Goal: Task Accomplishment & Management: Use online tool/utility

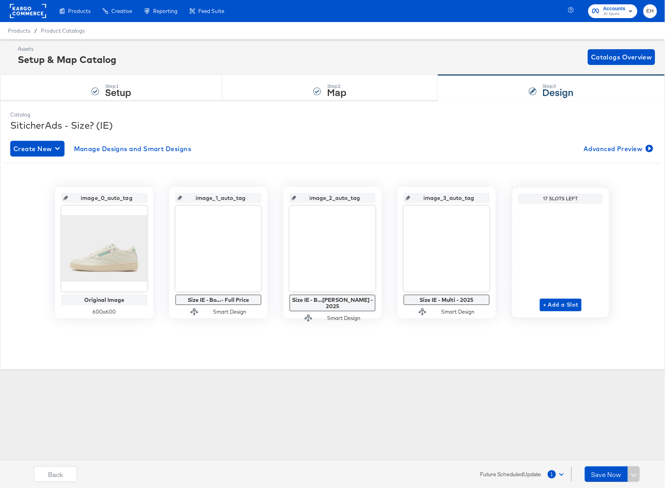
click at [564, 475] on button "1" at bounding box center [558, 474] width 20 height 14
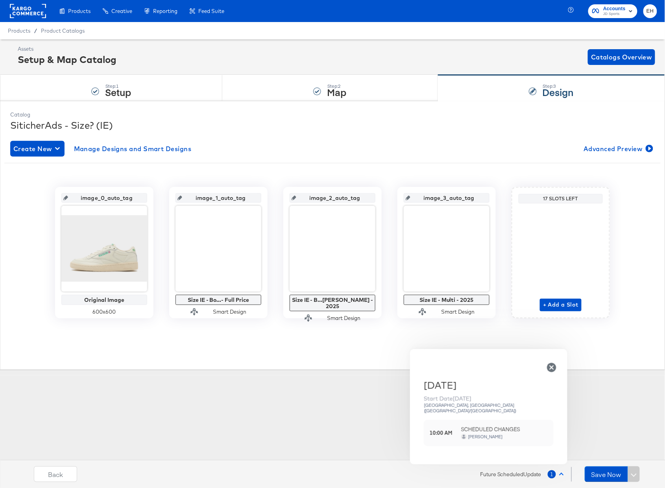
click at [548, 367] on icon "button" at bounding box center [551, 367] width 9 height 9
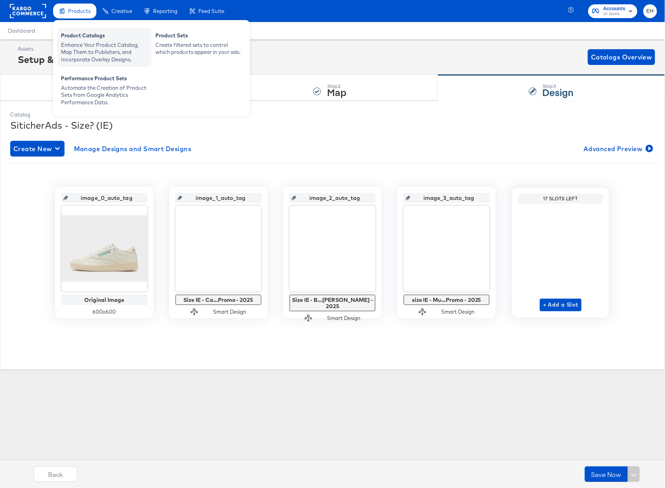
click at [82, 44] on div "Enhance Your Product Catalog, Map Them to Publishers, and Incorporate Overlay D…" at bounding box center [104, 52] width 87 height 22
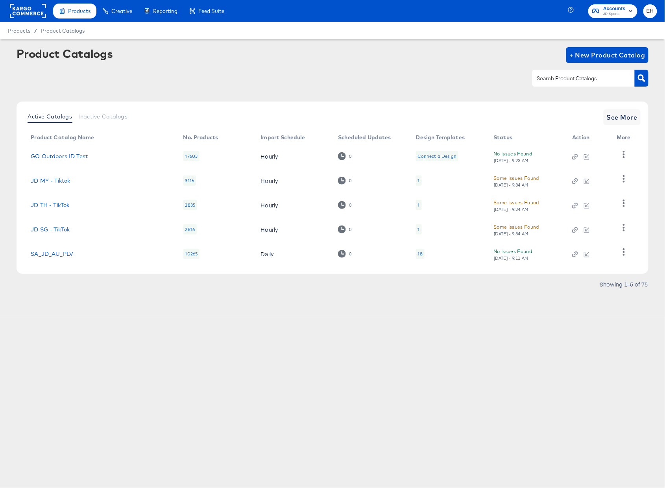
click at [545, 78] on input "text" at bounding box center [578, 78] width 84 height 9
type input "size"
click at [624, 118] on span "See More" at bounding box center [622, 117] width 31 height 11
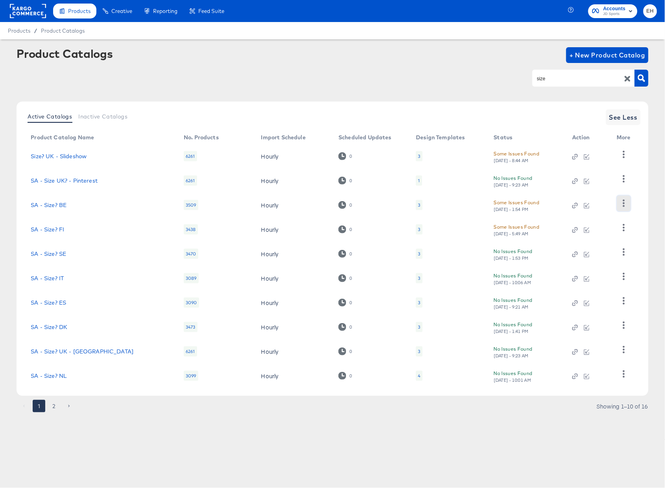
click at [620, 202] on icon "button" at bounding box center [623, 203] width 7 height 7
click at [440, 76] on div "size" at bounding box center [333, 78] width 632 height 18
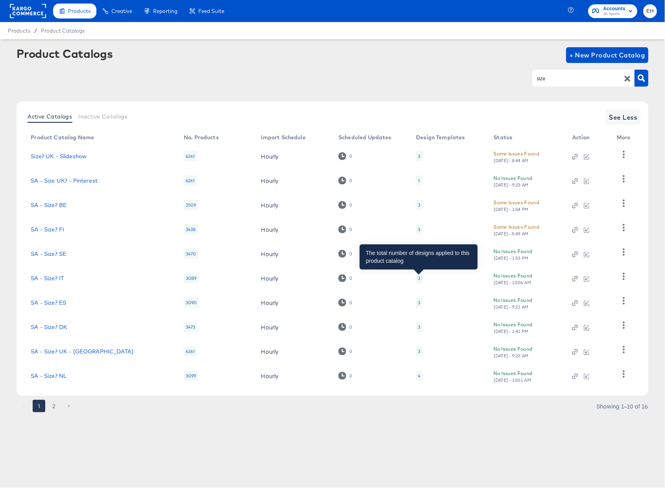
click at [420, 278] on div "3" at bounding box center [419, 278] width 2 height 6
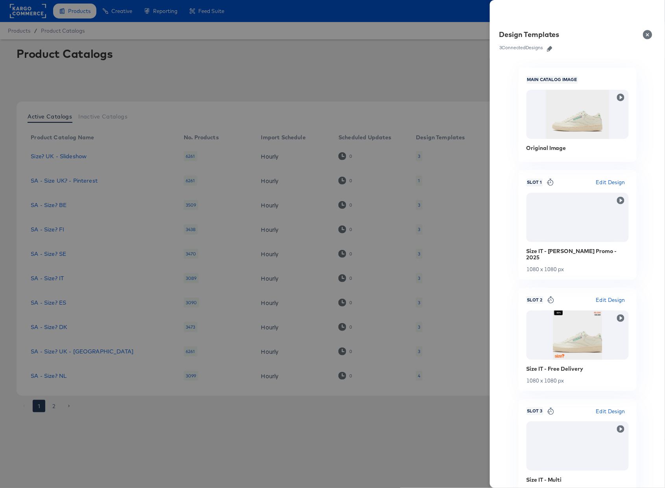
scroll to position [47, 0]
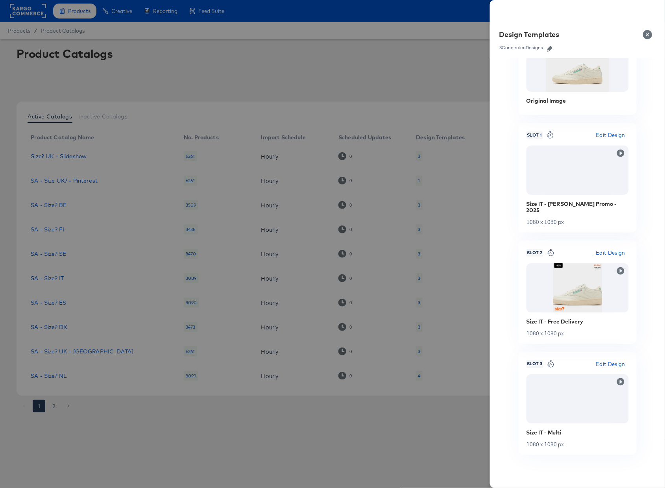
click at [427, 42] on div at bounding box center [332, 244] width 665 height 488
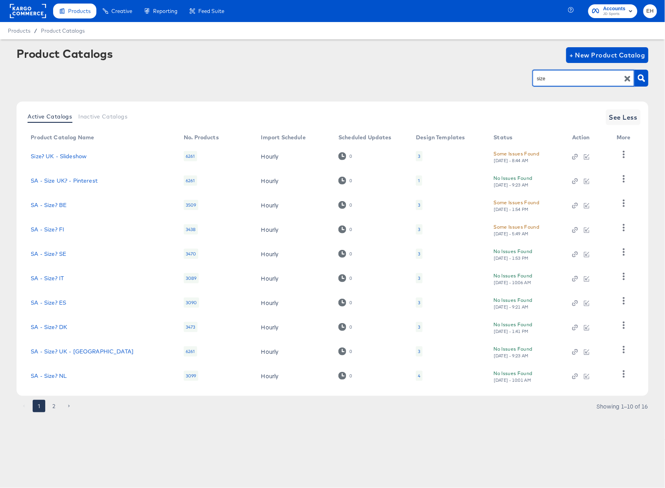
click at [564, 82] on input "size" at bounding box center [578, 78] width 84 height 9
click at [416, 376] on div "4" at bounding box center [419, 376] width 6 height 10
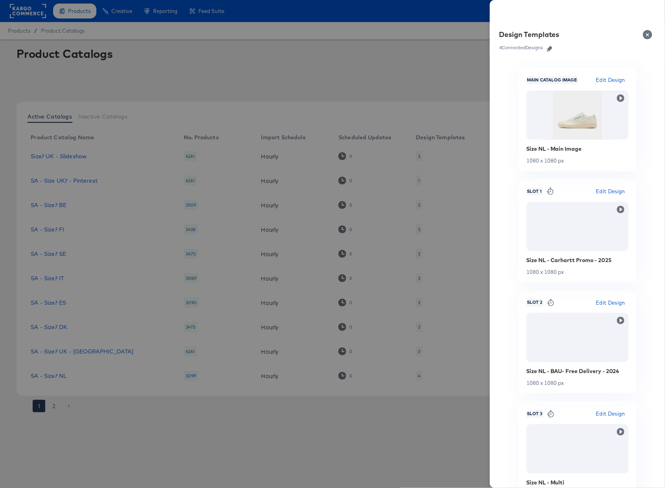
click at [649, 36] on button "Close" at bounding box center [649, 35] width 22 height 22
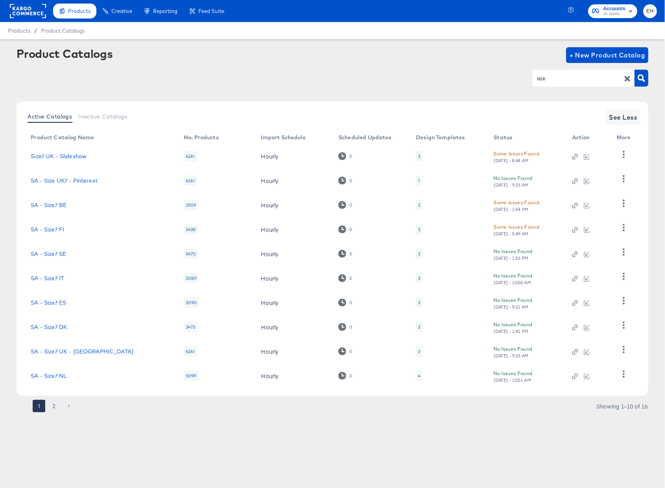
click at [54, 408] on button "2" at bounding box center [54, 406] width 13 height 13
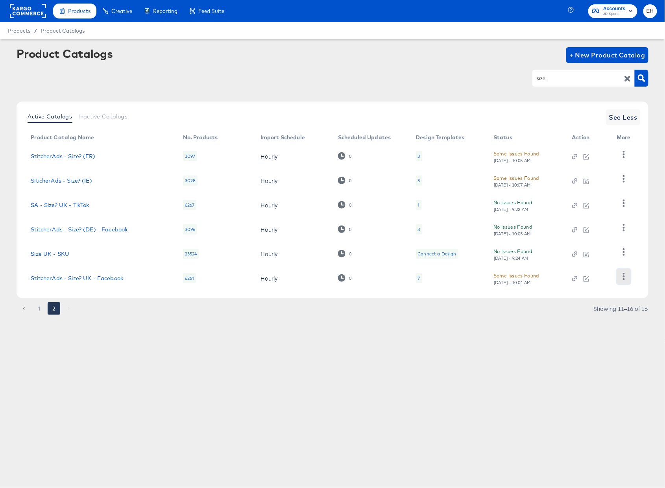
click at [619, 278] on button "button" at bounding box center [624, 277] width 14 height 16
click at [578, 352] on div "Products Creative Reporting Feed Suite Accounts JD Sports EH Products / Product…" at bounding box center [332, 244] width 665 height 488
click at [419, 278] on div "7" at bounding box center [419, 278] width 2 height 6
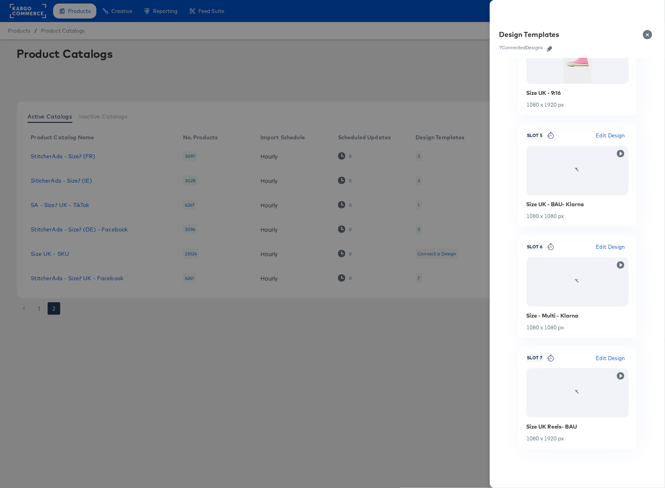
scroll to position [236, 0]
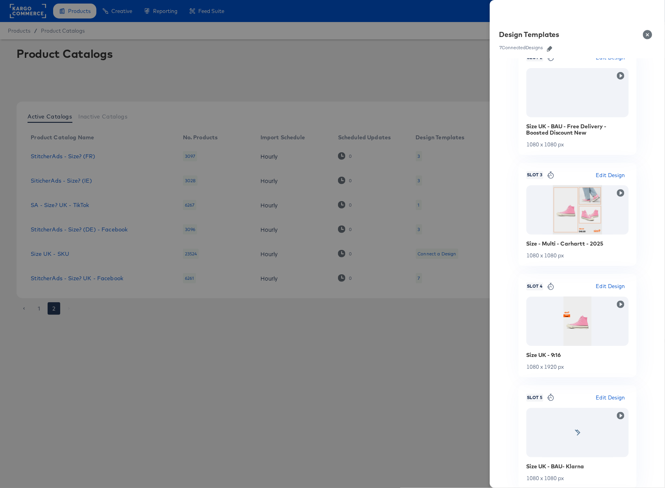
click at [274, 318] on div at bounding box center [332, 244] width 665 height 488
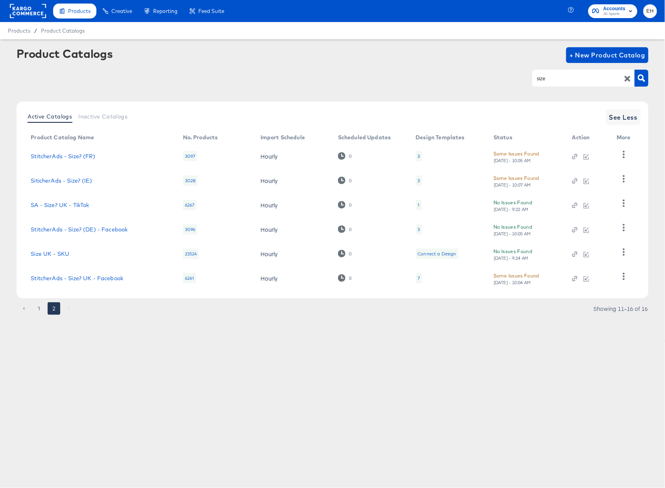
click at [420, 230] on div "3" at bounding box center [419, 229] width 6 height 10
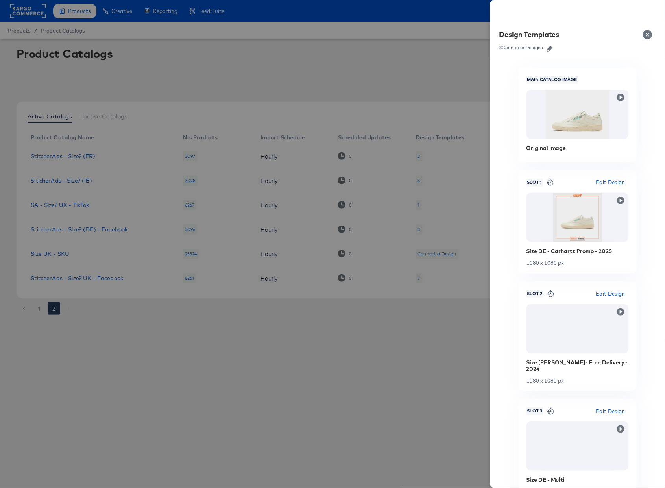
scroll to position [47, 0]
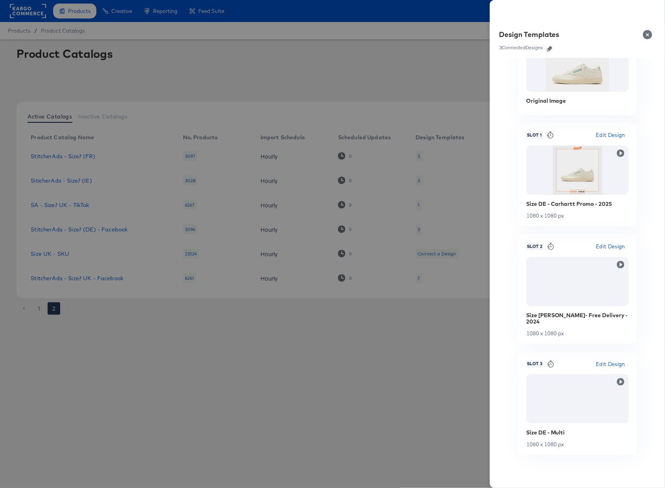
click at [207, 336] on div at bounding box center [332, 244] width 665 height 488
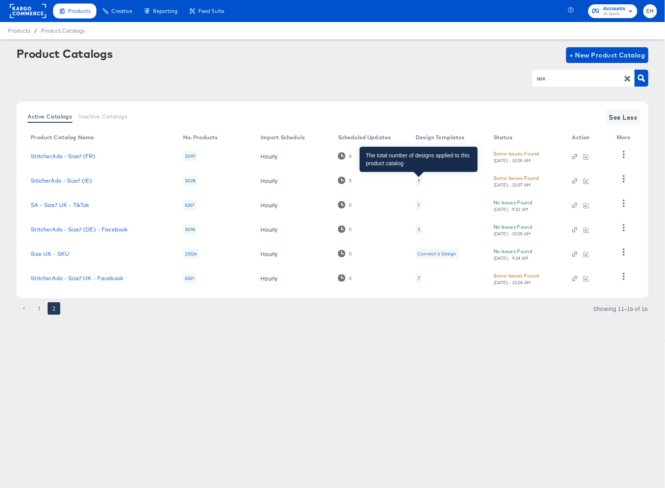
click at [419, 182] on div "3" at bounding box center [419, 181] width 2 height 6
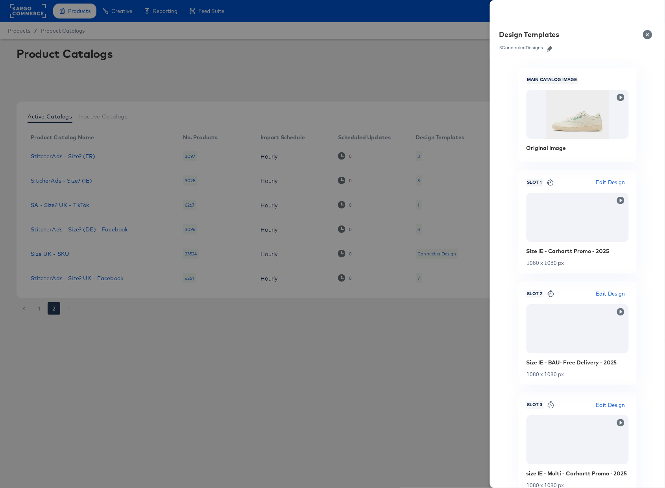
click at [392, 89] on div at bounding box center [332, 244] width 665 height 488
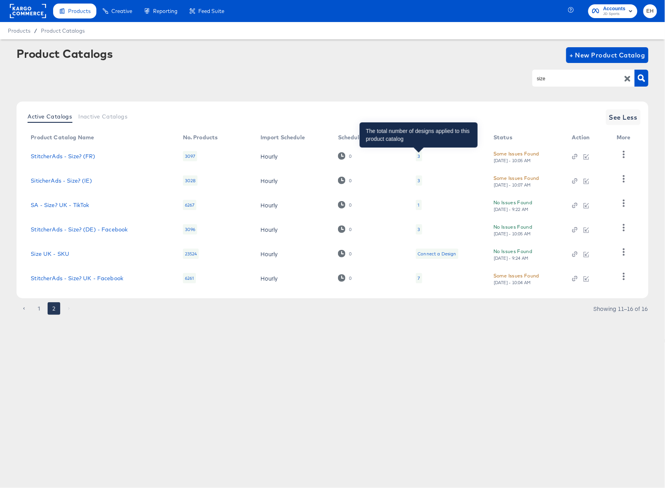
click at [418, 158] on div "3" at bounding box center [419, 156] width 2 height 6
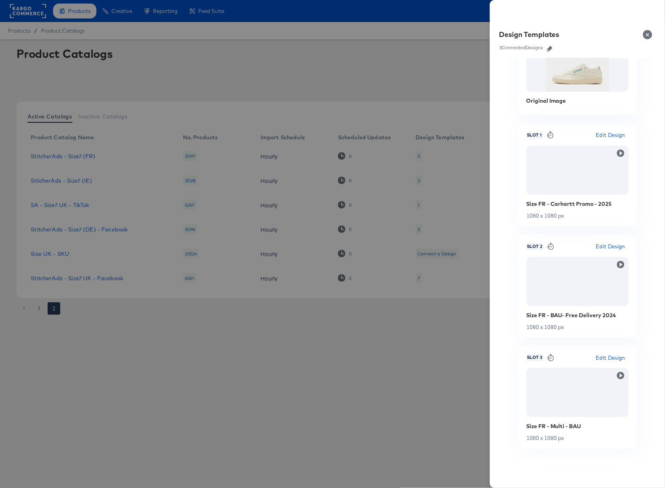
click at [245, 81] on div at bounding box center [332, 244] width 665 height 488
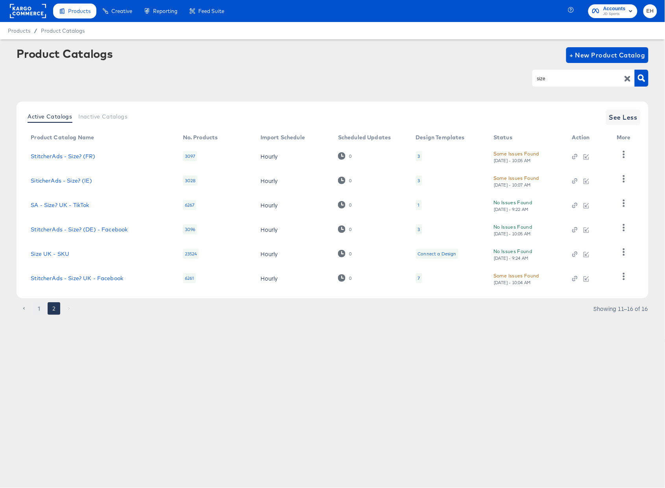
click at [39, 305] on button "1" at bounding box center [39, 308] width 13 height 13
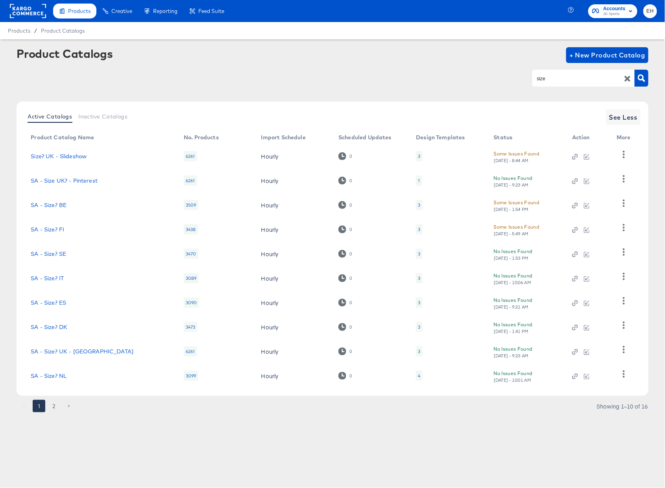
click at [416, 305] on div "3" at bounding box center [419, 303] width 6 height 10
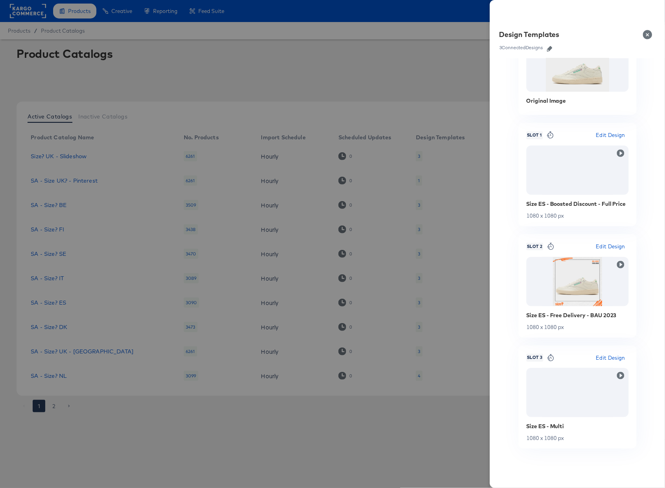
scroll to position [0, 0]
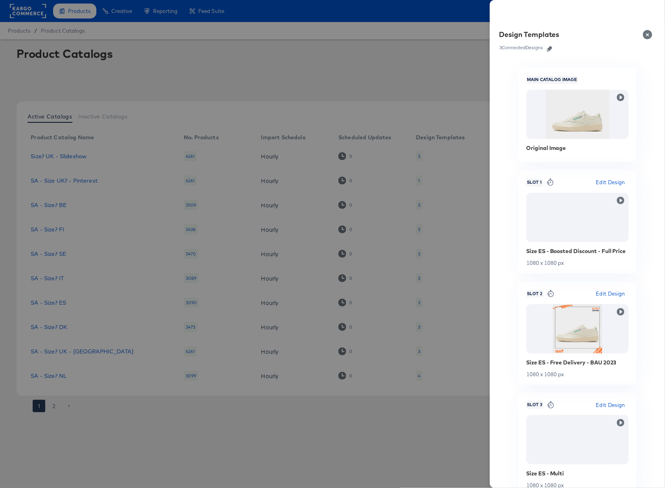
click at [549, 46] on icon "button" at bounding box center [550, 49] width 6 height 6
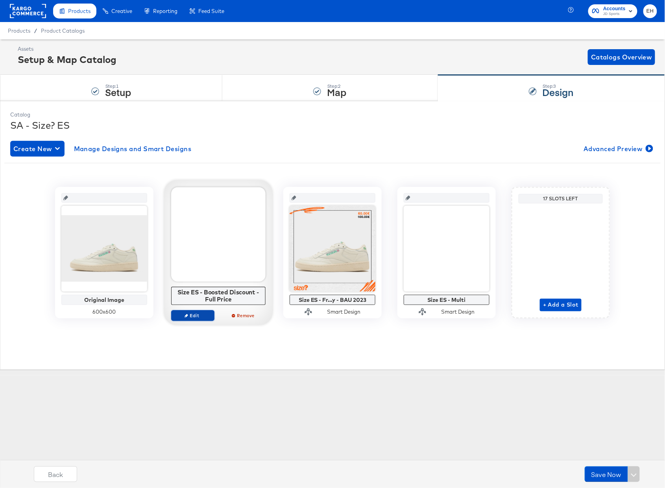
click at [198, 314] on span "Edit" at bounding box center [193, 316] width 36 height 6
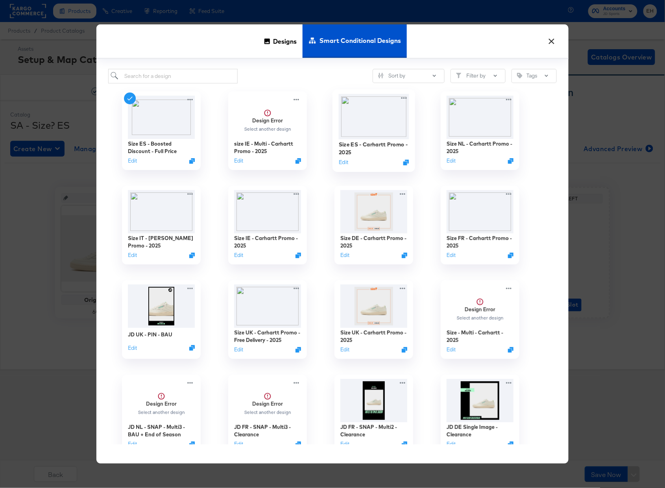
click at [363, 122] on img at bounding box center [374, 116] width 70 height 45
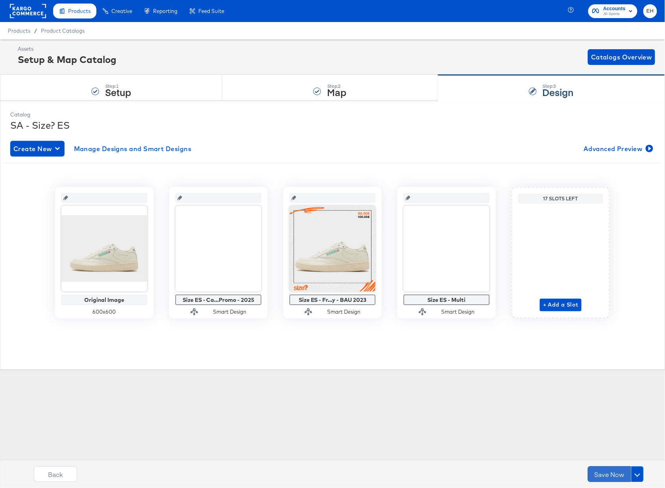
click at [612, 475] on button "Save Now" at bounding box center [609, 474] width 43 height 16
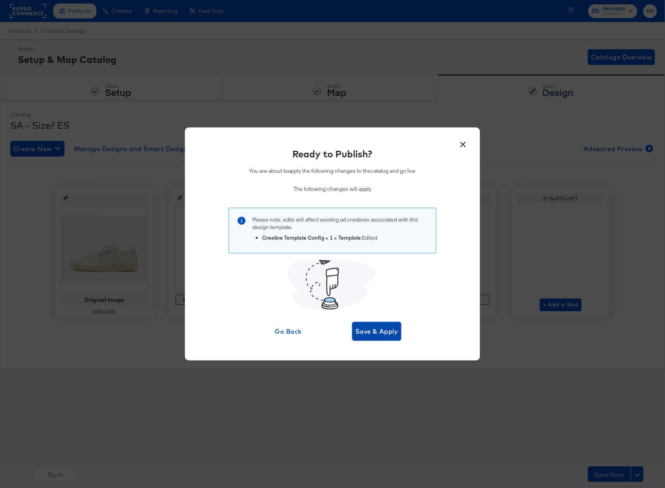
click at [372, 335] on span "Save & Apply" at bounding box center [376, 331] width 43 height 11
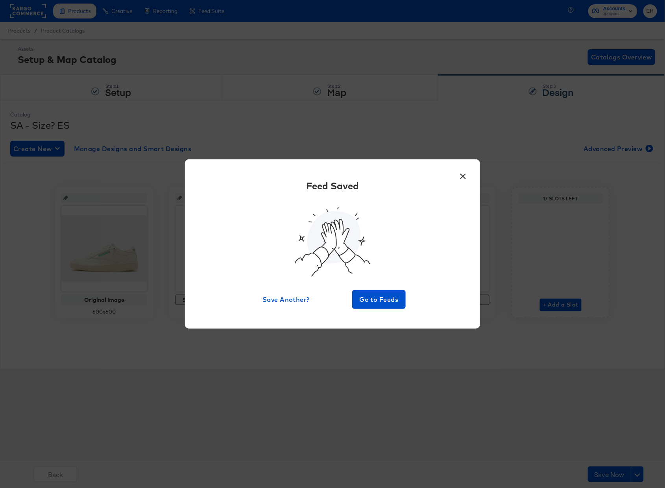
click at [465, 174] on button "×" at bounding box center [463, 174] width 14 height 14
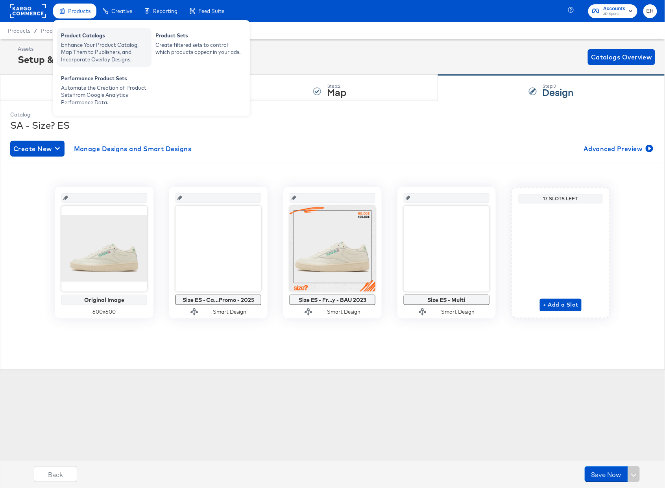
click at [78, 37] on div "Product Catalogs" at bounding box center [104, 36] width 87 height 9
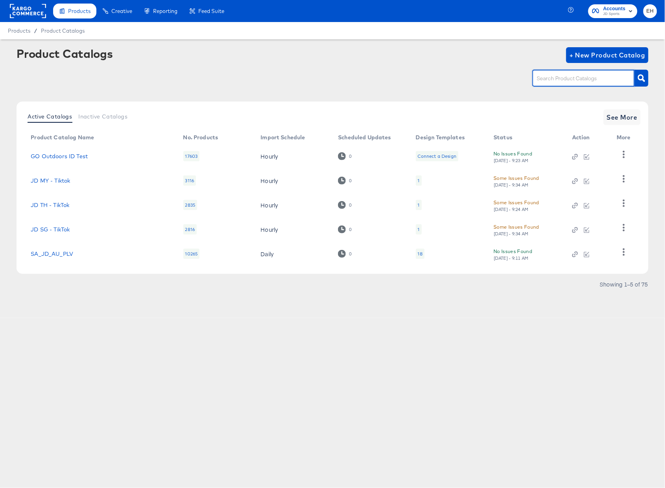
click at [574, 82] on input "text" at bounding box center [578, 78] width 84 height 9
type input "size"
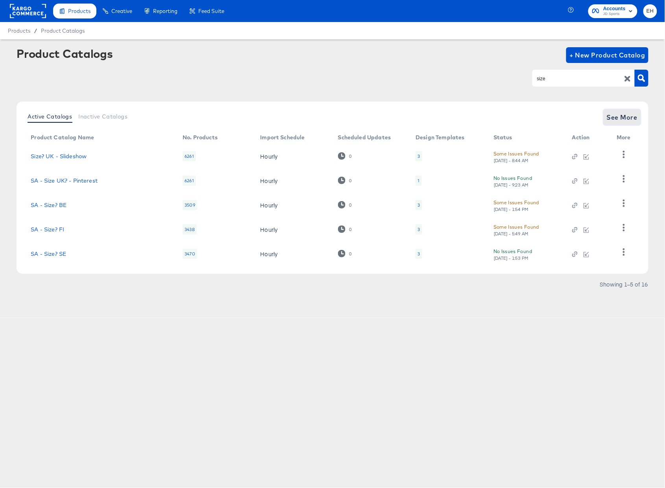
click at [604, 122] on button "See More" at bounding box center [622, 117] width 37 height 16
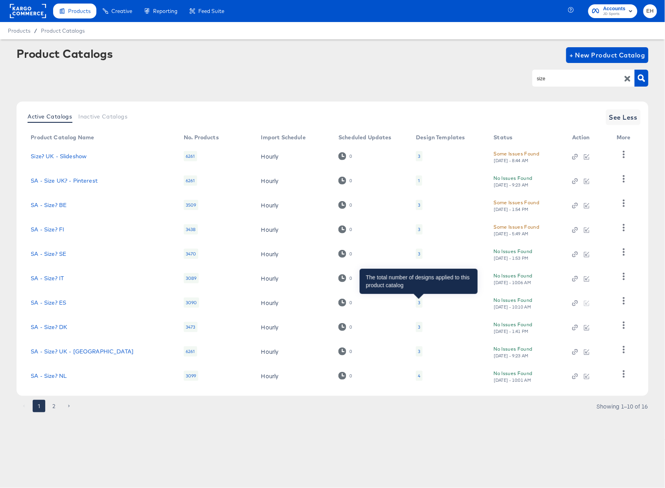
click at [419, 303] on div "3" at bounding box center [419, 303] width 2 height 6
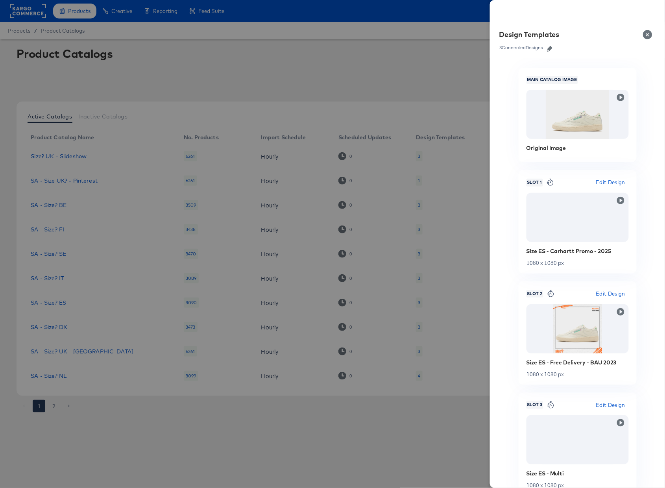
click at [294, 432] on div at bounding box center [332, 244] width 665 height 488
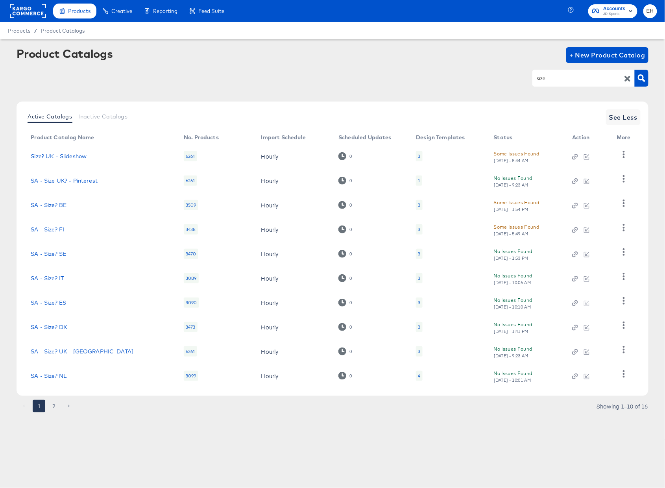
click at [418, 301] on div "3" at bounding box center [419, 303] width 2 height 6
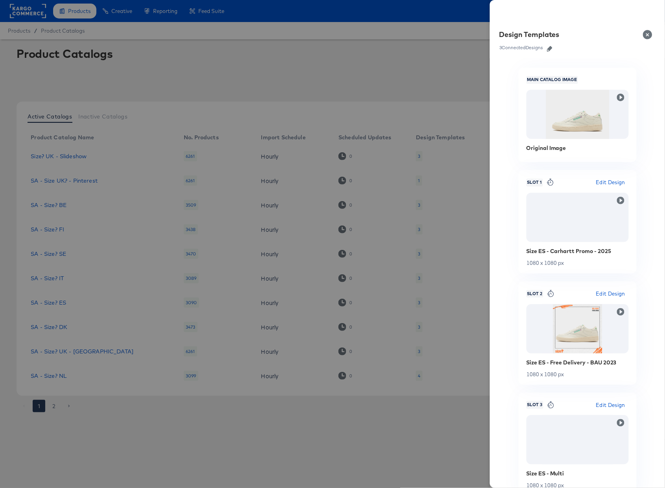
click at [647, 35] on button "Close" at bounding box center [649, 35] width 22 height 22
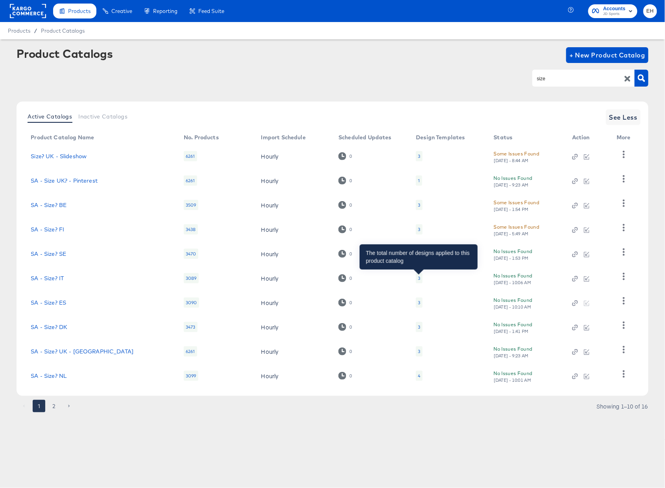
click at [418, 280] on div "3" at bounding box center [419, 278] width 2 height 6
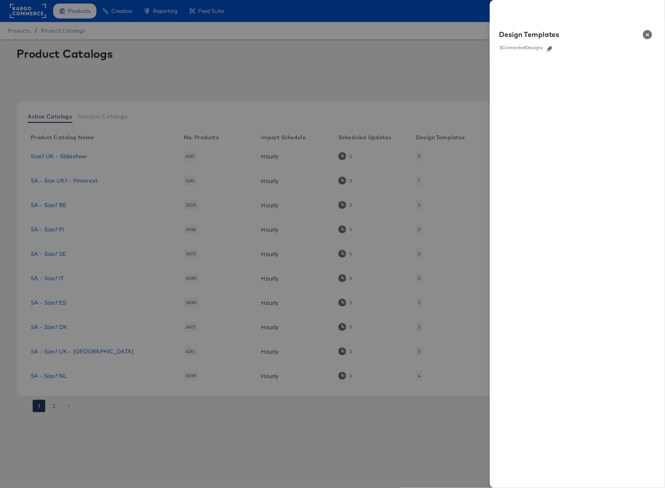
click at [549, 48] on icon "button" at bounding box center [550, 49] width 6 height 6
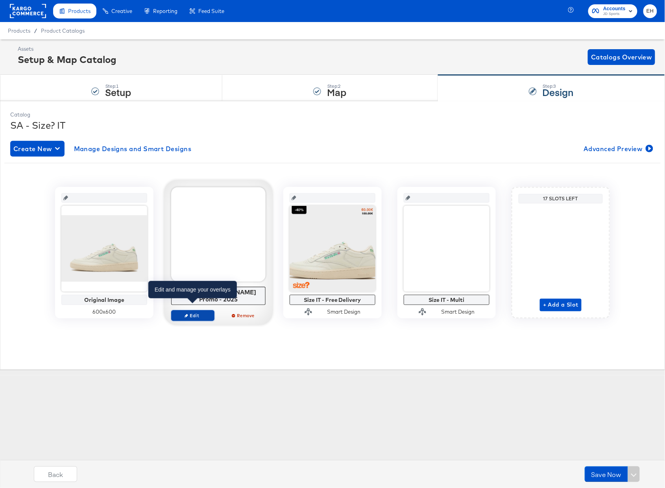
click at [198, 313] on span "Edit" at bounding box center [193, 316] width 36 height 6
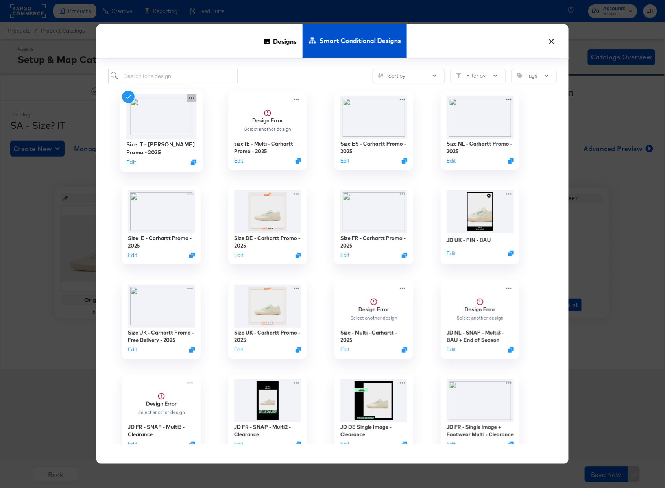
click at [192, 96] on icon at bounding box center [192, 98] width 10 height 8
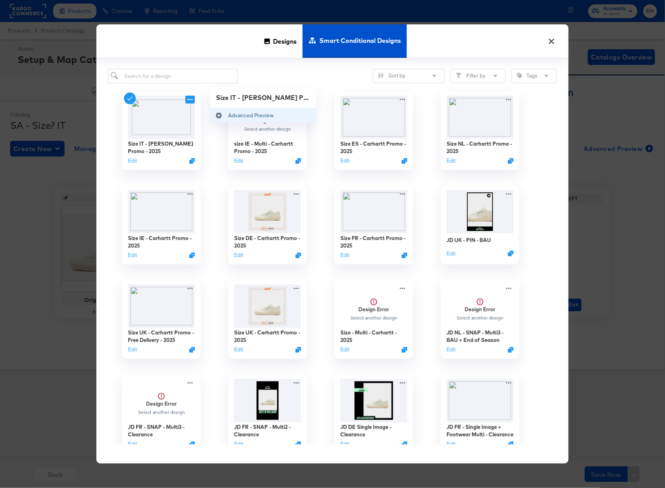
click at [228, 115] on div "Advanced Preview Advanced Preview" at bounding box center [228, 115] width 0 height 0
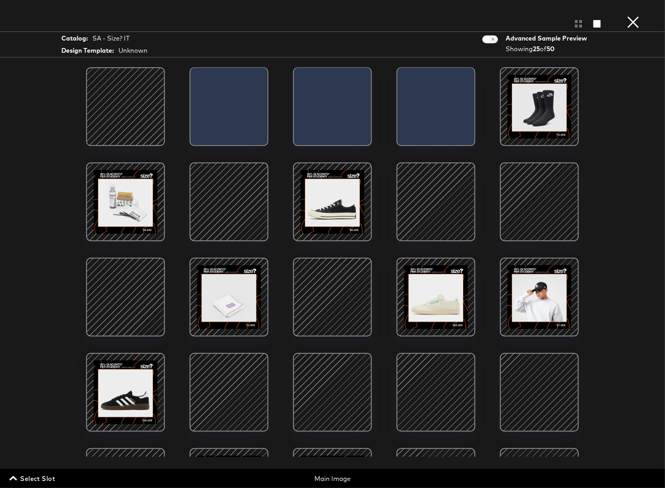
scroll to position [110, 0]
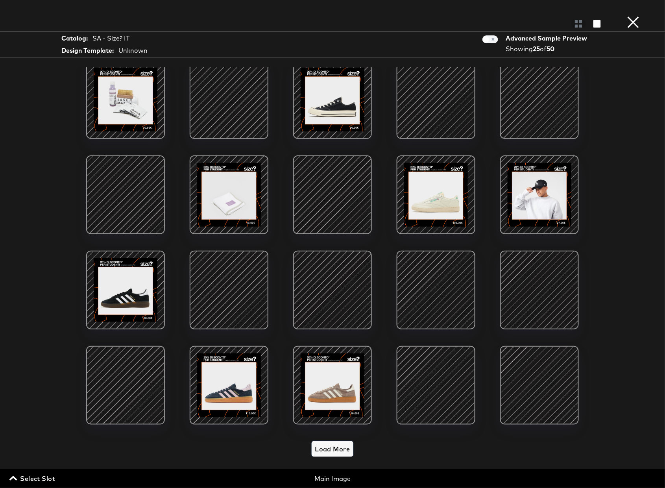
click at [335, 447] on button "Load More" at bounding box center [332, 449] width 41 height 16
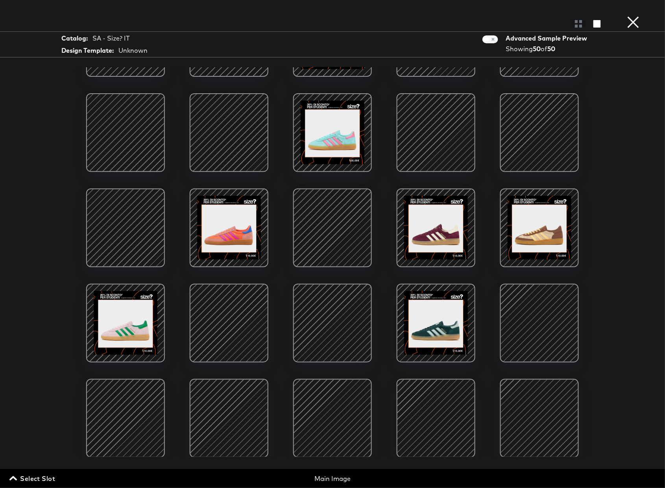
scroll to position [554, 0]
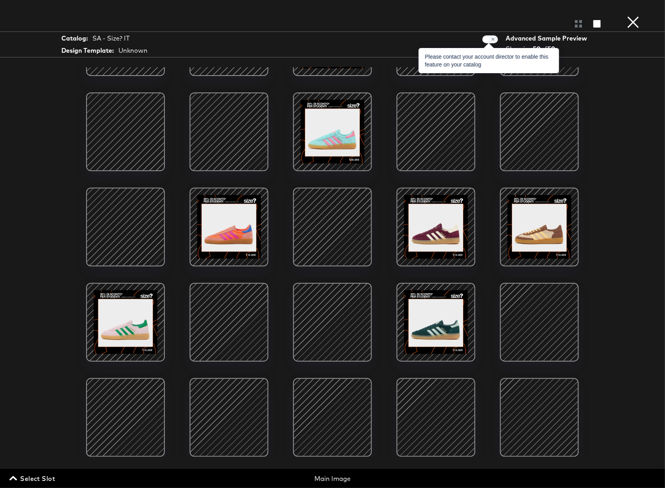
click at [489, 37] on span at bounding box center [491, 39] width 16 height 8
click at [491, 40] on span at bounding box center [491, 39] width 16 height 8
click at [491, 41] on span at bounding box center [491, 39] width 16 height 8
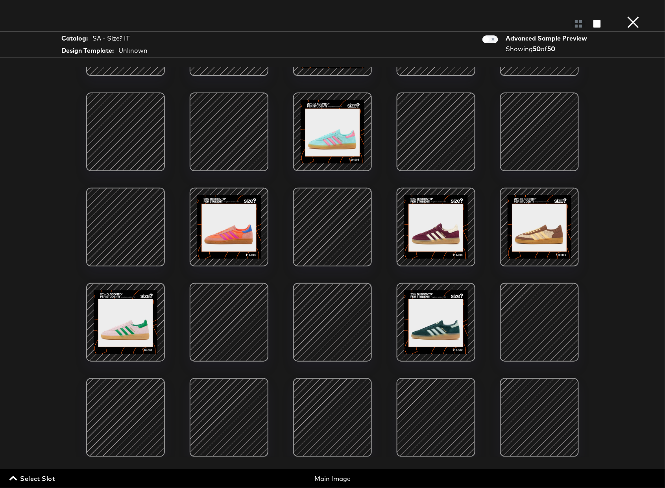
click at [633, 16] on button "×" at bounding box center [634, 8] width 16 height 16
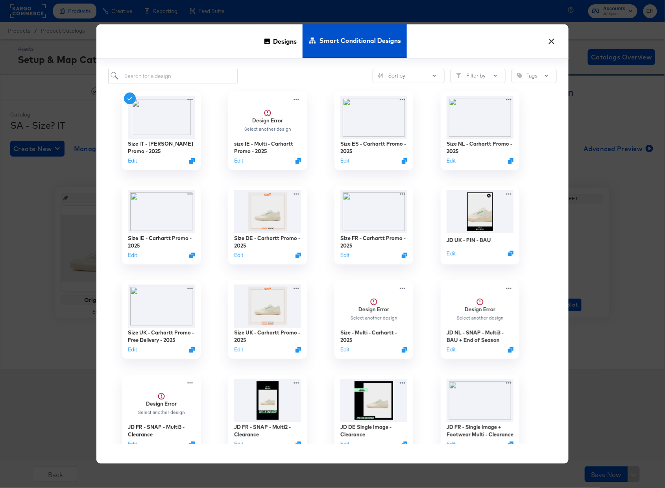
click at [553, 43] on button "×" at bounding box center [552, 39] width 14 height 14
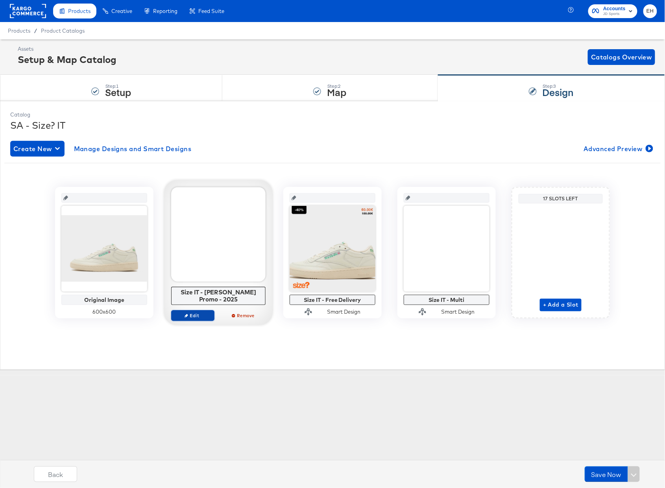
click at [203, 313] on span "Edit" at bounding box center [193, 316] width 36 height 6
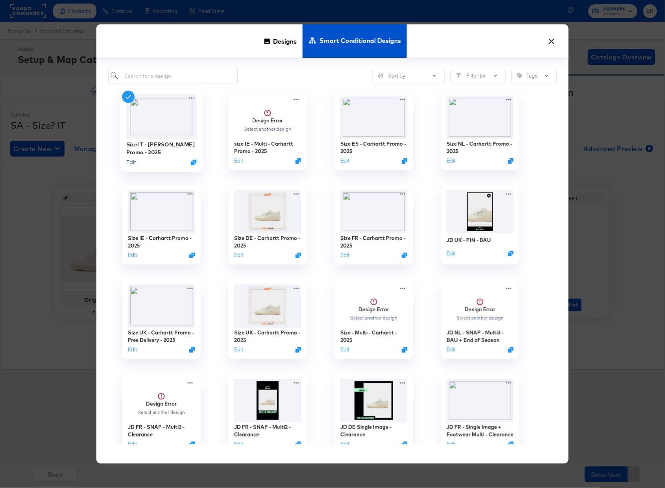
click at [132, 161] on button "Edit" at bounding box center [130, 161] width 9 height 7
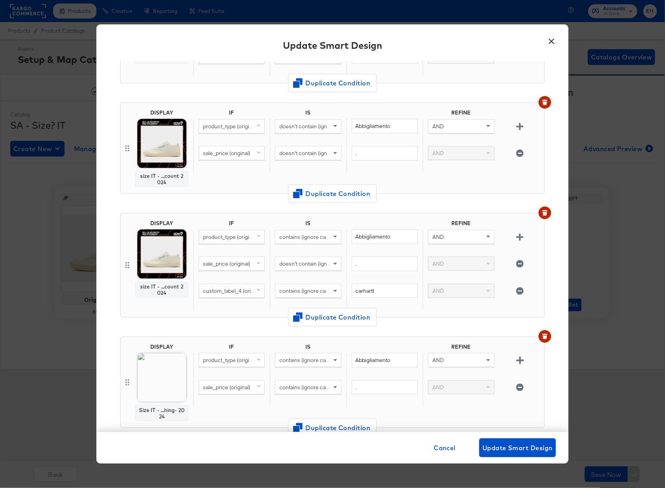
scroll to position [157, 0]
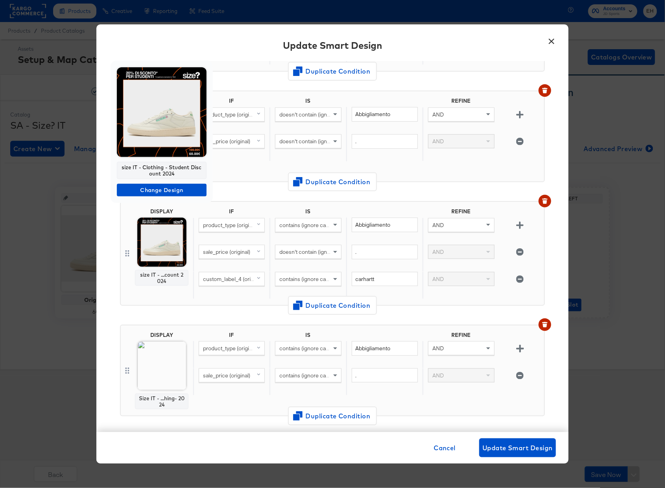
click at [163, 265] on div at bounding box center [332, 244] width 665 height 488
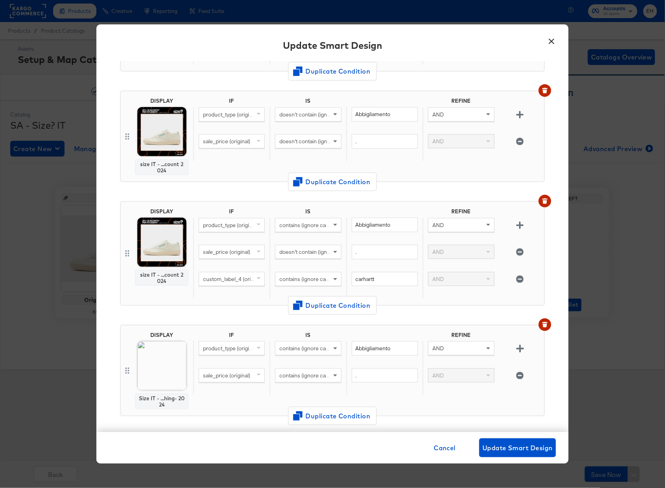
click at [163, 251] on img at bounding box center [161, 242] width 49 height 49
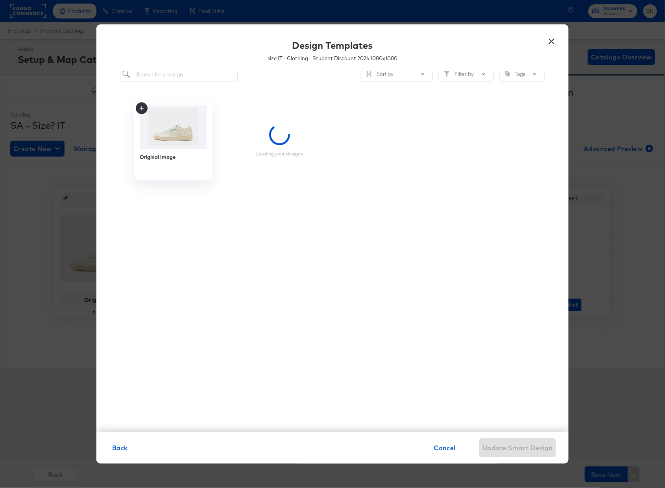
scroll to position [0, 0]
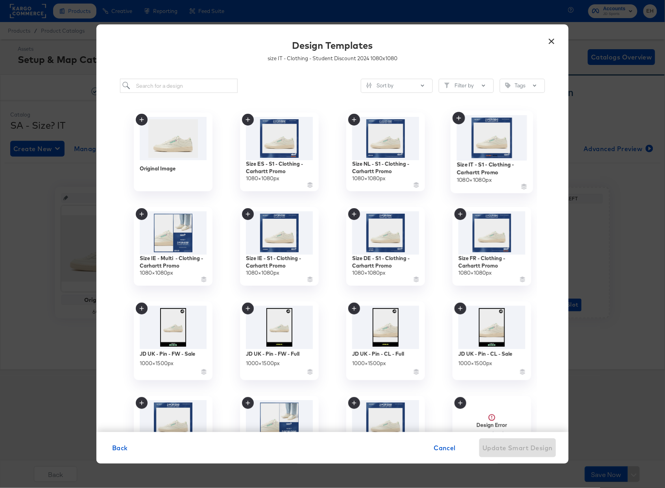
click at [491, 144] on img at bounding box center [492, 137] width 70 height 45
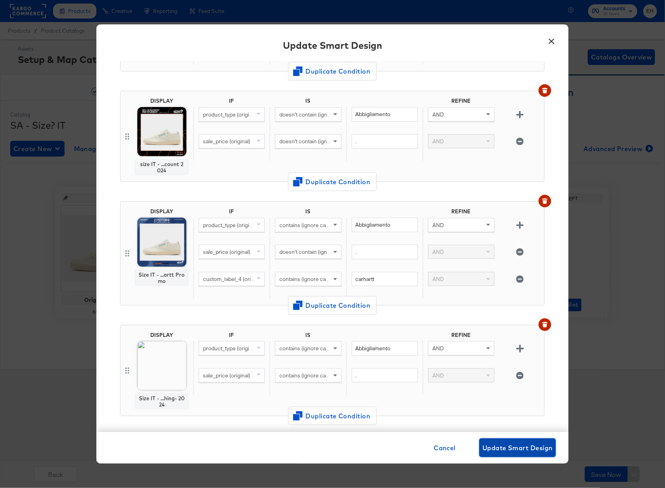
click at [512, 446] on span "Update Smart Design" at bounding box center [518, 447] width 70 height 11
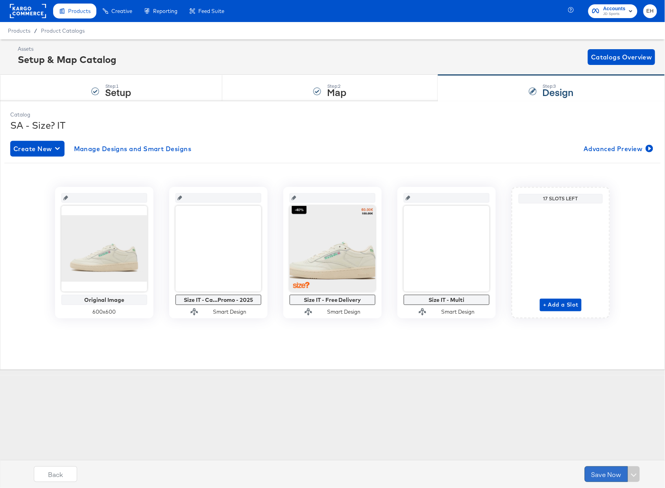
click at [604, 472] on button "Save Now" at bounding box center [606, 474] width 43 height 16
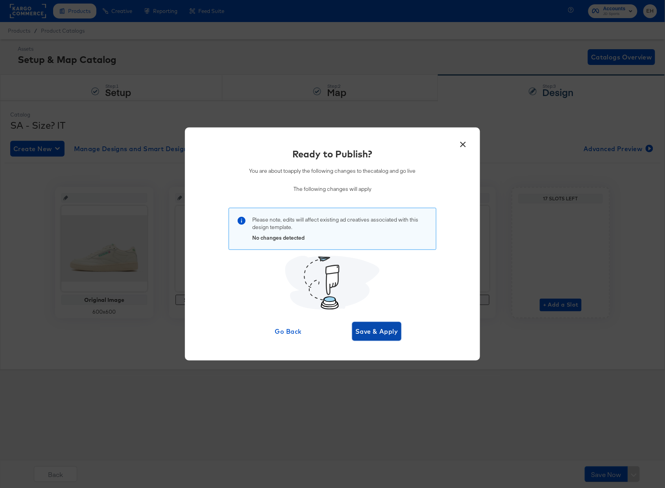
click at [381, 337] on span "Save & Apply" at bounding box center [376, 331] width 43 height 11
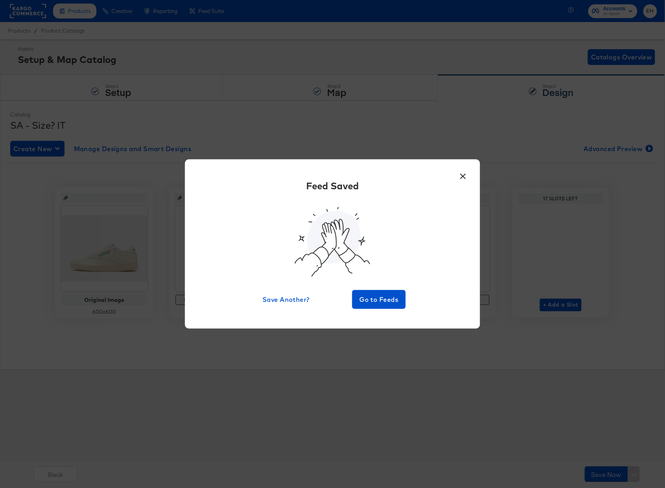
click at [463, 172] on button "×" at bounding box center [463, 174] width 14 height 14
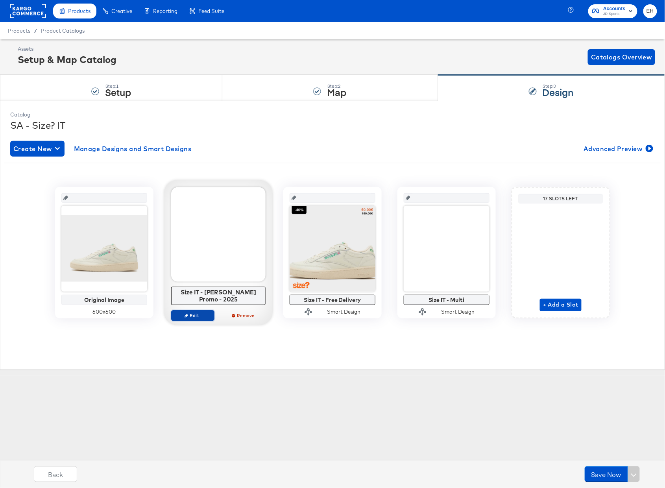
click at [205, 313] on span "Edit" at bounding box center [193, 316] width 36 height 6
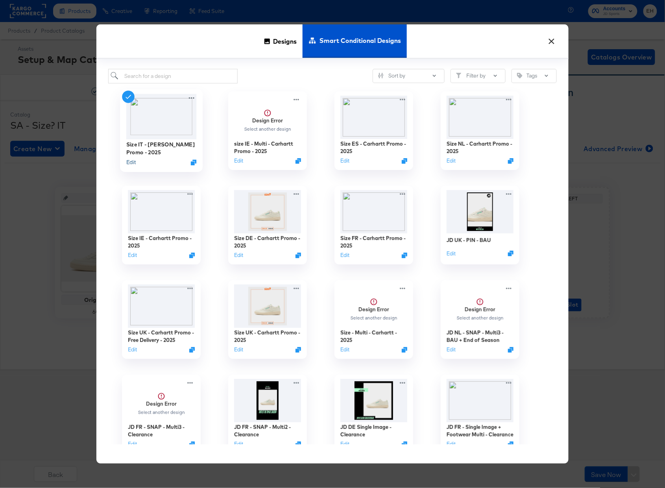
click at [130, 161] on button "Edit" at bounding box center [130, 161] width 9 height 7
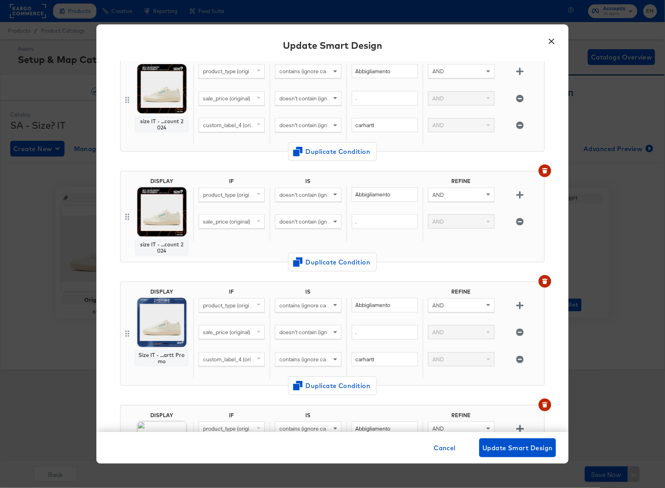
scroll to position [105, 0]
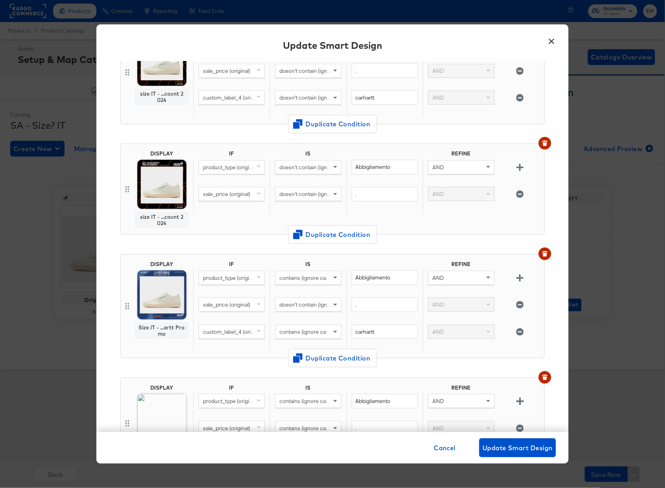
drag, startPoint x: 553, startPoint y: 45, endPoint x: 233, endPoint y: 282, distance: 398.1
click at [478, 126] on div "× Update Smart Design Input Smart Design Name * Size IT - Carhart Promo - 2025 …" at bounding box center [332, 243] width 472 height 439
click at [550, 41] on button "×" at bounding box center [552, 39] width 14 height 14
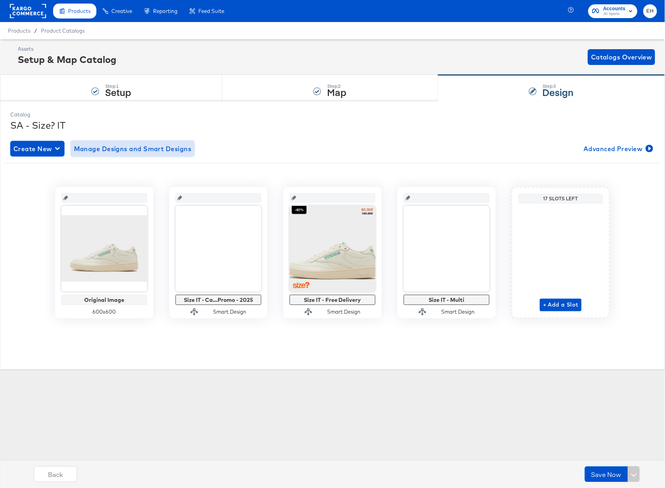
click at [118, 151] on span "Manage Designs and Smart Designs" at bounding box center [133, 148] width 118 height 11
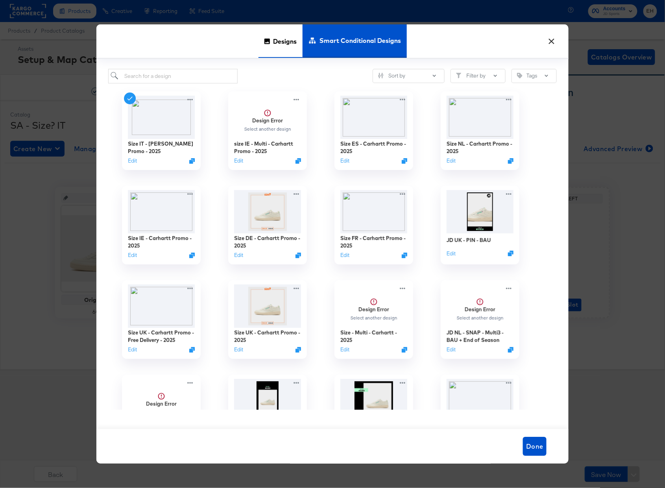
click at [283, 45] on span "Designs" at bounding box center [285, 41] width 24 height 35
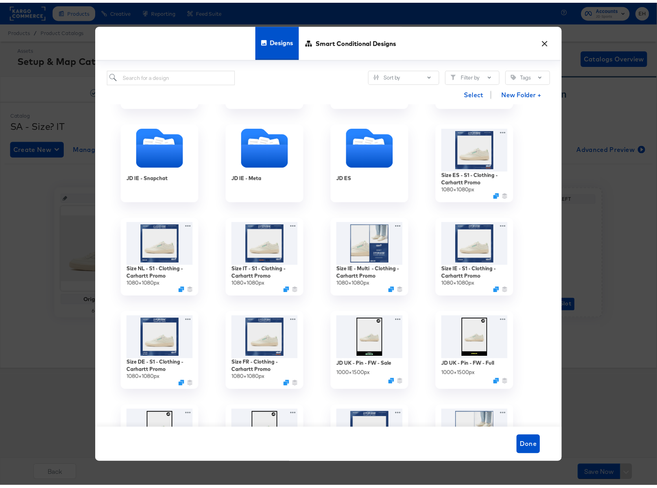
scroll to position [649, 0]
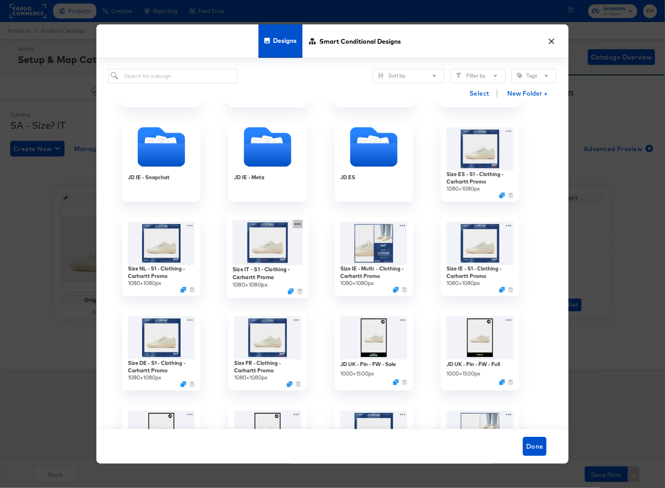
click at [296, 224] on icon at bounding box center [298, 224] width 10 height 8
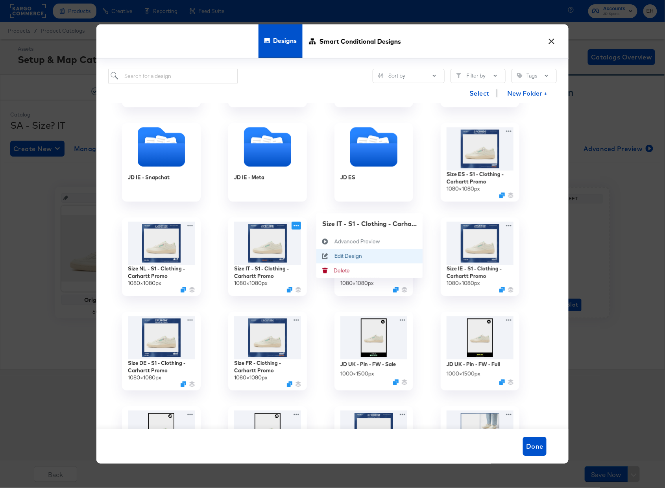
click at [335, 256] on div "Edit Design Edit Design" at bounding box center [335, 256] width 0 height 0
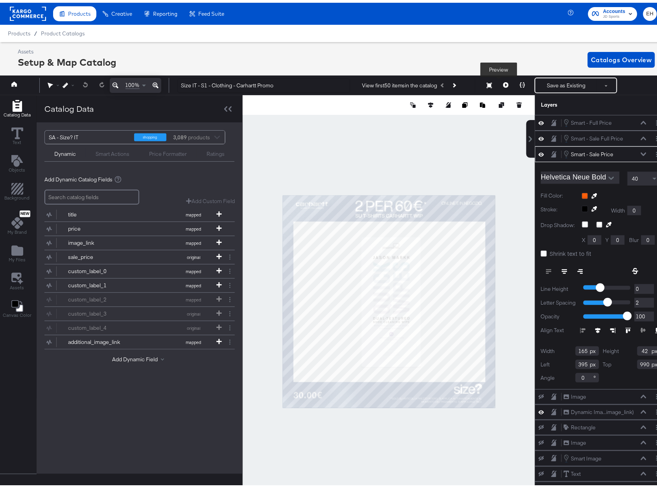
click at [503, 83] on icon at bounding box center [506, 83] width 6 height 6
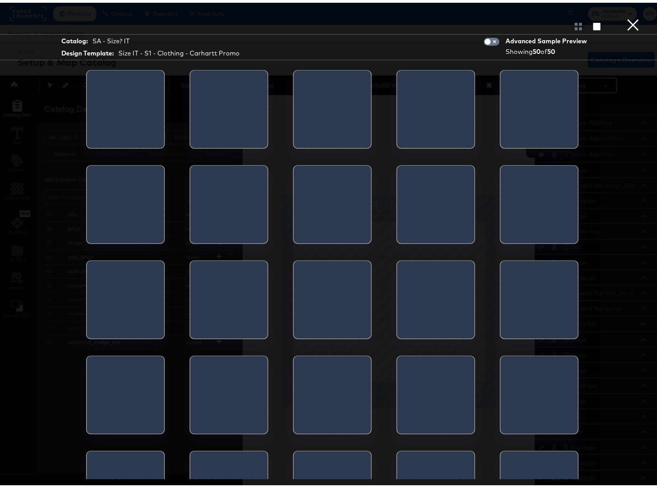
click at [501, 82] on div at bounding box center [539, 109] width 77 height 83
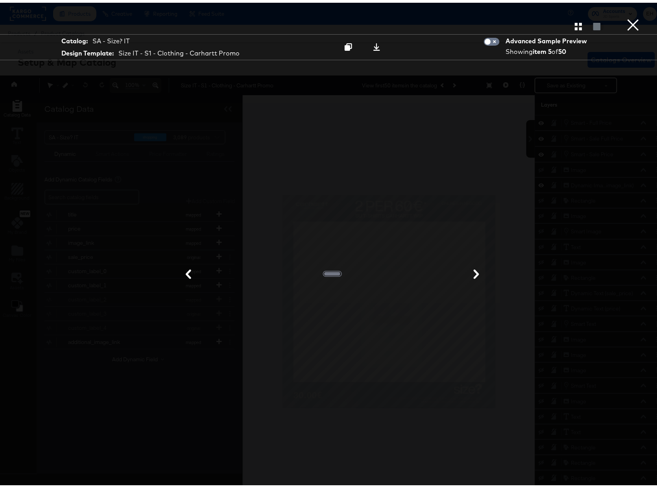
click at [631, 16] on button "×" at bounding box center [634, 8] width 16 height 16
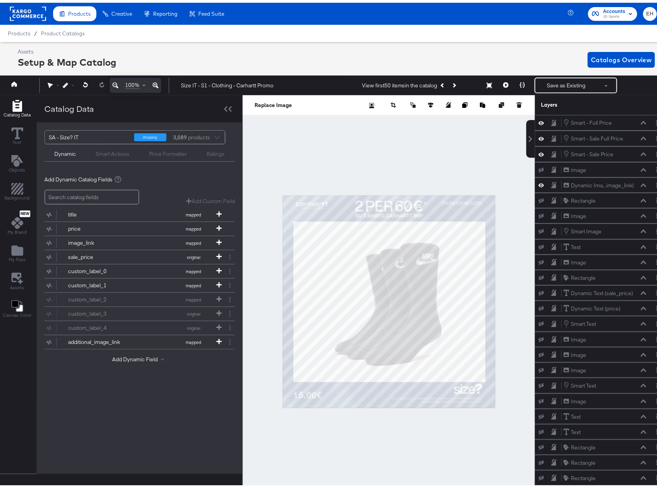
scroll to position [8, 0]
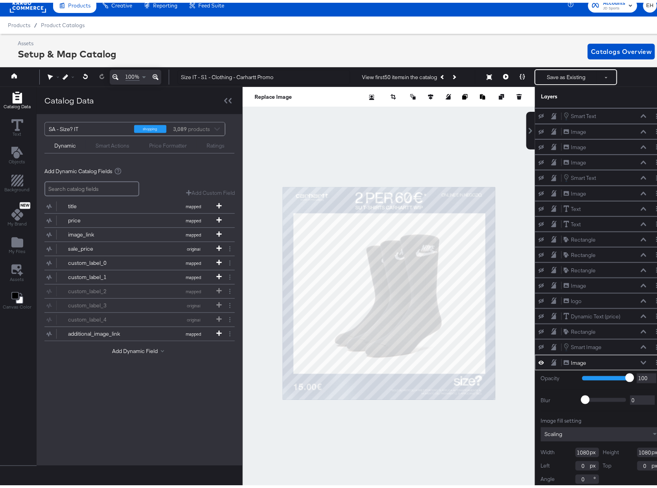
click at [503, 355] on div at bounding box center [389, 290] width 292 height 413
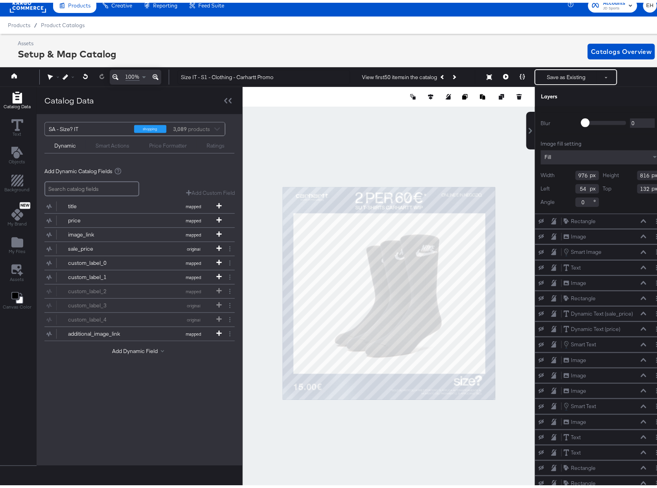
scroll to position [0, 0]
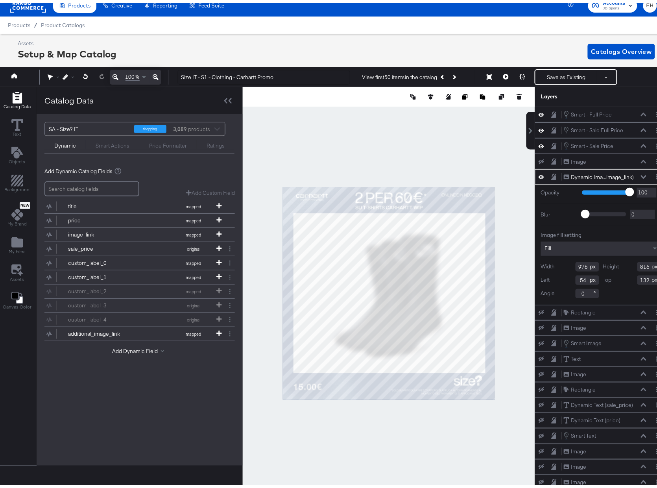
type input "812"
click at [516, 227] on div at bounding box center [389, 290] width 292 height 413
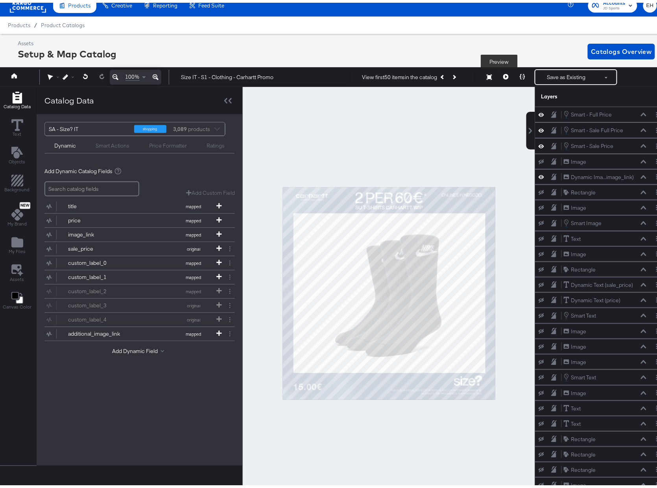
click at [501, 77] on button at bounding box center [506, 75] width 17 height 16
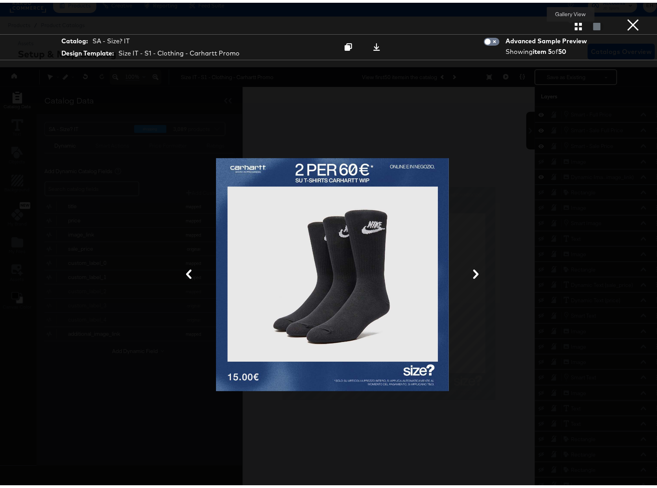
click at [575, 24] on icon "button" at bounding box center [578, 23] width 7 height 7
click at [483, 38] on input "checkbox" at bounding box center [488, 41] width 24 height 8
checkbox input "true"
click at [573, 24] on div at bounding box center [579, 24] width 14 height 8
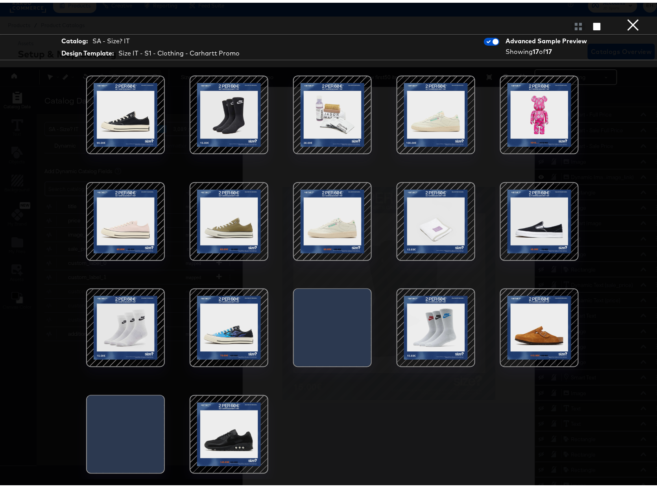
click at [336, 224] on div at bounding box center [332, 218] width 67 height 67
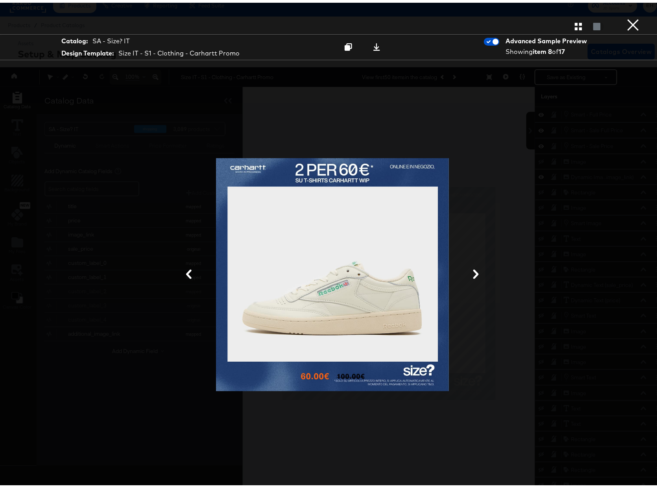
click at [626, 16] on button "×" at bounding box center [634, 8] width 16 height 16
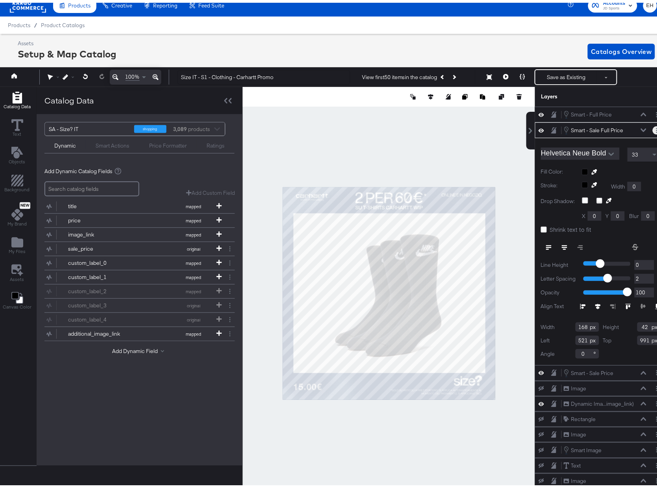
click at [657, 128] on circle "Layer Options" at bounding box center [657, 127] width 1 height 1
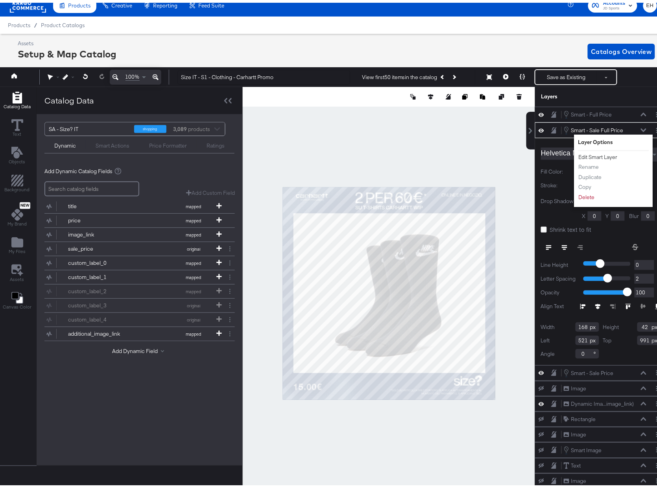
click at [603, 154] on button "Edit Smart Layer" at bounding box center [599, 154] width 40 height 8
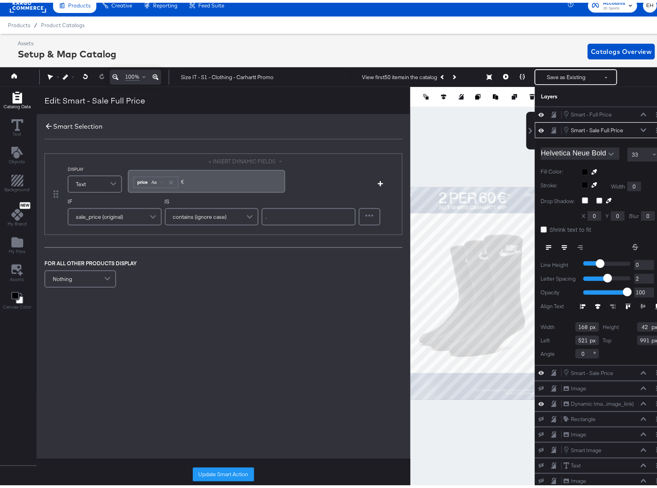
click at [47, 123] on icon at bounding box center [48, 123] width 9 height 9
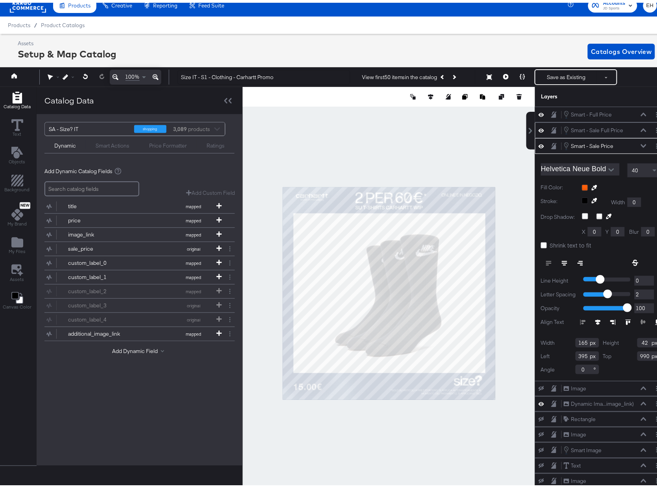
click at [653, 144] on div at bounding box center [658, 143] width 11 height 8
click at [653, 144] on button "Layer Options" at bounding box center [657, 143] width 8 height 8
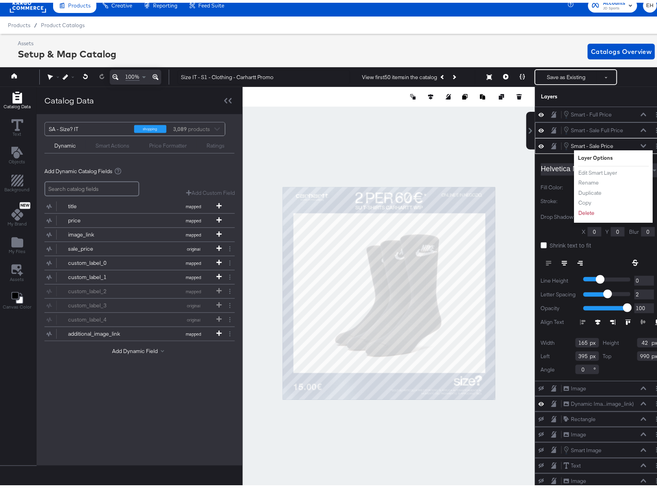
type input "45"
type input "956"
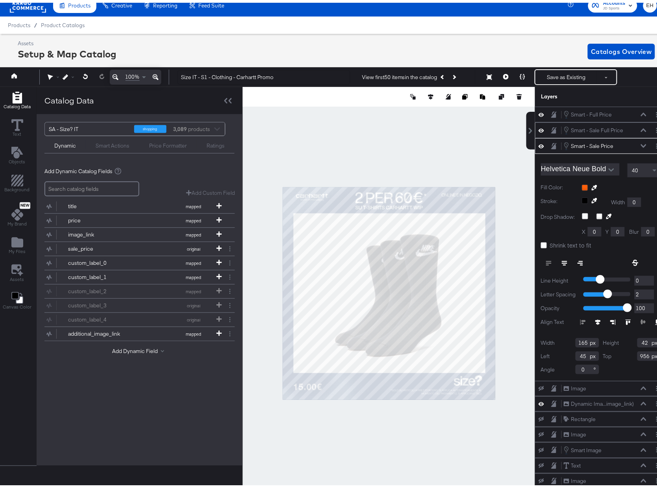
type input "51"
type input "945"
click at [503, 72] on icon at bounding box center [506, 74] width 6 height 6
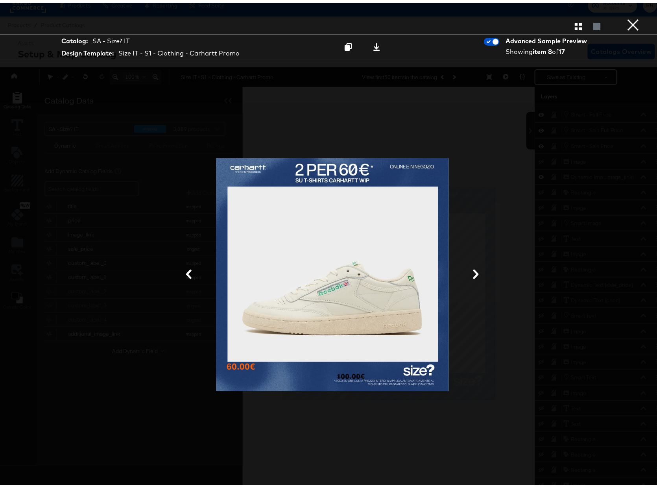
click at [632, 16] on button "×" at bounding box center [634, 8] width 16 height 16
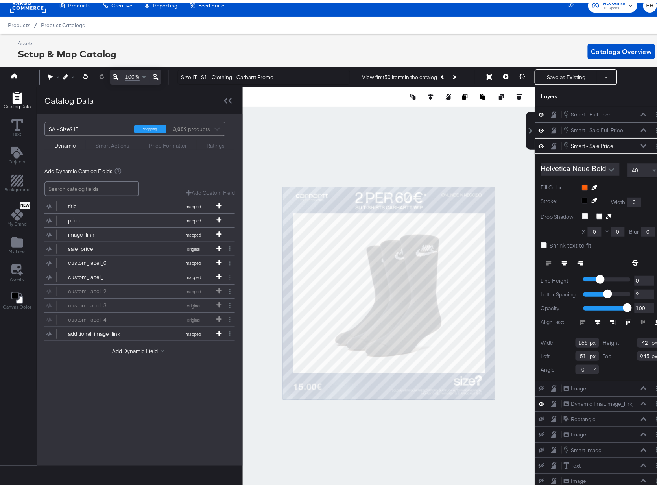
click at [588, 186] on button at bounding box center [594, 185] width 13 height 6
click at [582, 186] on div at bounding box center [621, 185] width 79 height 6
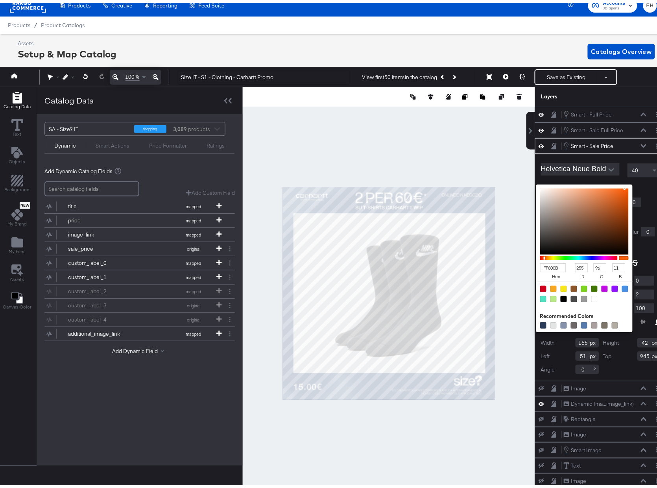
type input "D58C65"
type input "213"
type input "140"
type input "101"
type input "DD9D7A"
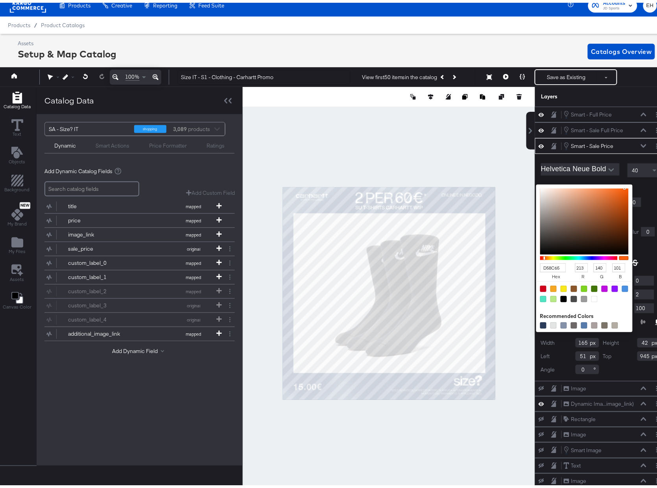
type input "221"
type input "157"
type input "122"
type input "F3D6C6"
type input "243"
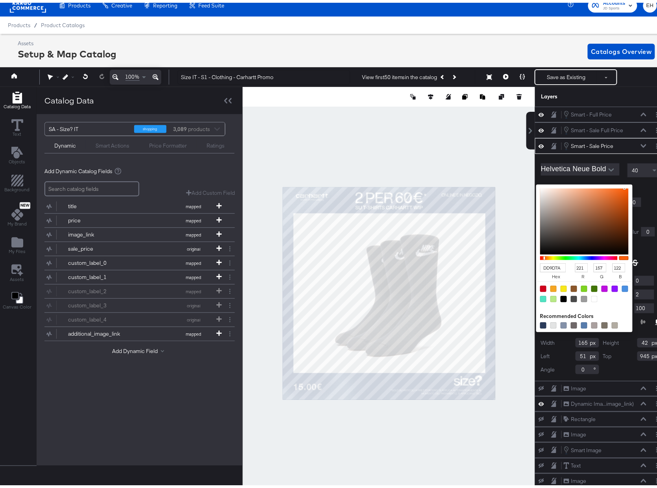
type input "214"
type input "198"
type input "FCF5F1"
type input "252"
type input "245"
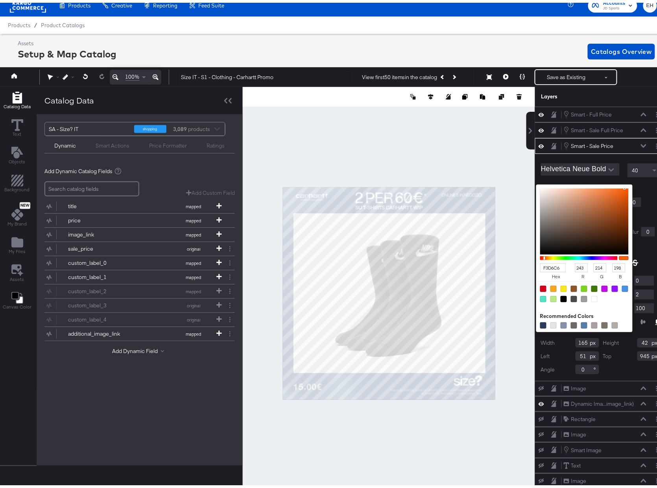
type input "241"
type input "FFFFFF"
type input "255"
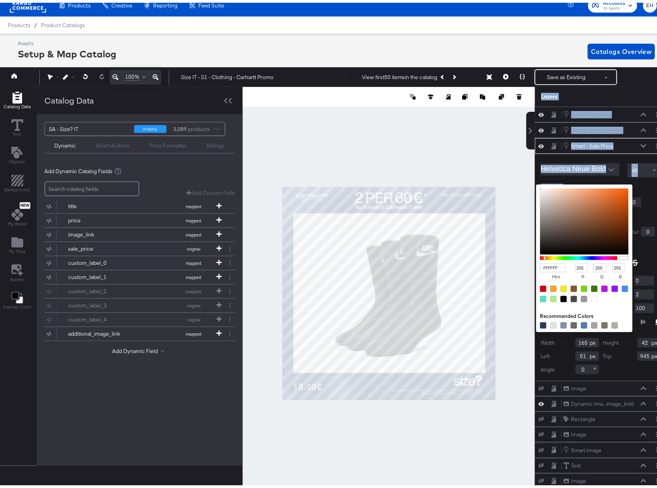
drag, startPoint x: 572, startPoint y: 199, endPoint x: 511, endPoint y: 185, distance: 62.5
click at [512, 104] on div "Catalog Data Text Objects Background New My Brand My Files Assets Canvas Color …" at bounding box center [332, 94] width 669 height 20
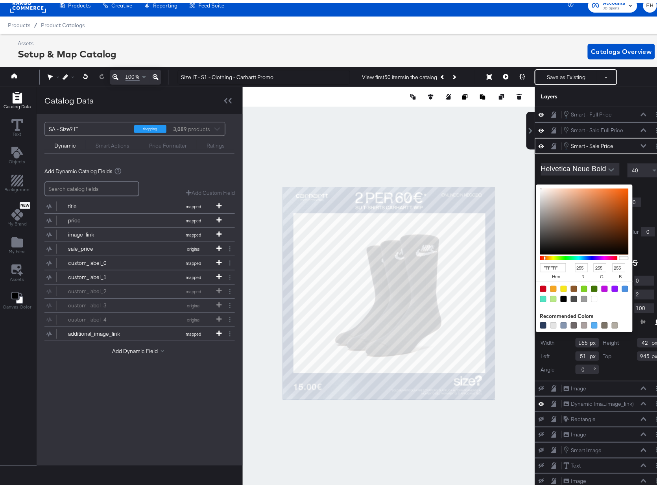
click at [592, 296] on div at bounding box center [595, 296] width 6 height 6
click at [643, 188] on div "FFFFFF hex 255 r 255 g 255 b 100 a Recommended Colors" at bounding box center [621, 185] width 79 height 6
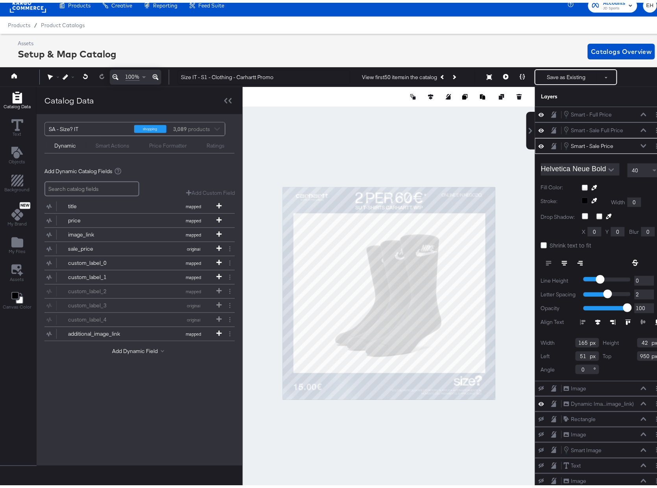
scroll to position [252, 0]
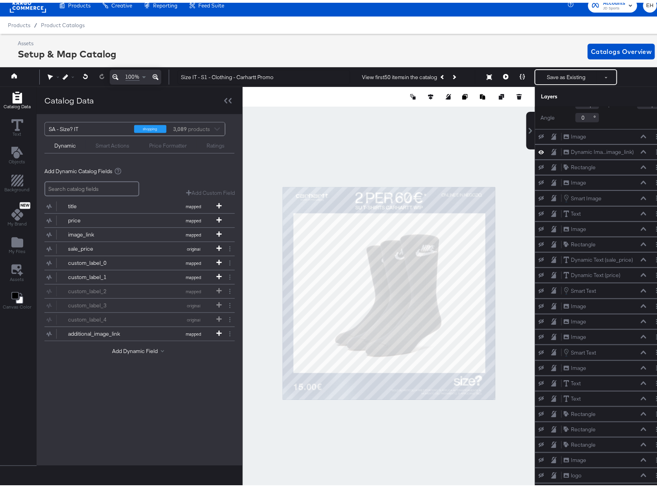
type input "946"
type input "58"
type input "987"
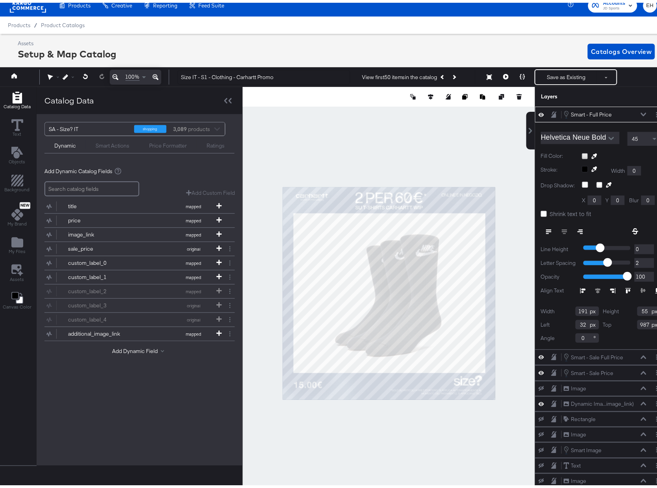
type input "34"
type input "977"
click at [82, 76] on button at bounding box center [86, 74] width 16 height 14
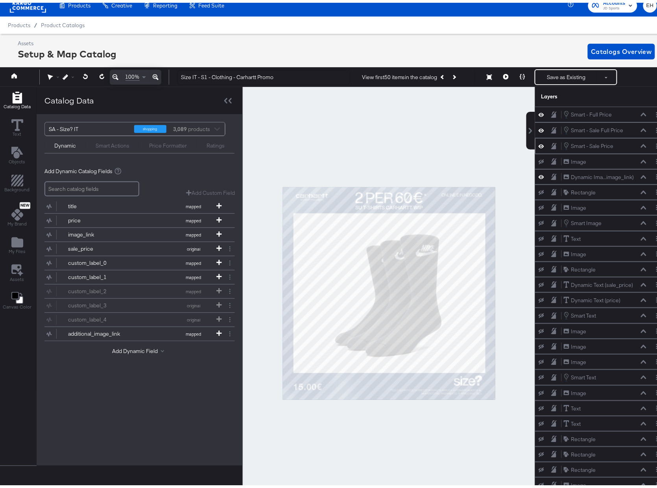
click at [614, 144] on div "Smart - Sale Price Smart - Sale Price" at bounding box center [605, 143] width 83 height 9
click at [539, 147] on icon at bounding box center [542, 143] width 6 height 7
click at [539, 146] on icon at bounding box center [542, 143] width 6 height 5
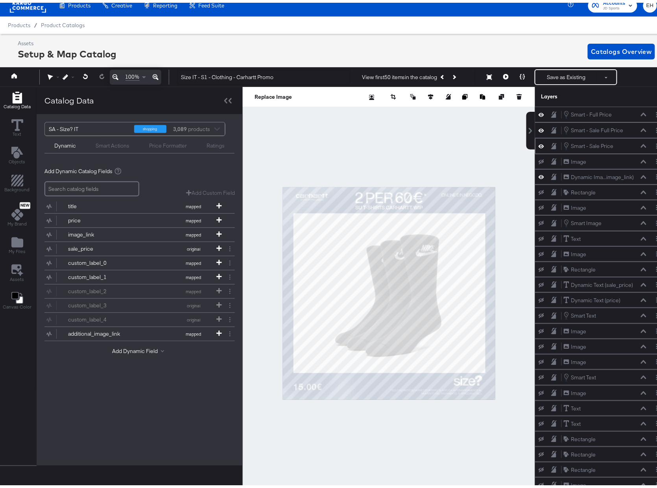
scroll to position [210, 0]
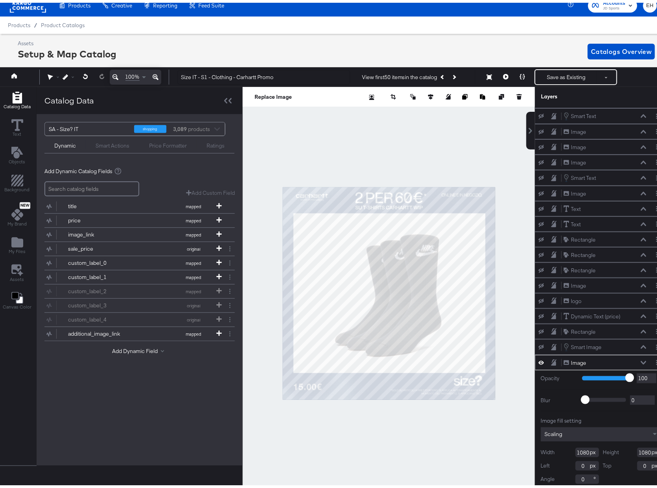
click at [49, 79] on div at bounding box center [55, 74] width 15 height 15
click at [51, 76] on icon at bounding box center [51, 75] width 6 height 6
click at [50, 85] on div at bounding box center [52, 89] width 6 height 13
click at [48, 74] on icon at bounding box center [50, 75] width 6 height 6
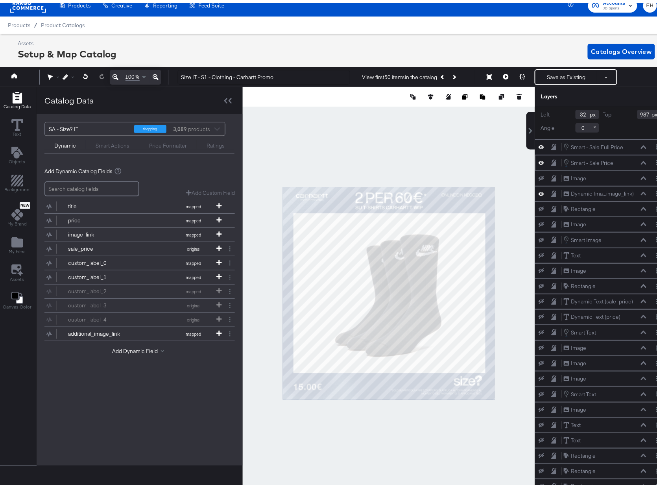
scroll to position [0, 0]
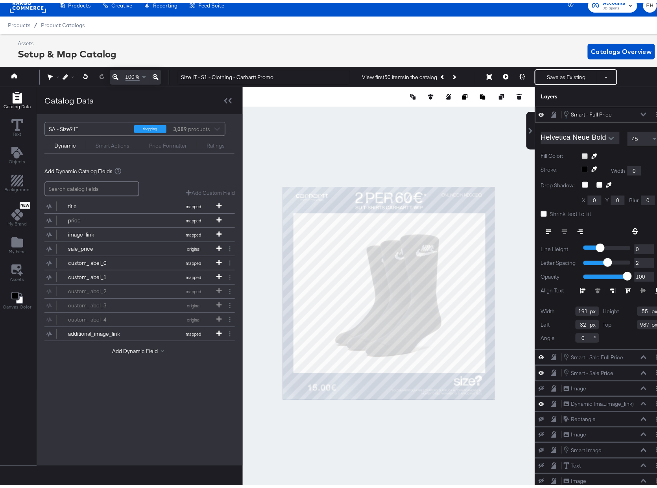
type input "232"
type input "991"
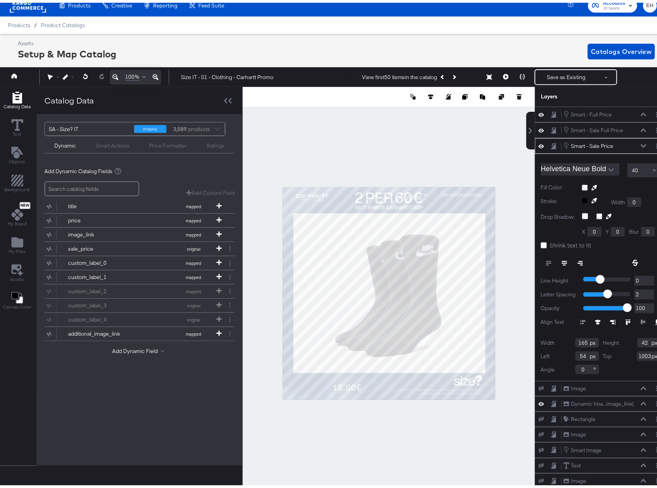
type input "54"
type input "1003"
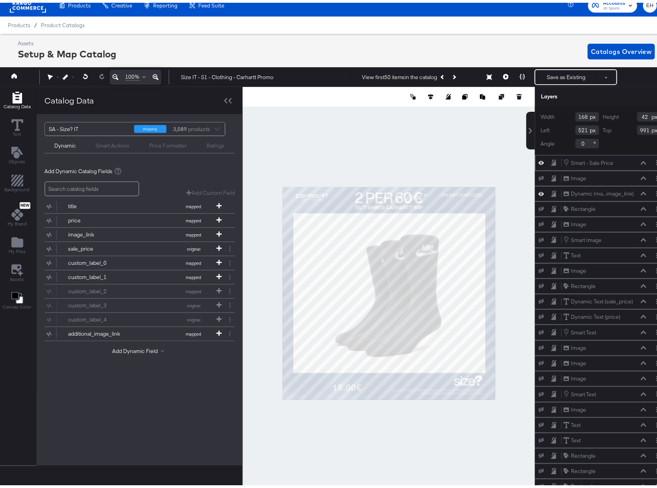
scroll to position [16, 0]
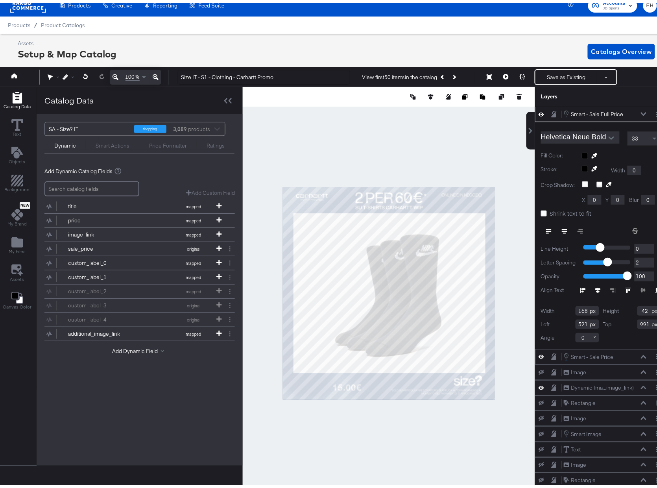
type input "53"
type input "962"
click at [503, 73] on icon at bounding box center [506, 74] width 6 height 6
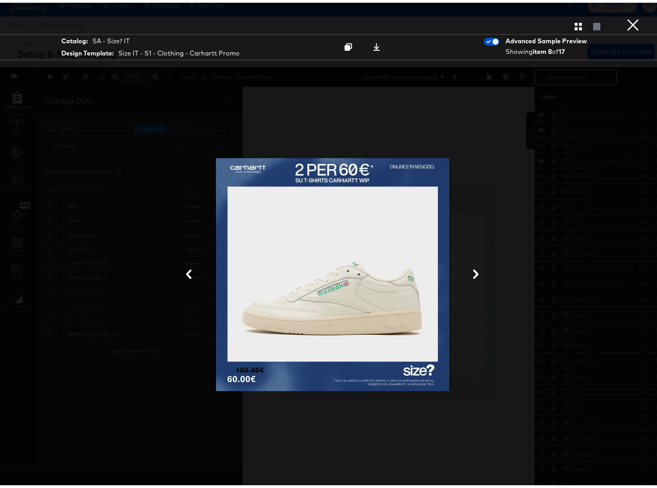
click at [634, 20] on div at bounding box center [332, 24] width 665 height 16
click at [626, 16] on button "×" at bounding box center [634, 8] width 16 height 16
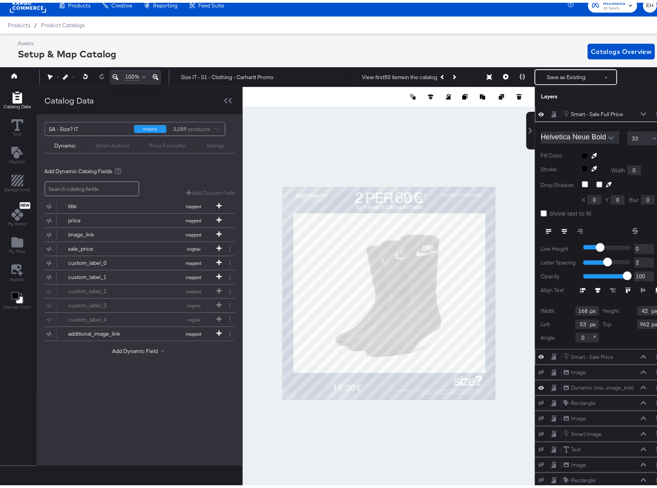
type input "35"
click at [546, 229] on icon at bounding box center [549, 229] width 6 height 6
click at [503, 75] on icon at bounding box center [506, 74] width 6 height 6
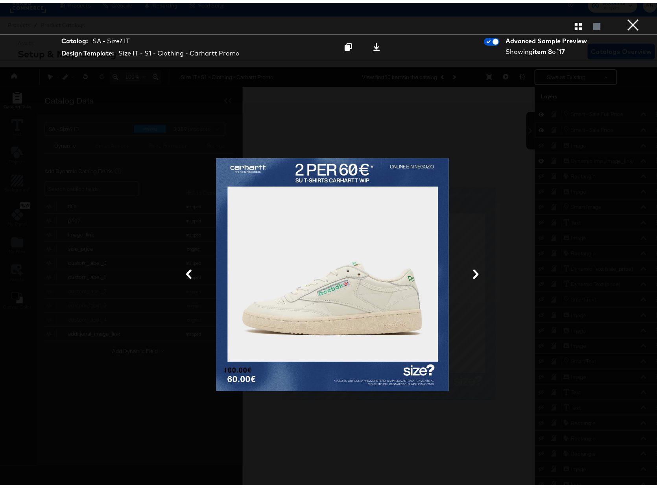
click at [627, 16] on button "×" at bounding box center [634, 8] width 16 height 16
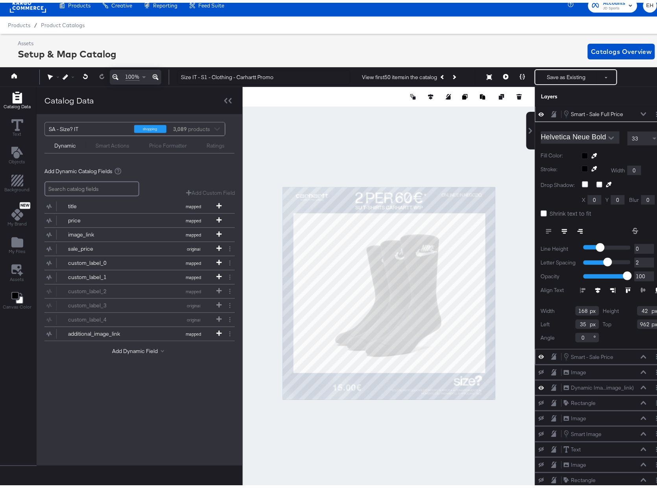
type input "43"
click at [503, 72] on icon at bounding box center [506, 74] width 6 height 6
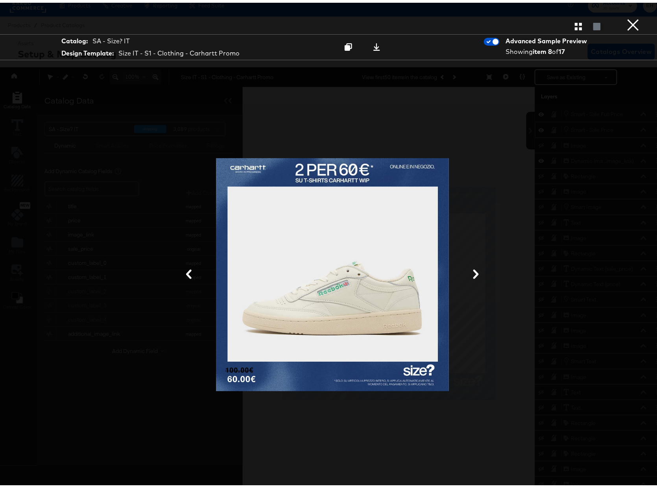
click at [627, 16] on button "×" at bounding box center [634, 8] width 16 height 16
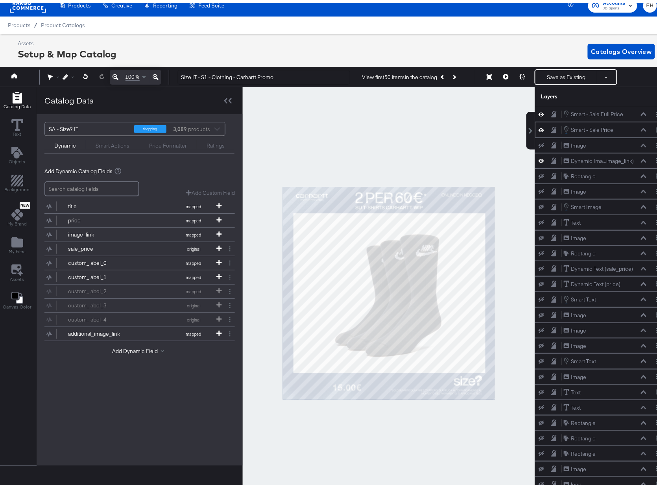
click at [627, 22] on div "Products / Product Catalogs" at bounding box center [332, 22] width 665 height 17
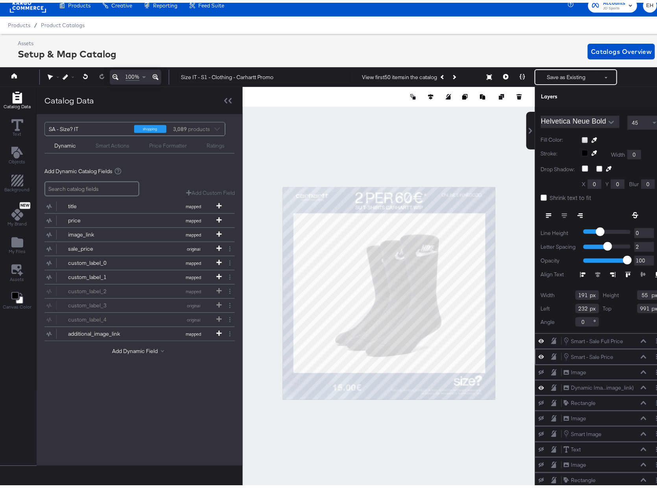
scroll to position [0, 0]
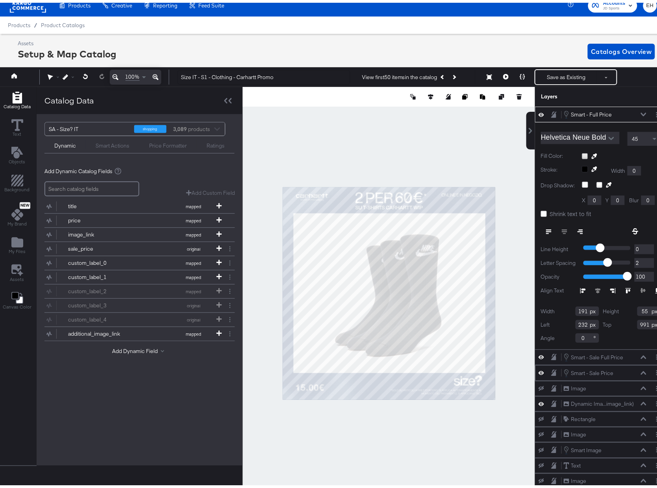
type input "43"
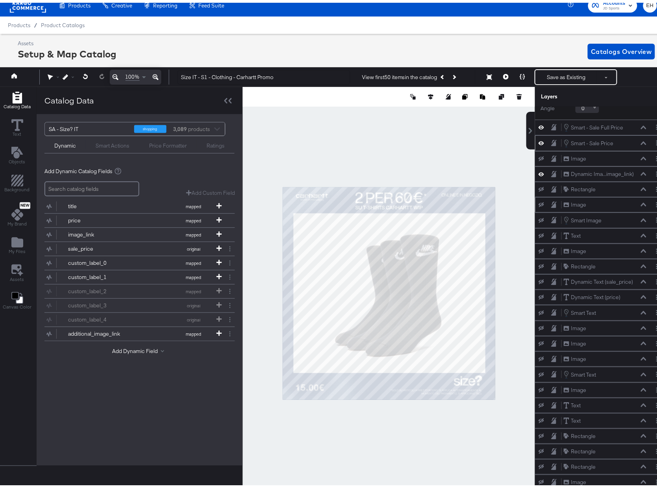
scroll to position [222, 0]
click at [594, 197] on div "Rectangle Rectangle" at bounding box center [605, 195] width 83 height 8
click at [582, 197] on div "Rectangle" at bounding box center [584, 194] width 25 height 7
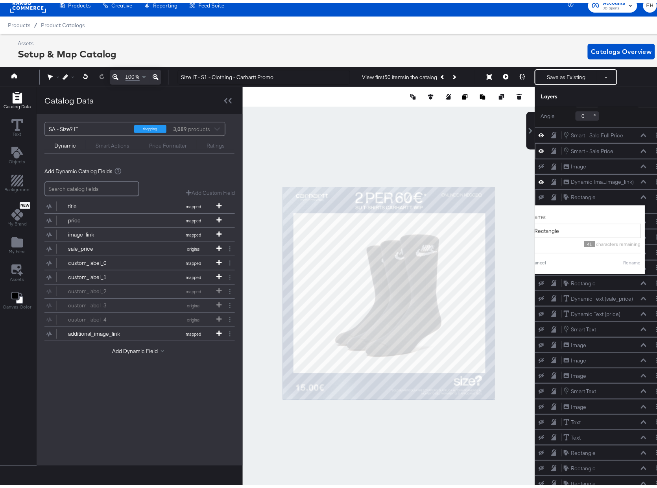
click at [610, 197] on div "Rectangle Rectangle" at bounding box center [605, 195] width 83 height 8
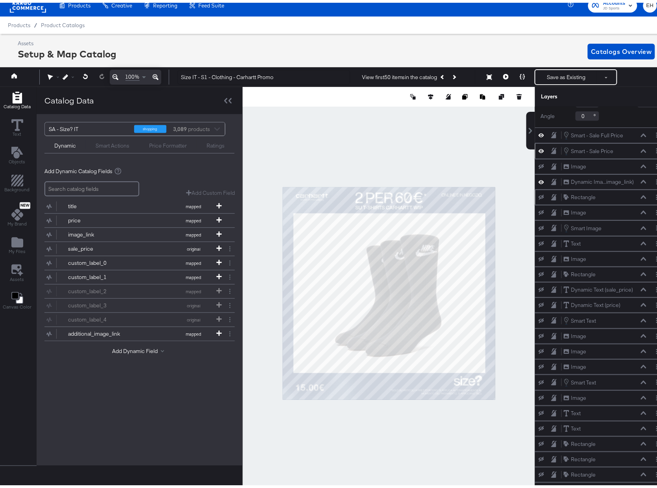
click at [641, 196] on button at bounding box center [644, 194] width 6 height 5
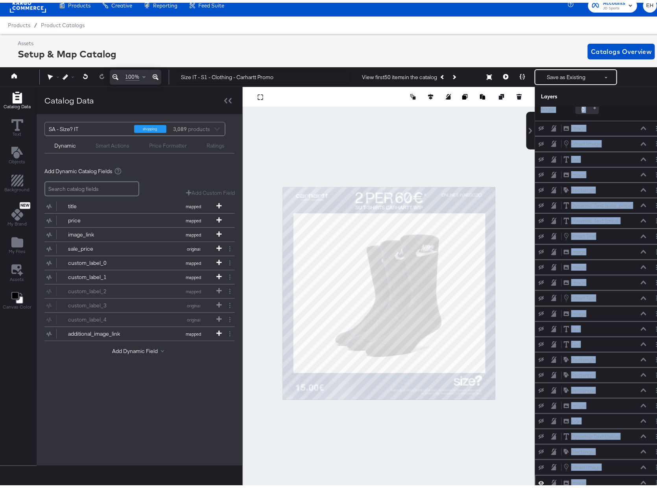
click at [592, 481] on div "Image Image" at bounding box center [605, 480] width 83 height 8
click at [641, 463] on button at bounding box center [644, 465] width 6 height 5
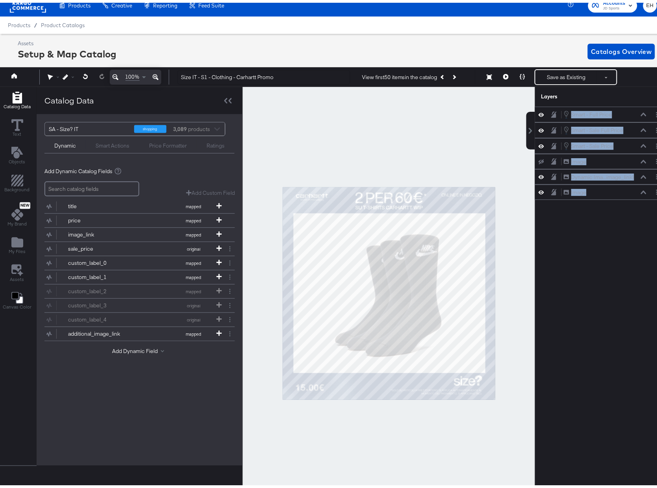
scroll to position [0, 0]
click at [573, 356] on div "Smart - Full Price Smart - Full Price Smart - Sale Full Price Smart - Sale Full…" at bounding box center [596, 296] width 142 height 384
click at [539, 162] on icon at bounding box center [542, 159] width 6 height 5
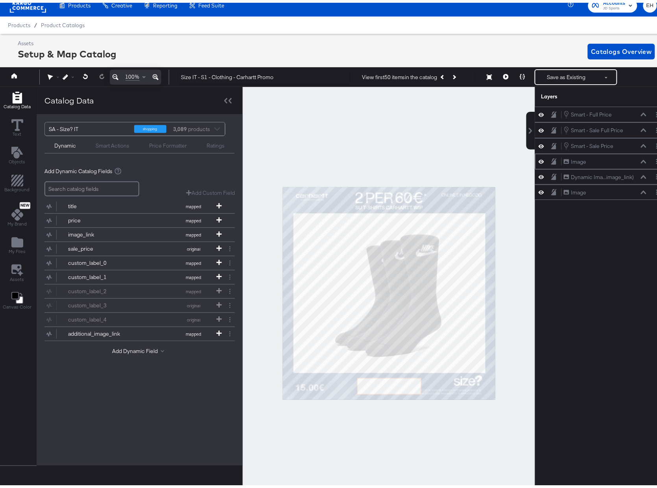
click at [539, 161] on icon at bounding box center [542, 159] width 6 height 4
click at [653, 163] on button "Layer Options" at bounding box center [657, 159] width 8 height 8
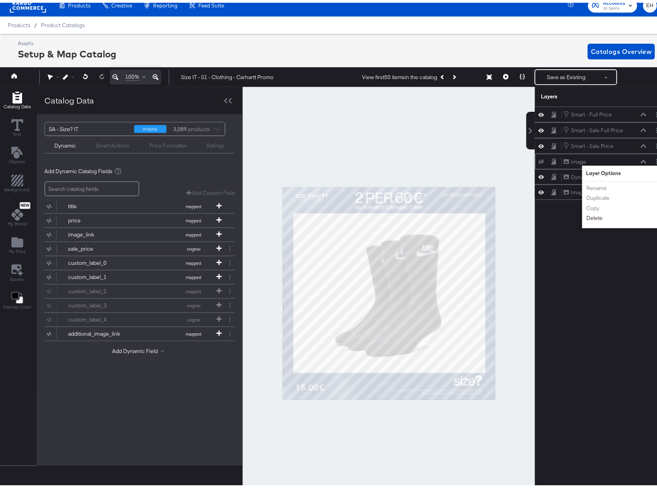
click at [592, 220] on button "Delete" at bounding box center [594, 216] width 17 height 8
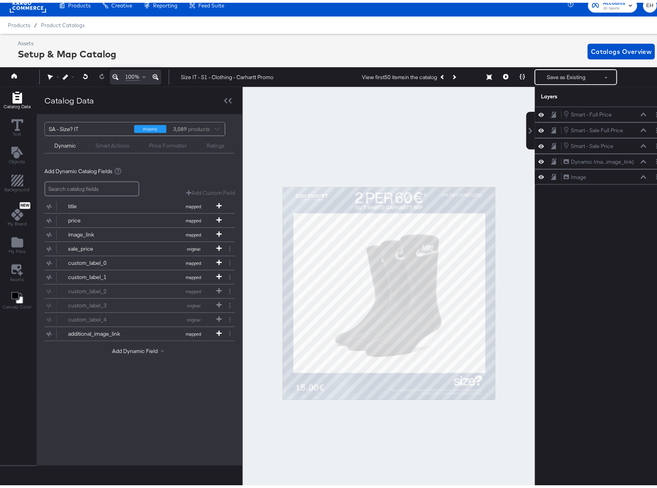
click at [575, 337] on div "Smart - Full Price Smart - Full Price Smart - Sale Full Price Smart - Sale Full…" at bounding box center [596, 296] width 142 height 384
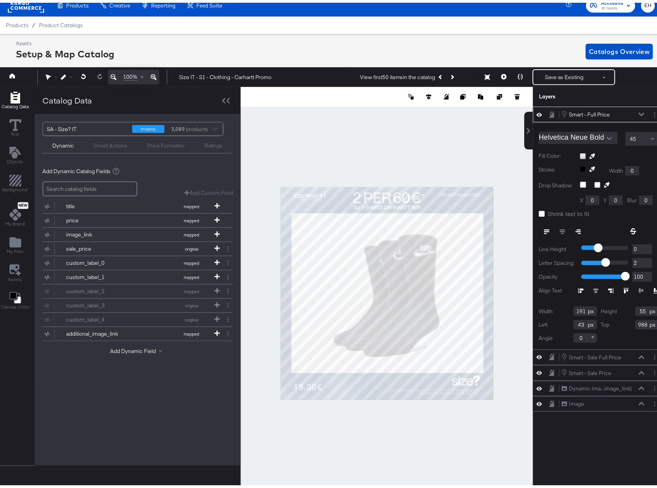
type input "987"
type input "36"
click at [564, 79] on button "Save as Existing" at bounding box center [564, 74] width 61 height 14
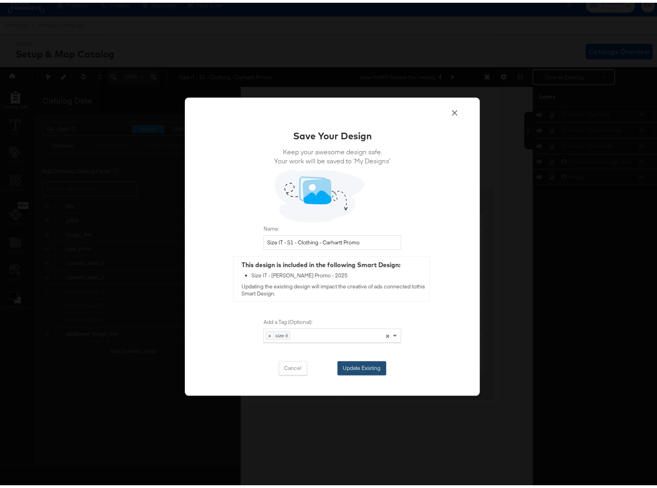
click at [358, 368] on button "Update Existing" at bounding box center [362, 366] width 49 height 14
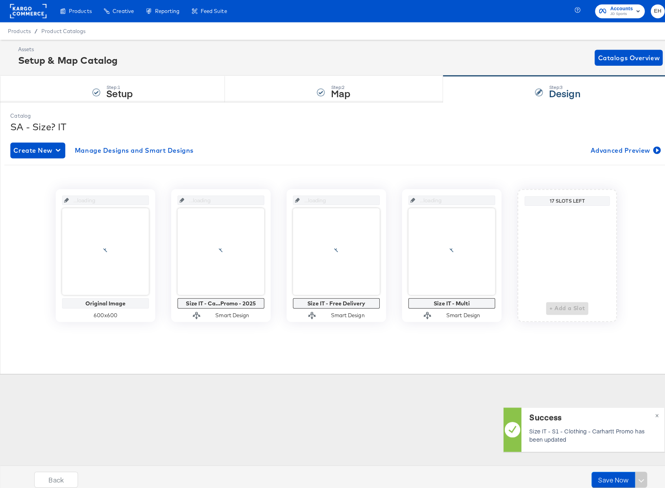
scroll to position [0, 0]
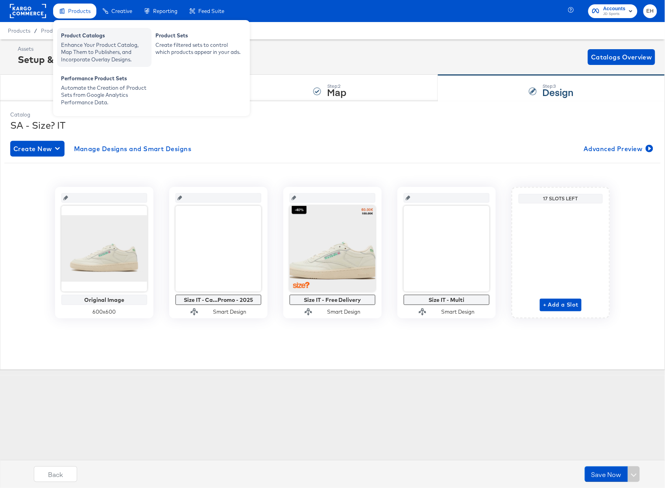
click at [87, 38] on div "Product Catalogs" at bounding box center [104, 36] width 87 height 9
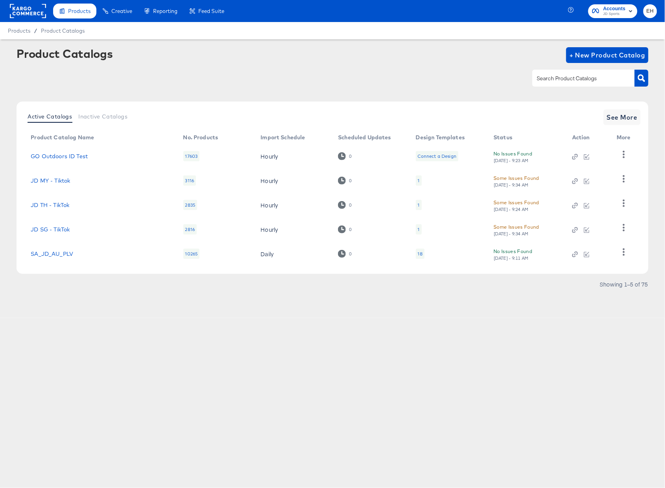
click at [386, 87] on div "Product Catalogs + New Product Catalog" at bounding box center [333, 71] width 632 height 48
click at [386, 359] on div "Products Products Product Catalogs Enhance Your Product Catalog, Map Them to Pu…" at bounding box center [332, 244] width 665 height 488
click at [560, 79] on input "text" at bounding box center [578, 78] width 84 height 9
type input "size"
click at [624, 119] on span "See More" at bounding box center [622, 117] width 31 height 11
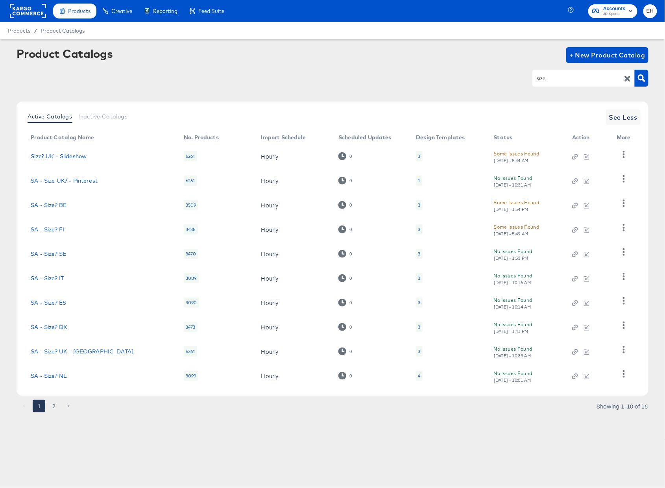
click at [52, 401] on button "2" at bounding box center [54, 406] width 13 height 13
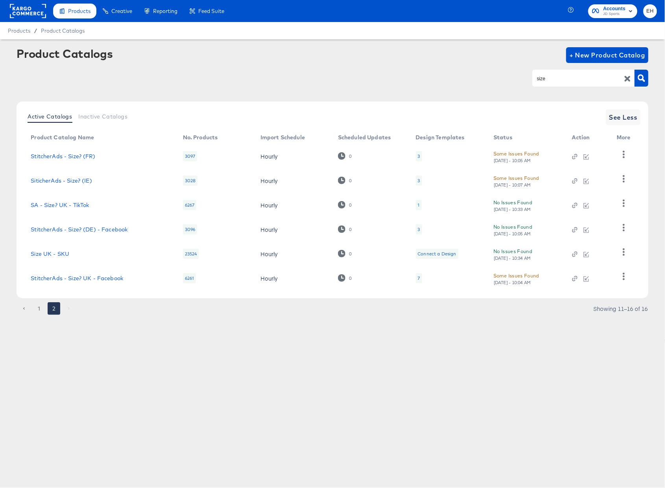
click at [420, 155] on div "3" at bounding box center [419, 156] width 6 height 10
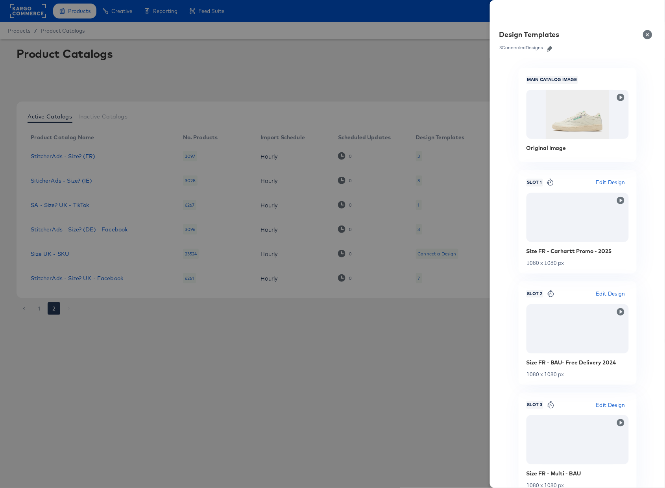
click at [549, 48] on icon "button" at bounding box center [550, 49] width 6 height 6
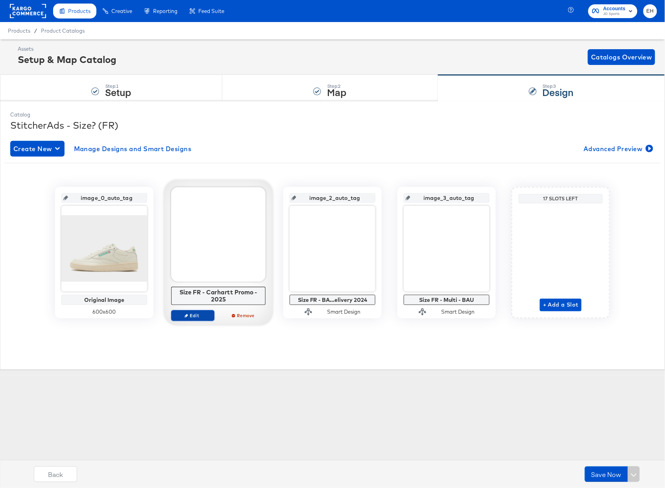
click at [199, 316] on span "Edit" at bounding box center [193, 316] width 36 height 6
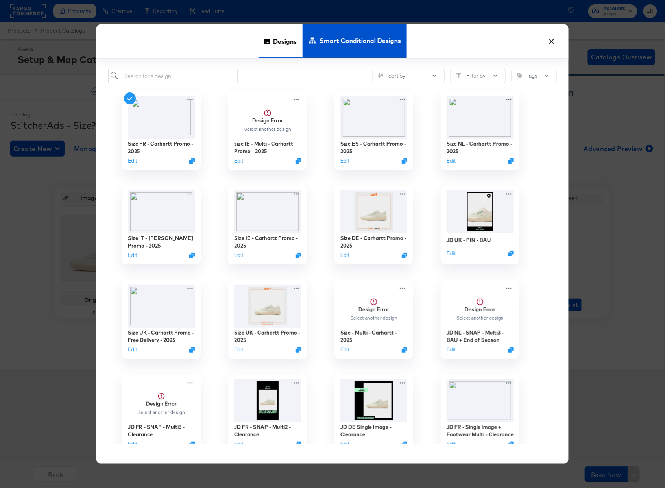
click at [281, 44] on span "Designs" at bounding box center [285, 41] width 24 height 35
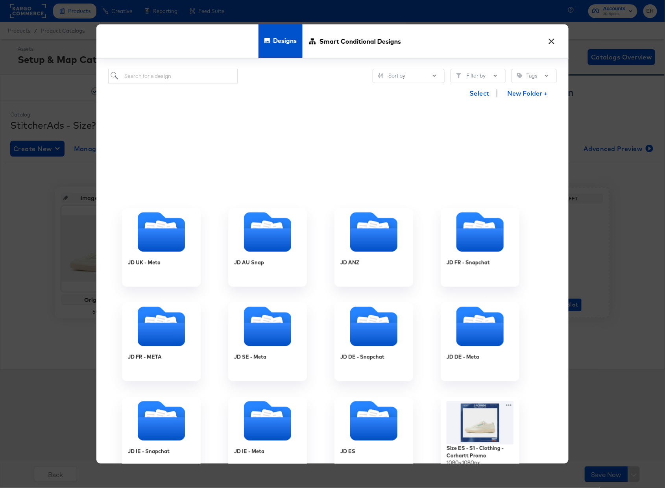
scroll to position [583, 0]
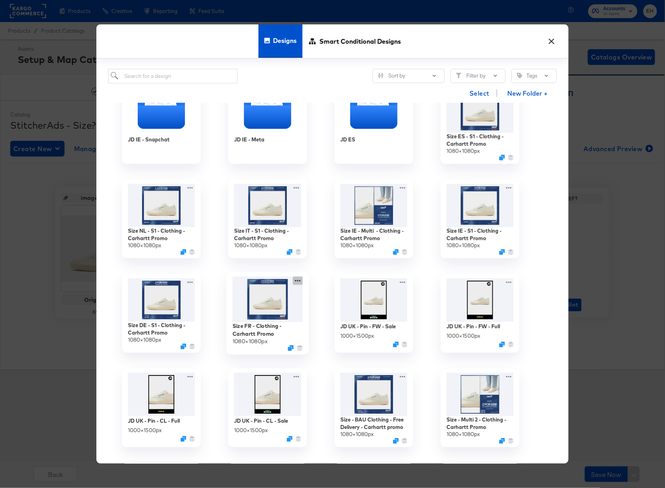
click at [301, 282] on icon at bounding box center [298, 281] width 10 height 8
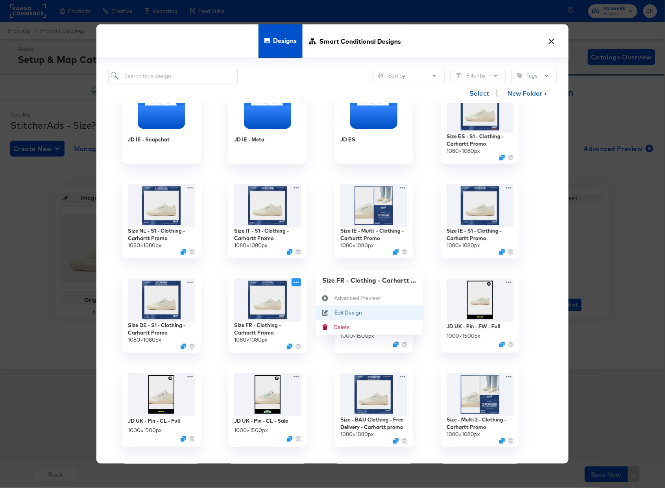
click at [335, 313] on div "Edit Design Edit Design" at bounding box center [335, 313] width 0 height 0
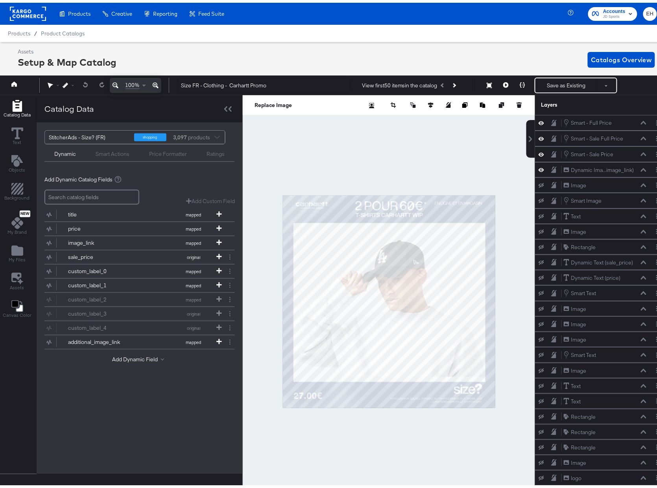
scroll to position [179, 0]
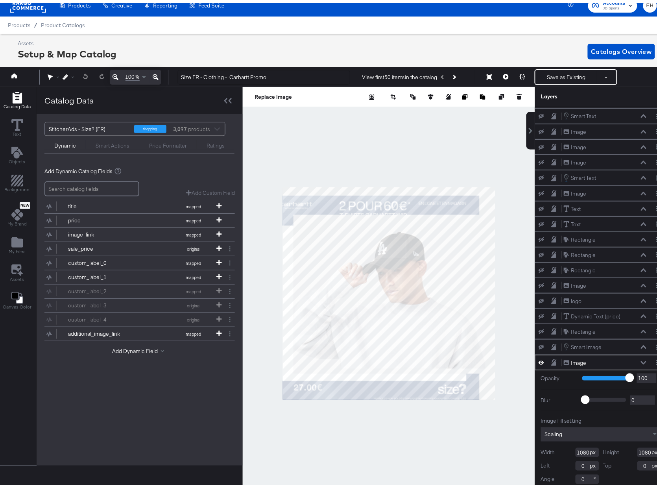
type input "-81"
type input "43"
click at [83, 71] on icon at bounding box center [85, 74] width 5 height 6
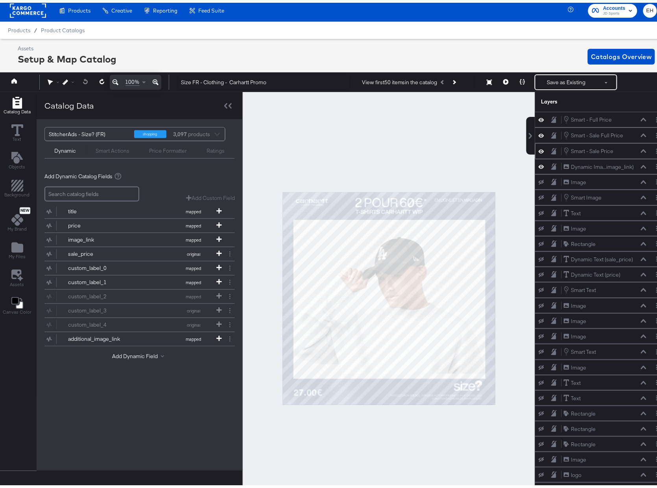
scroll to position [0, 0]
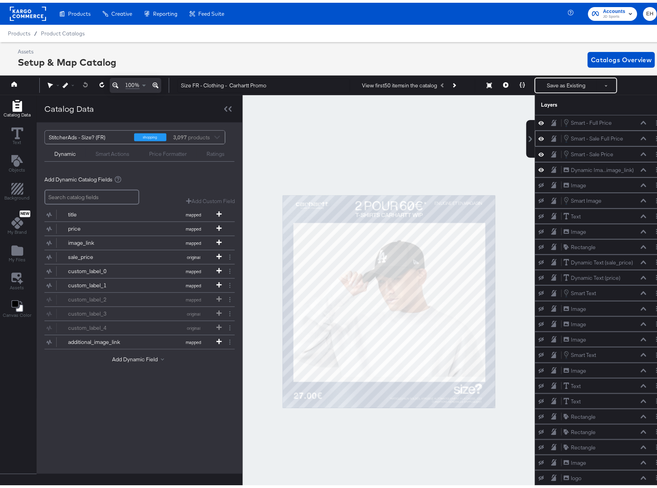
click at [620, 140] on div "Smart - Sale Full Price Smart - Sale Full Price" at bounding box center [605, 135] width 83 height 9
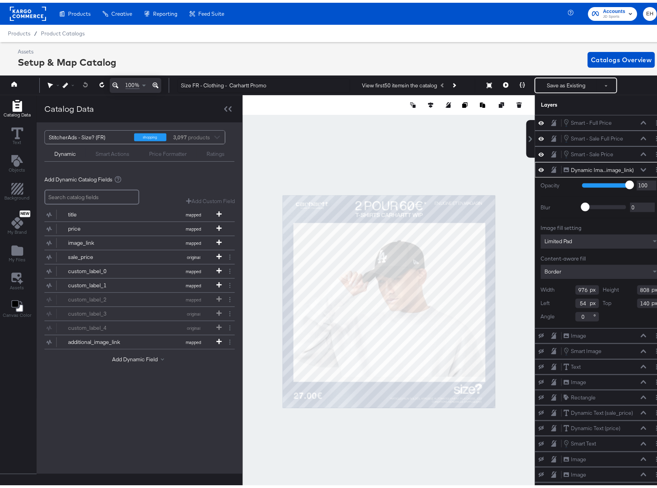
click at [505, 339] on div at bounding box center [389, 299] width 292 height 413
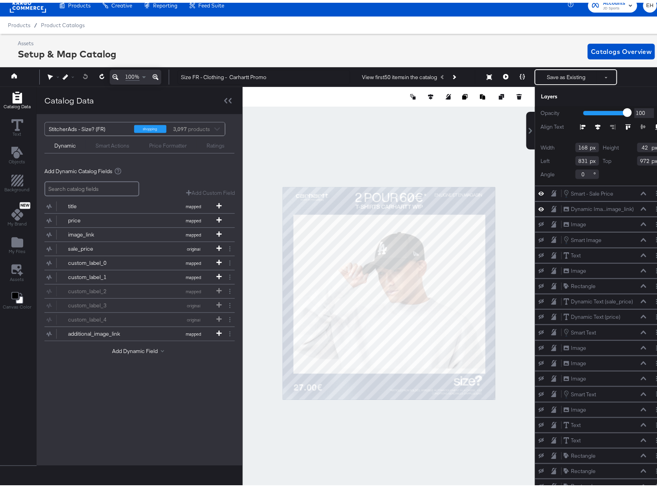
scroll to position [16, 0]
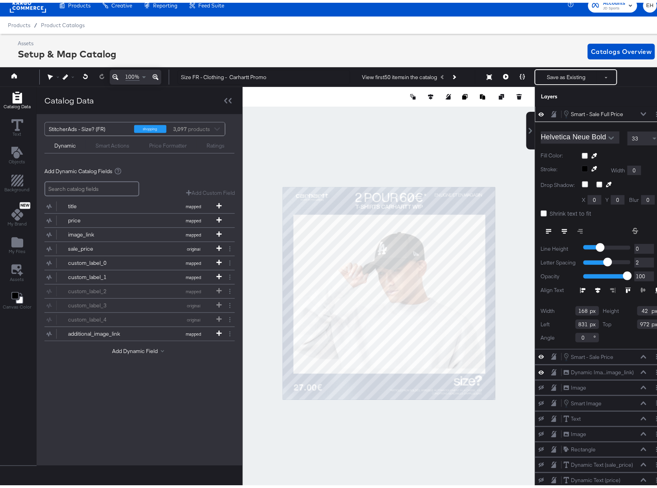
type input "51"
type input "952"
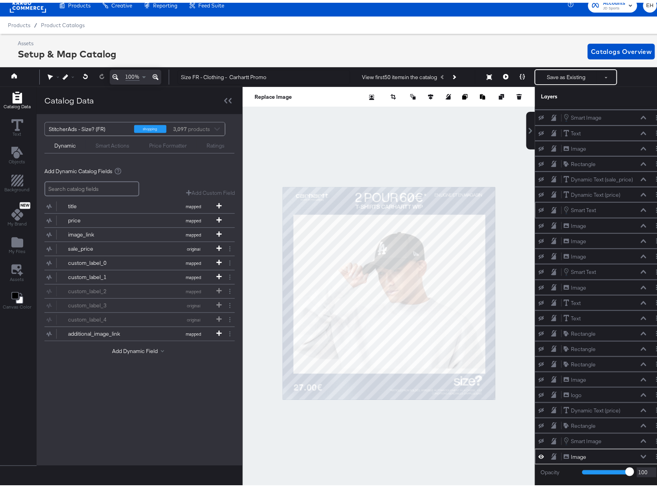
scroll to position [0, 0]
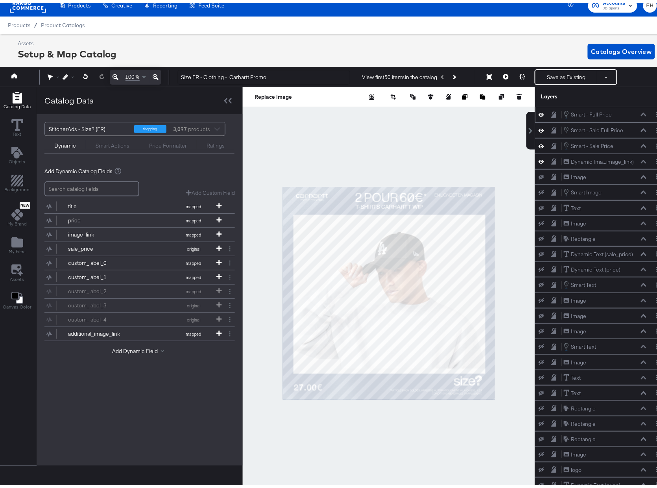
click at [609, 113] on div "Smart - Full Price Smart - Full Price" at bounding box center [605, 111] width 83 height 9
click at [499, 71] on button at bounding box center [506, 75] width 17 height 16
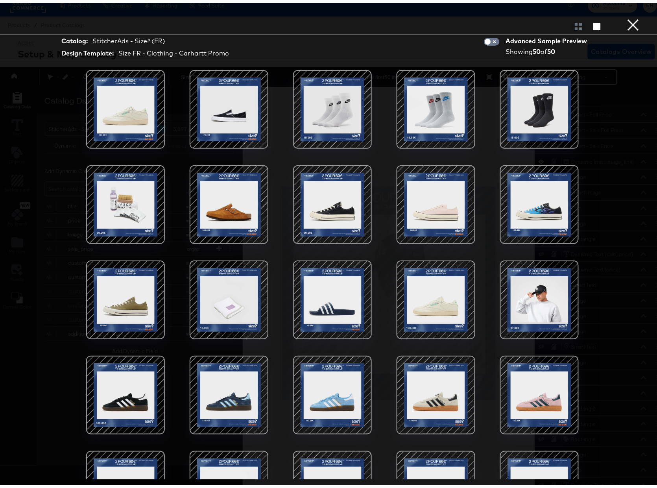
click at [630, 16] on button "×" at bounding box center [634, 8] width 16 height 16
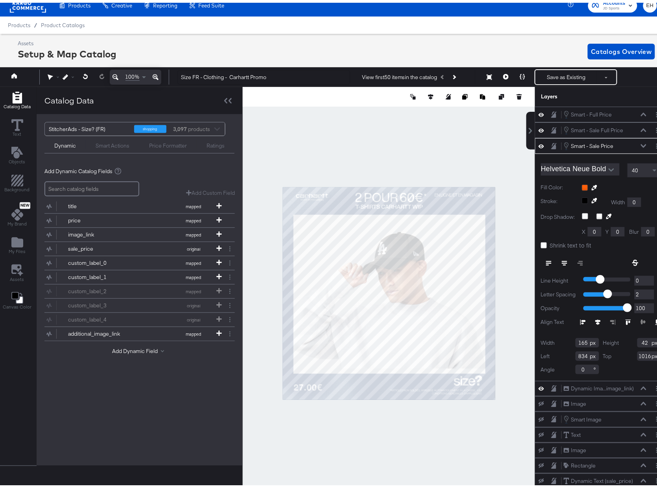
type input "52"
click at [582, 185] on div at bounding box center [621, 185] width 79 height 6
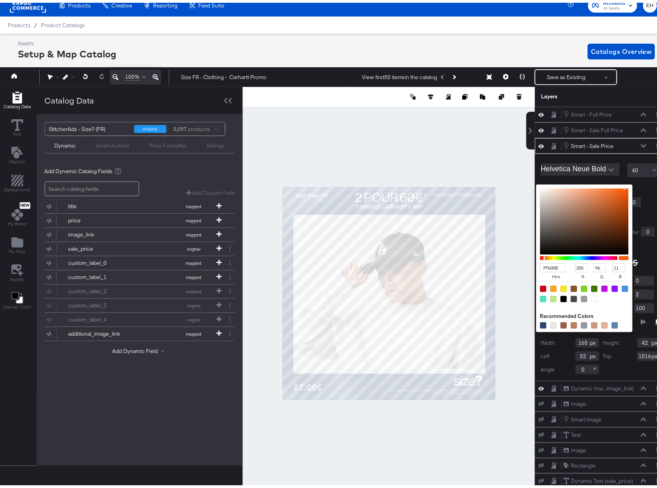
click at [592, 299] on div at bounding box center [595, 296] width 6 height 6
type input "FFFFFF"
type input "255"
click at [633, 247] on div "Shrink text to fit" at bounding box center [601, 243] width 120 height 9
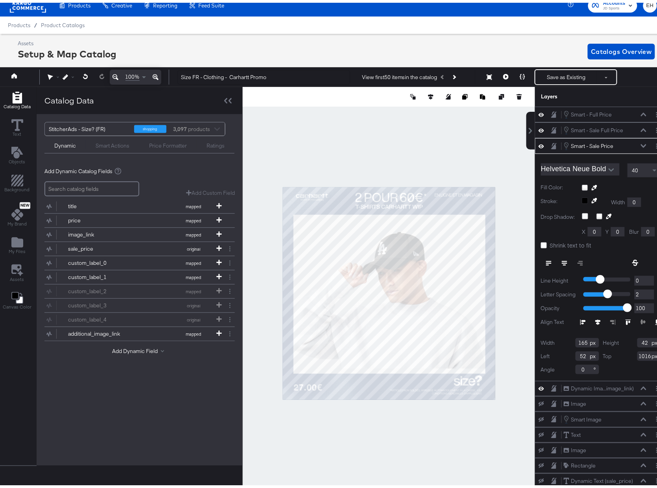
click at [486, 168] on div at bounding box center [389, 290] width 292 height 413
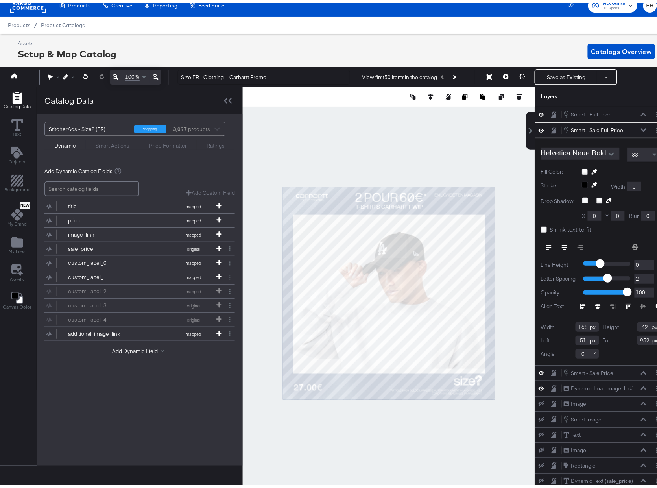
type input "49"
type input "966"
type input "45"
type input "952"
click at [498, 77] on button at bounding box center [506, 75] width 17 height 16
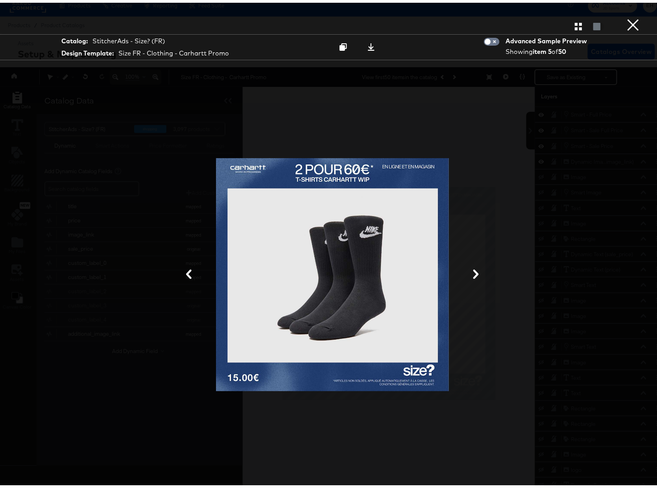
click at [488, 35] on span at bounding box center [492, 39] width 16 height 8
click at [484, 38] on input "checkbox" at bounding box center [488, 41] width 24 height 8
checkbox input "true"
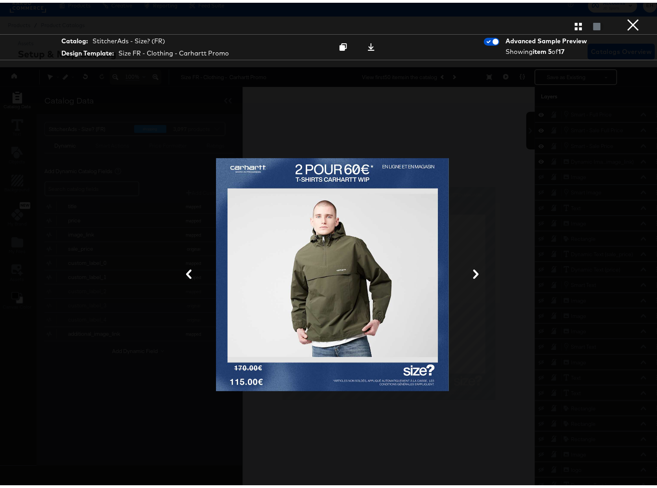
click at [489, 174] on div at bounding box center [332, 271] width 586 height 409
click at [626, 16] on button "×" at bounding box center [634, 8] width 16 height 16
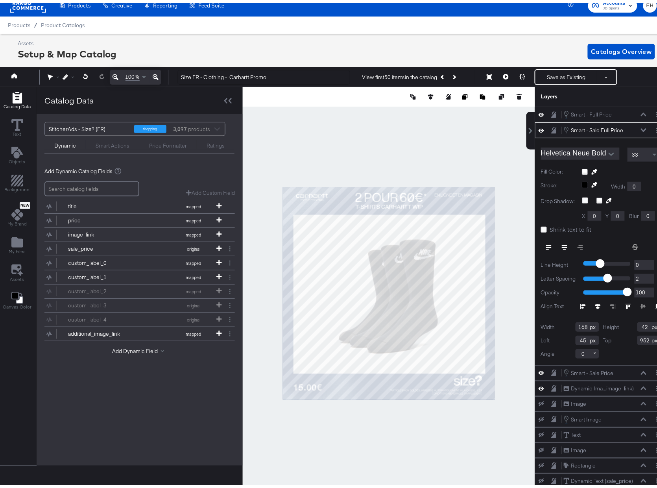
type input "57"
type input "954"
type input "56"
type input "956"
type input "55"
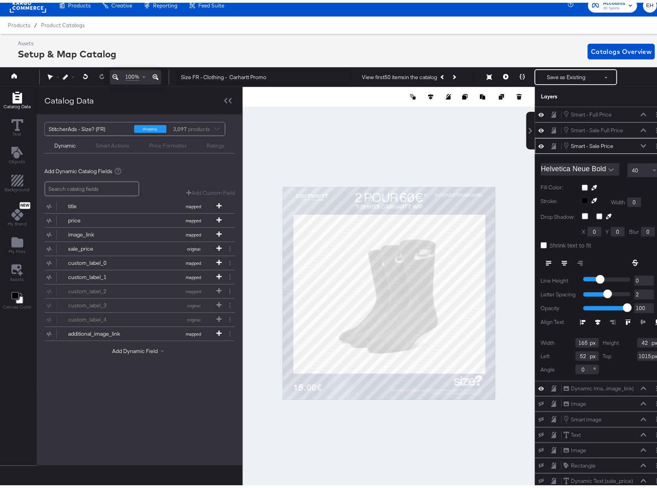
type input "1014"
type input "53"
type input "1013"
click at [503, 72] on icon at bounding box center [506, 74] width 6 height 6
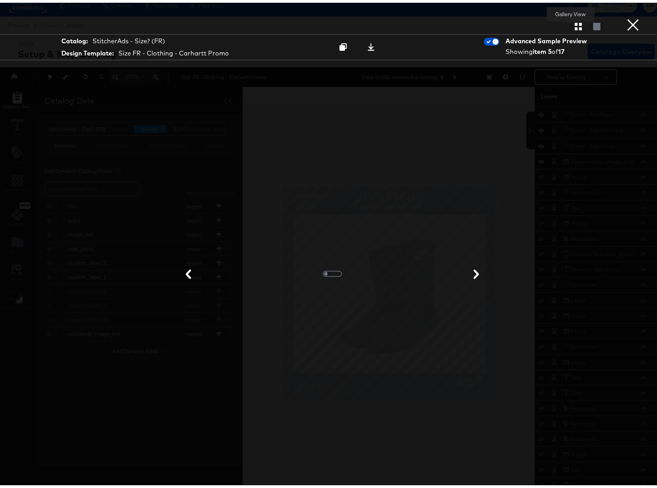
click at [575, 25] on icon "button" at bounding box center [578, 23] width 7 height 7
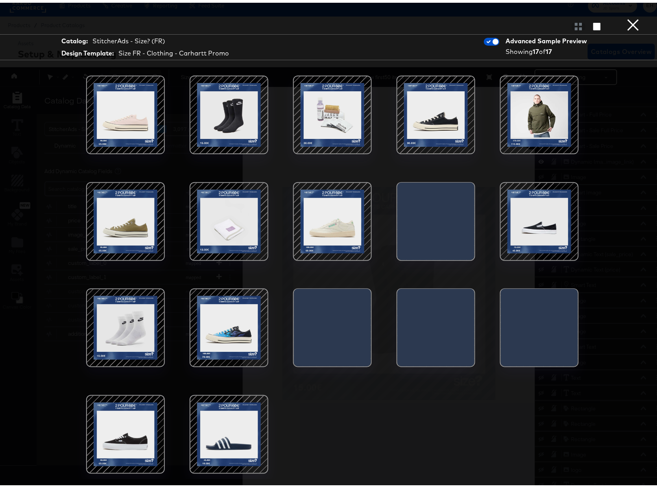
click at [324, 216] on div at bounding box center [332, 218] width 67 height 67
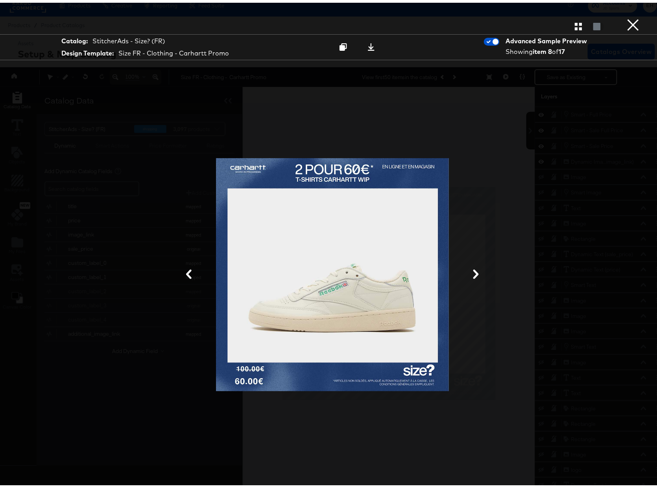
click at [474, 185] on div at bounding box center [332, 271] width 586 height 409
click at [627, 16] on button "×" at bounding box center [634, 8] width 16 height 16
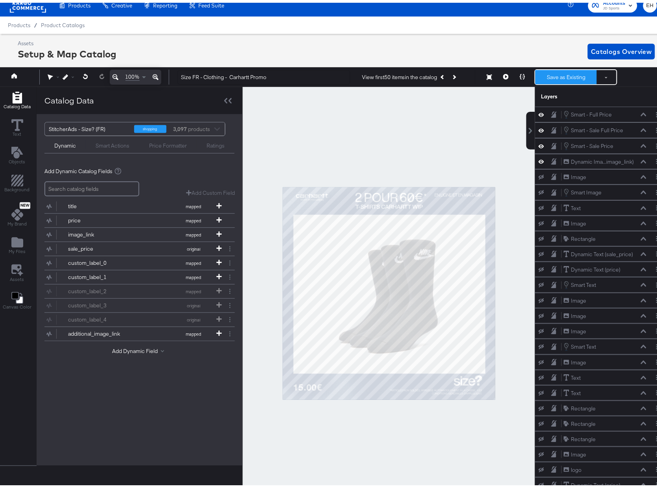
click at [577, 73] on button "Save as Existing" at bounding box center [566, 74] width 61 height 14
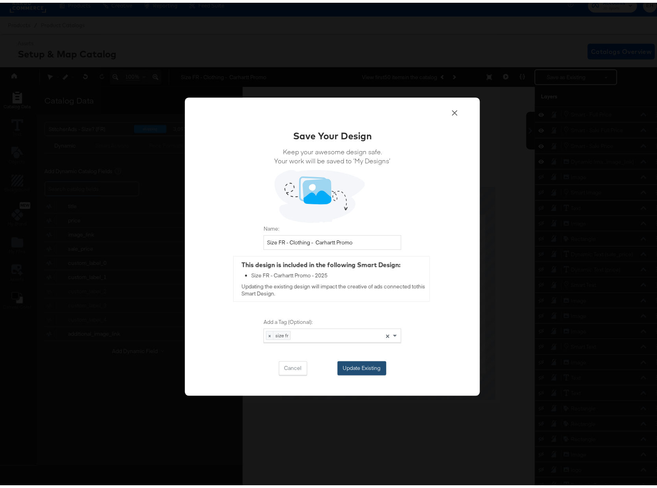
click at [356, 364] on button "Update Existing" at bounding box center [362, 366] width 49 height 14
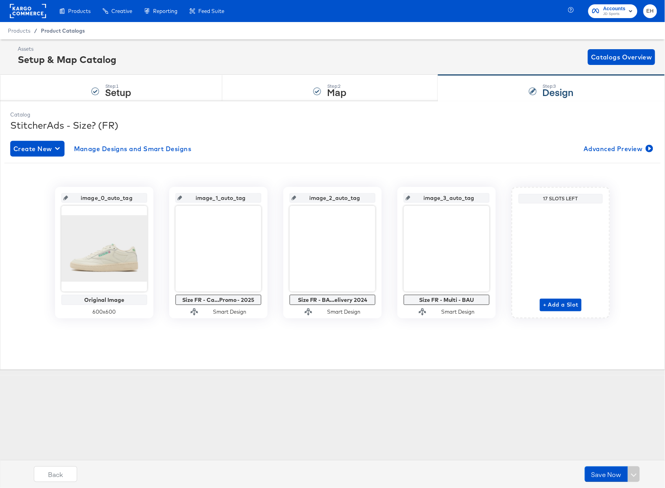
drag, startPoint x: 51, startPoint y: 28, endPoint x: 58, endPoint y: 27, distance: 7.5
click at [51, 28] on span "Product Catalogs" at bounding box center [63, 31] width 44 height 6
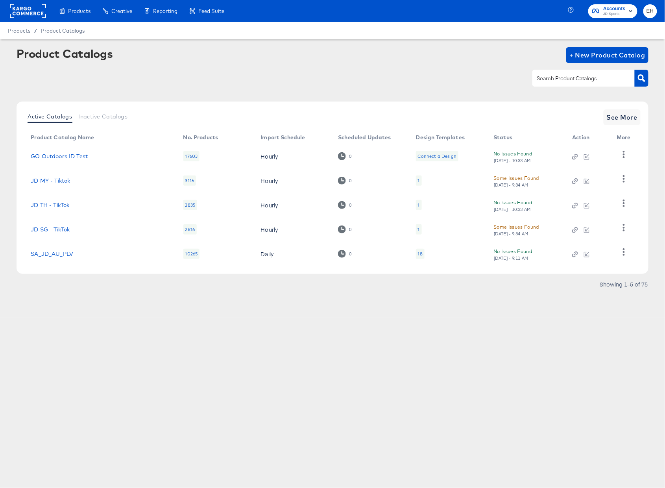
click at [605, 83] on div at bounding box center [584, 78] width 102 height 17
type input "size"
click at [625, 109] on div "Active Catalogs Inactive Catalogs See More Product Catalog Name No. Products Im…" at bounding box center [333, 188] width 632 height 172
click at [625, 112] on span "See More" at bounding box center [622, 117] width 31 height 11
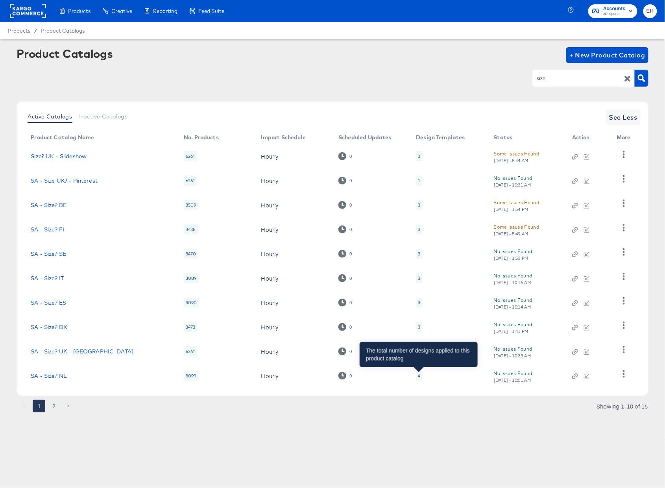
click at [420, 376] on div "4" at bounding box center [419, 376] width 2 height 6
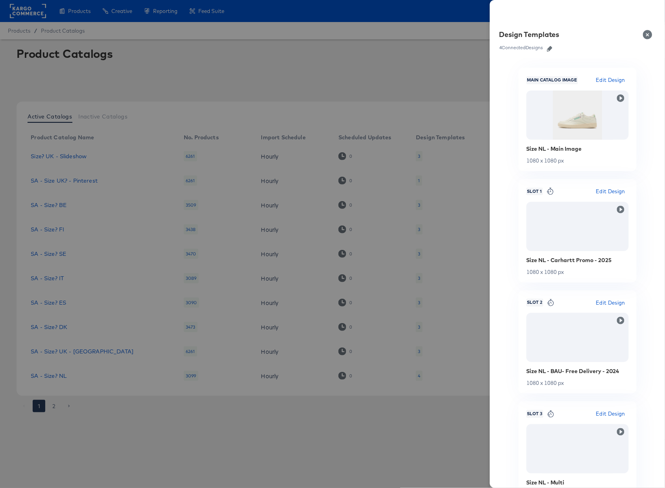
click at [549, 50] on icon "button" at bounding box center [550, 49] width 6 height 6
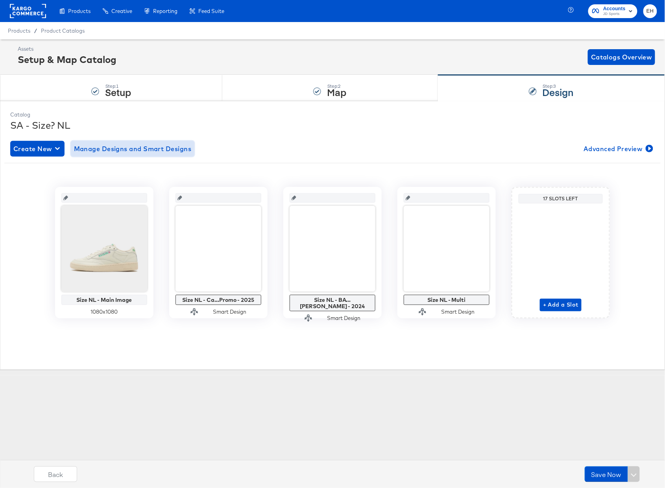
click at [172, 155] on button "Manage Designs and Smart Designs" at bounding box center [133, 149] width 124 height 16
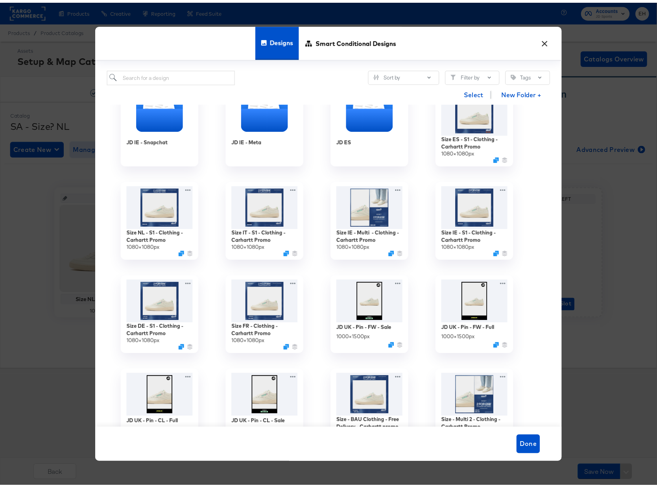
scroll to position [682, 0]
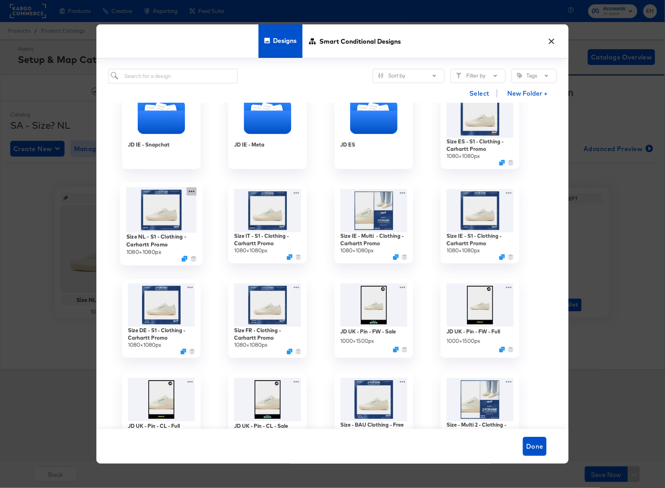
drag, startPoint x: 194, startPoint y: 193, endPoint x: 194, endPoint y: 201, distance: 7.9
click at [194, 192] on icon at bounding box center [192, 191] width 10 height 8
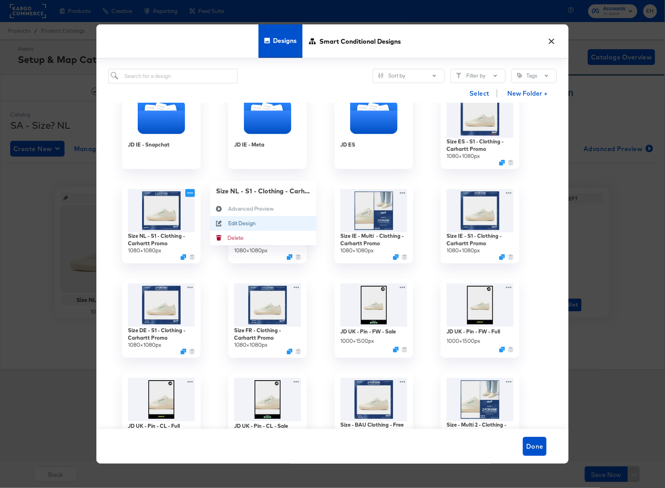
click at [228, 224] on div "Edit Design Edit Design" at bounding box center [228, 224] width 0 height 0
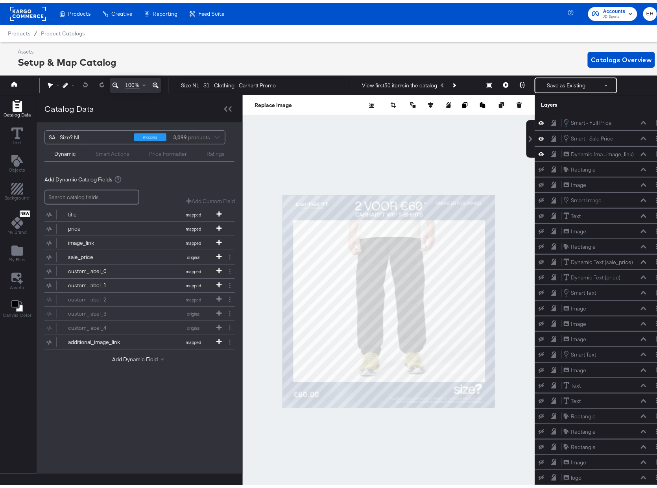
scroll to position [8, 0]
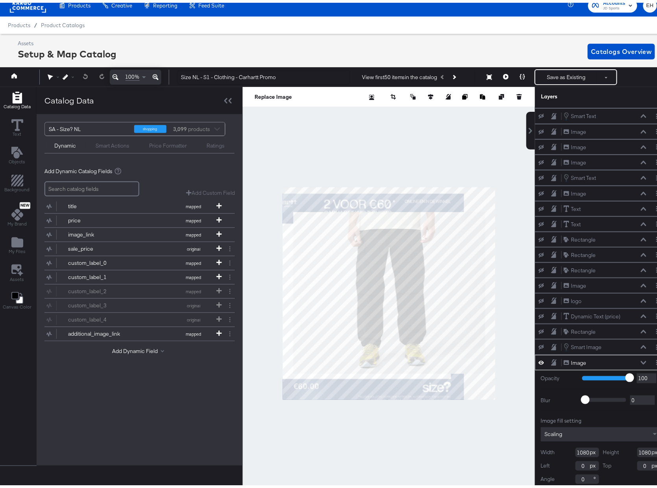
type input "-159"
type input "33"
click at [81, 74] on button at bounding box center [86, 74] width 16 height 14
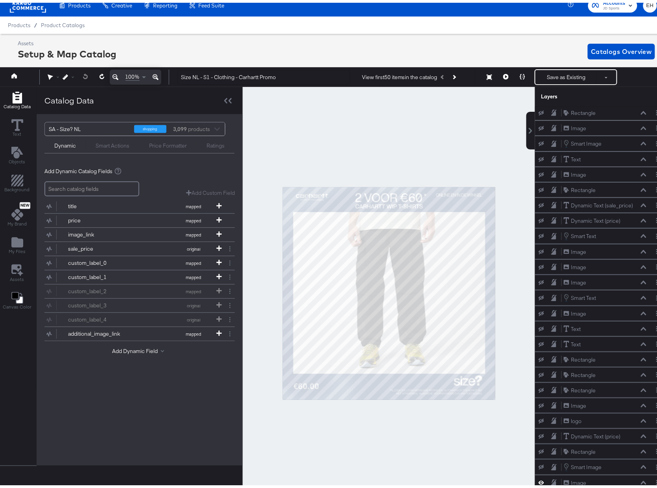
scroll to position [178, 0]
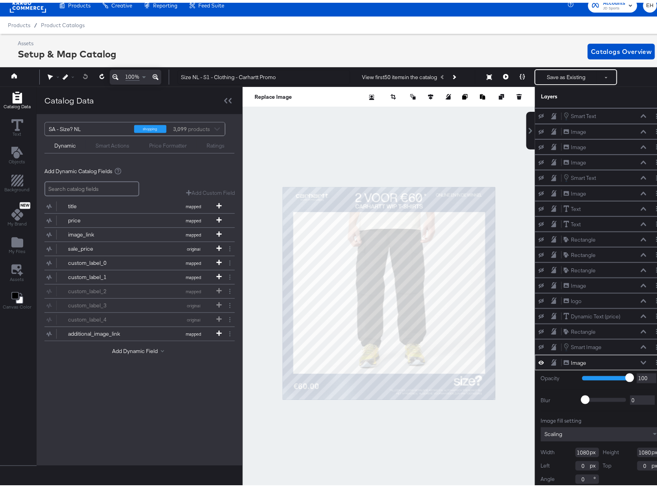
click at [450, 414] on div at bounding box center [389, 290] width 292 height 413
click at [451, 424] on div at bounding box center [389, 290] width 292 height 413
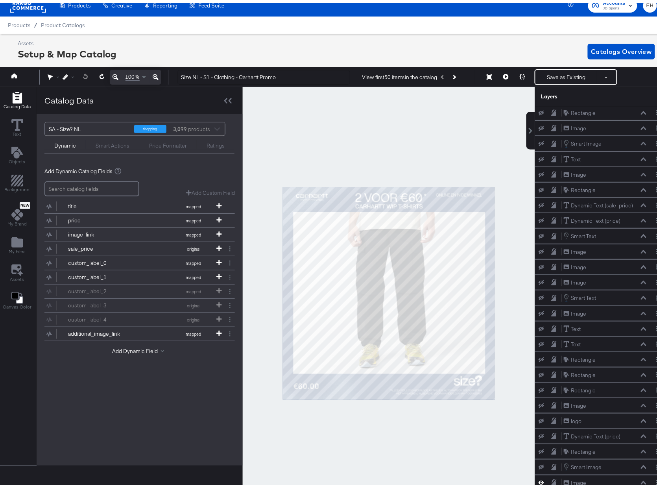
click at [520, 211] on div at bounding box center [389, 290] width 292 height 413
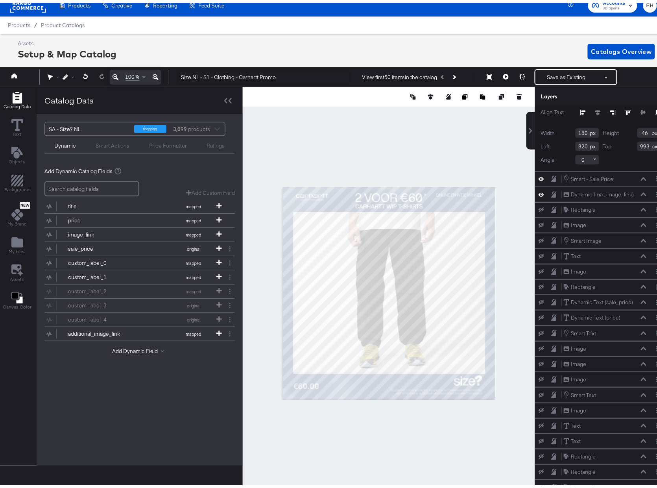
scroll to position [0, 0]
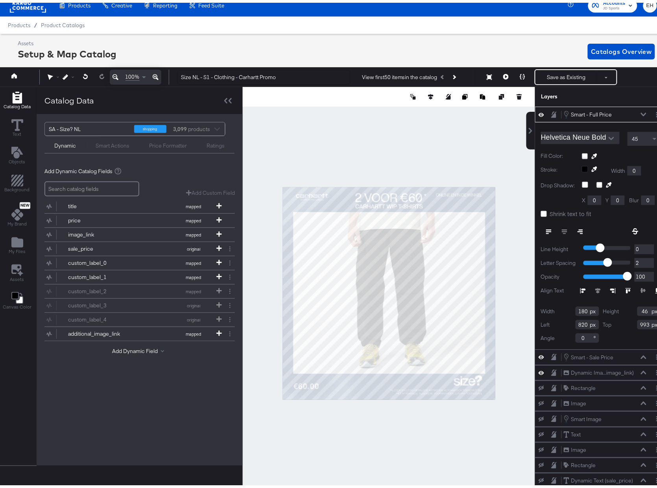
type input "53"
type input "961"
click at [641, 113] on icon at bounding box center [644, 112] width 6 height 4
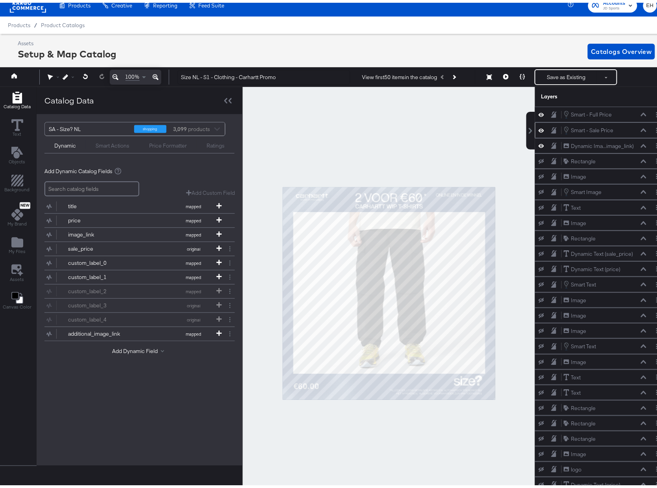
click at [641, 130] on icon at bounding box center [644, 128] width 6 height 4
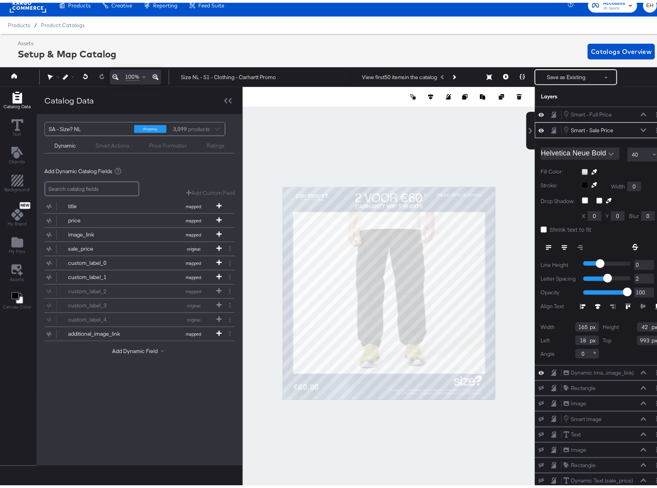
type input "992"
type input "17"
type input "991"
type input "16"
click at [641, 128] on icon at bounding box center [644, 128] width 6 height 4
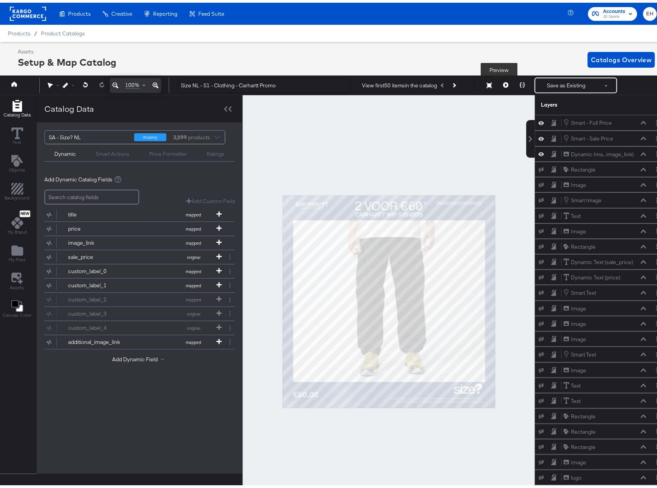
click at [503, 80] on icon at bounding box center [506, 83] width 6 height 6
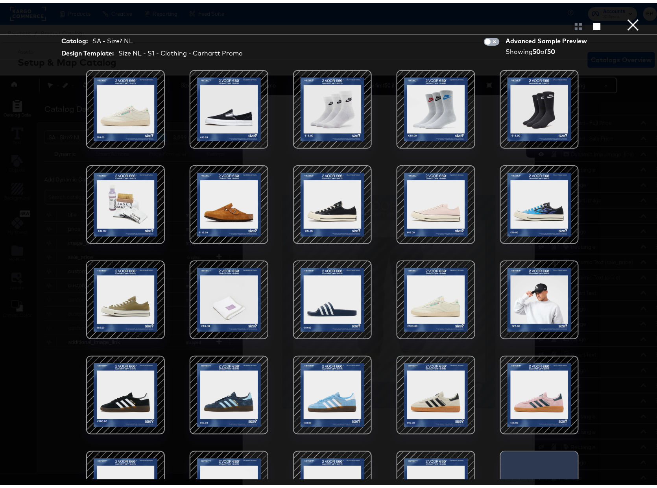
click at [487, 38] on input "checkbox" at bounding box center [488, 41] width 24 height 8
checkbox input "true"
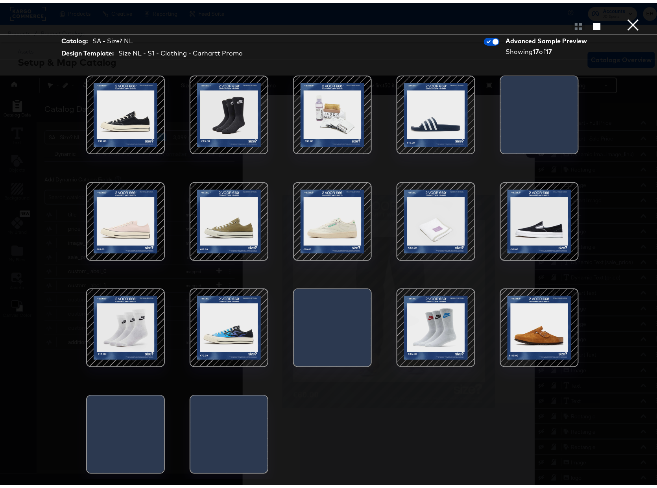
scroll to position [18, 0]
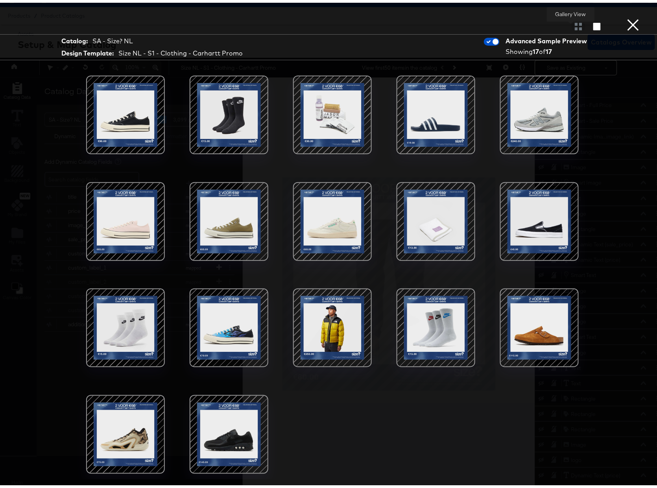
click at [574, 24] on div at bounding box center [579, 24] width 14 height 8
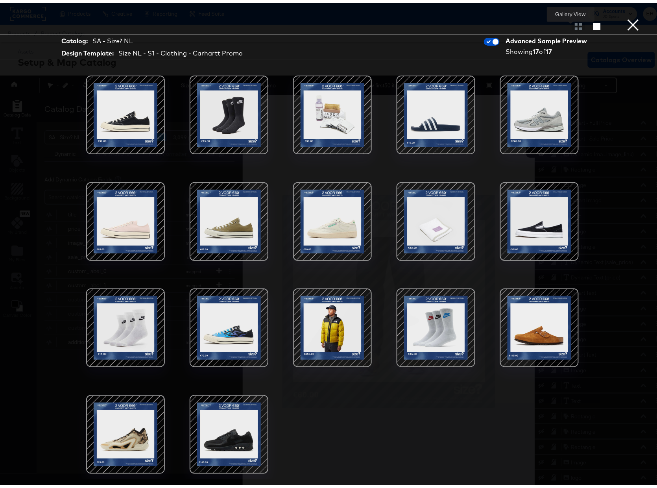
click at [572, 24] on div at bounding box center [579, 24] width 14 height 8
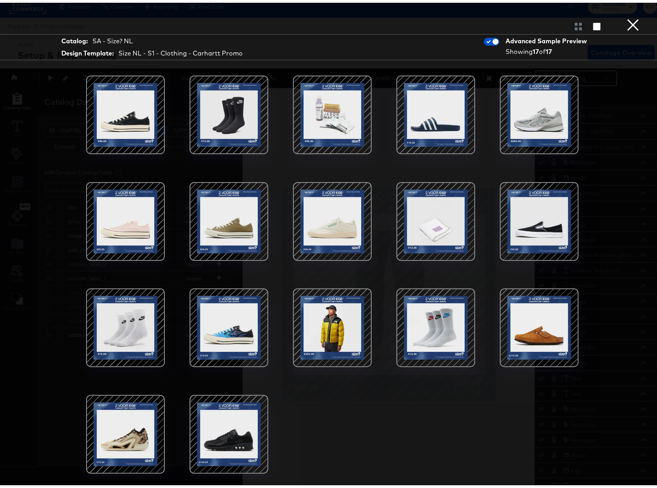
scroll to position [18, 0]
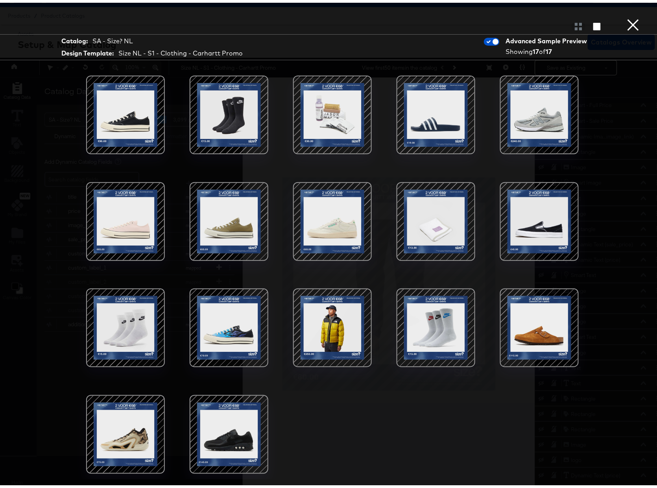
click at [626, 16] on button "×" at bounding box center [634, 8] width 16 height 16
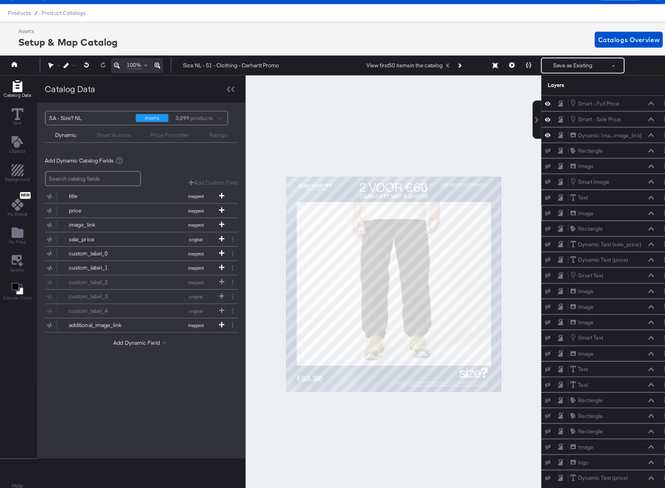
scroll to position [0, 0]
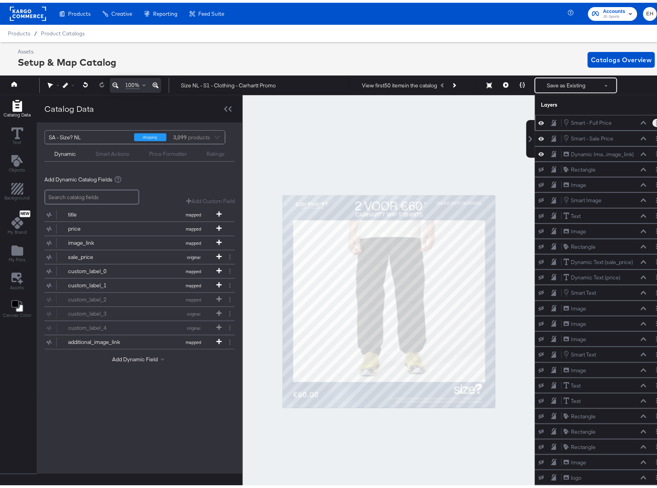
click at [653, 123] on button "Layer Options" at bounding box center [657, 120] width 8 height 8
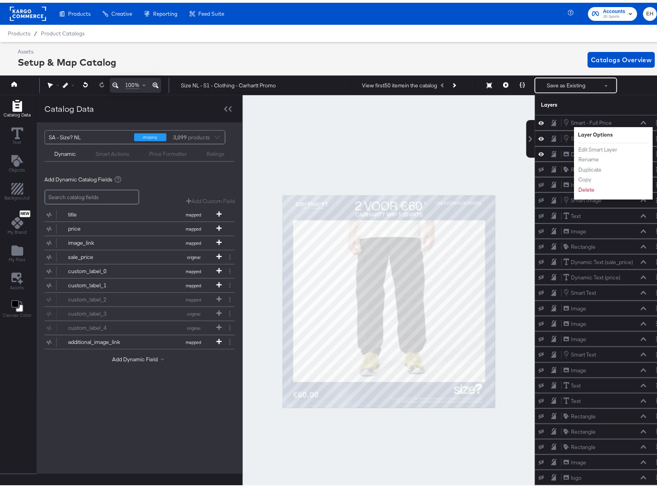
click at [636, 98] on div "Layers" at bounding box center [601, 103] width 132 height 20
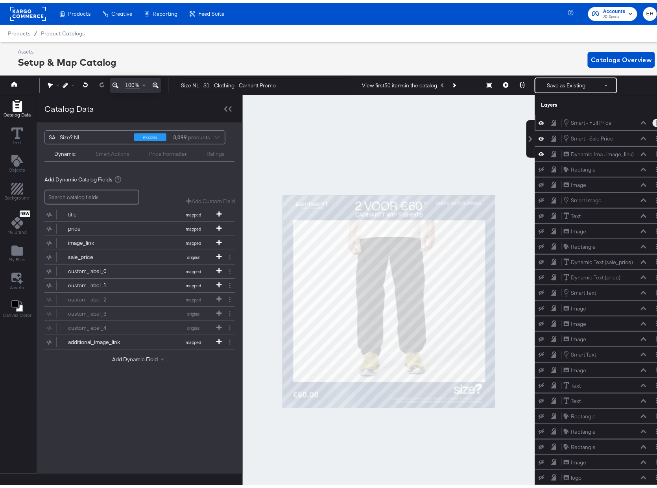
click at [657, 119] on circle "Layer Options" at bounding box center [657, 118] width 1 height 1
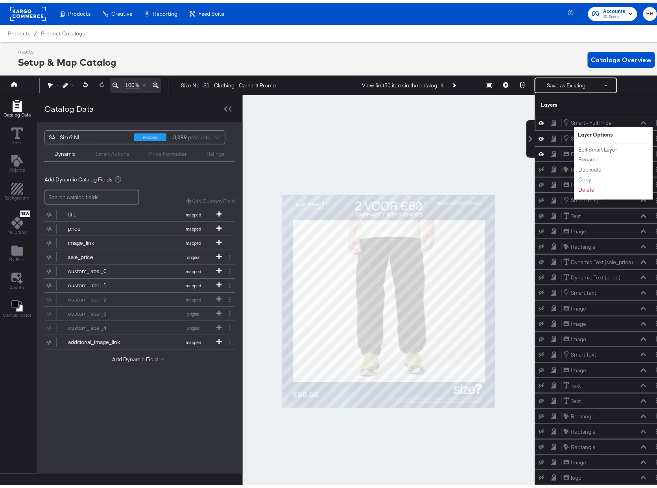
click at [610, 149] on button "Edit Smart Layer" at bounding box center [599, 147] width 40 height 8
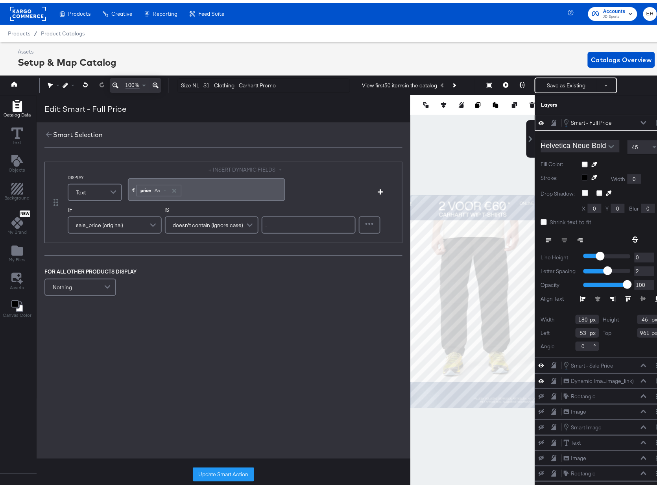
click at [633, 96] on div "Layers" at bounding box center [601, 103] width 132 height 20
click at [558, 83] on button "Save as Existing" at bounding box center [566, 83] width 61 height 14
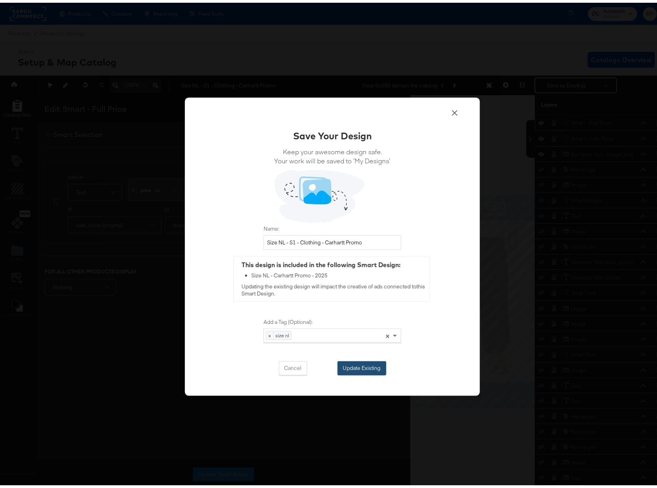
click at [344, 364] on button "Update Existing" at bounding box center [362, 366] width 49 height 14
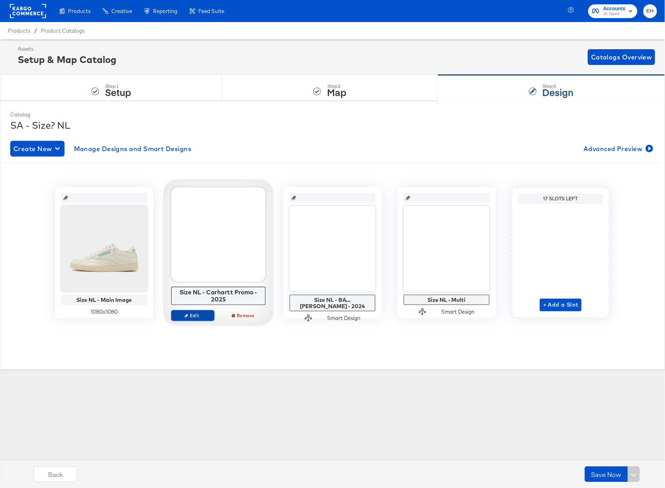
click at [187, 318] on span "Edit" at bounding box center [193, 316] width 36 height 6
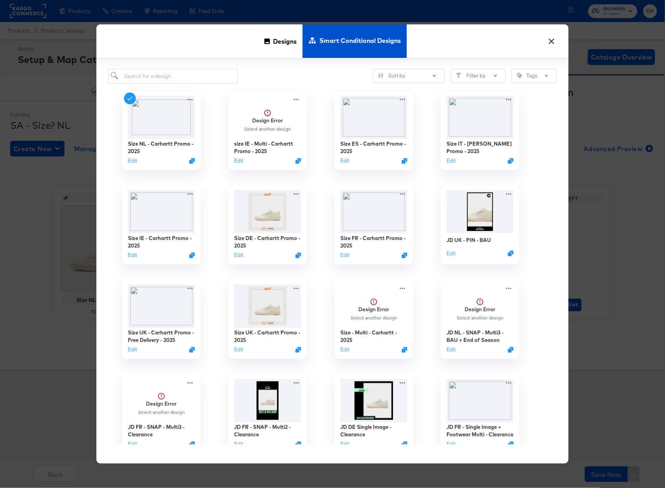
click at [292, 41] on span "Designs" at bounding box center [285, 41] width 24 height 35
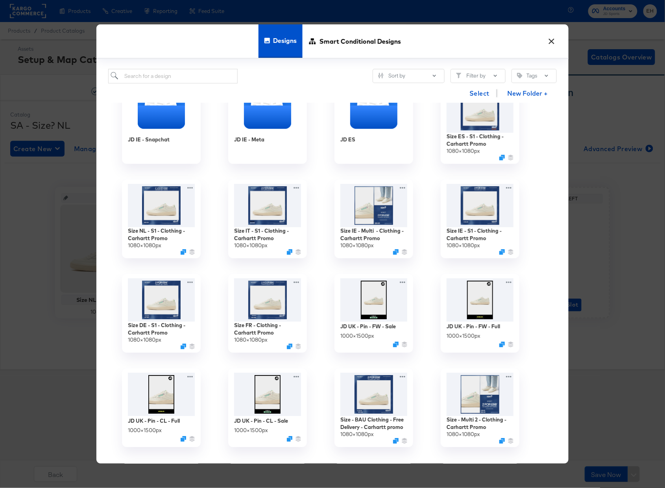
scroll to position [635, 0]
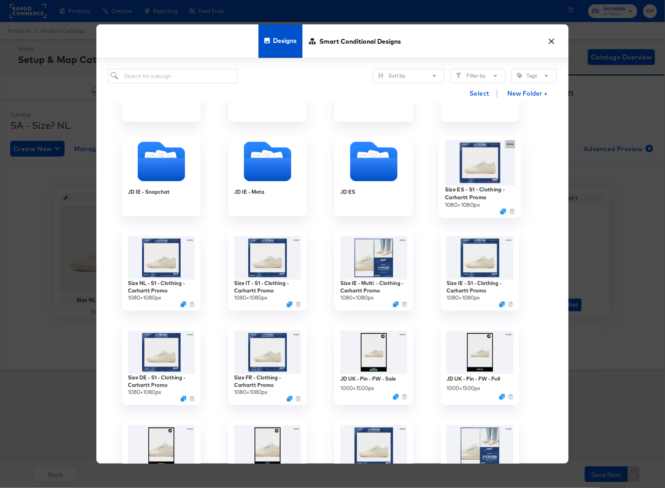
click at [511, 143] on div "Size ES - S1 - Clothing - Carhartt Promo 1080 × 1080 px" at bounding box center [480, 177] width 106 height 94
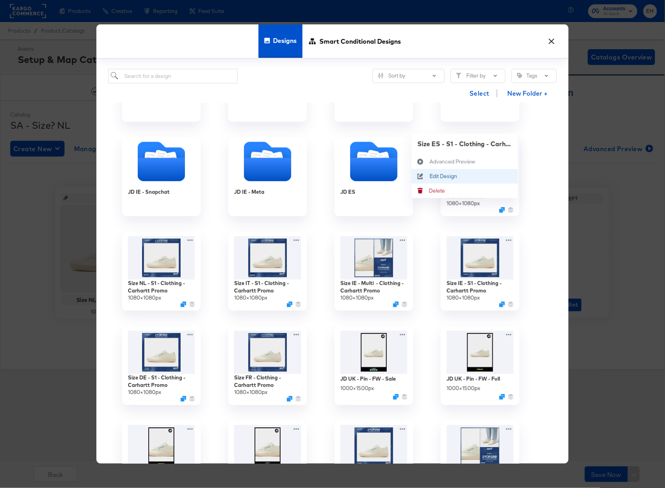
click at [430, 176] on div "Edit Design Edit Design" at bounding box center [430, 176] width 0 height 0
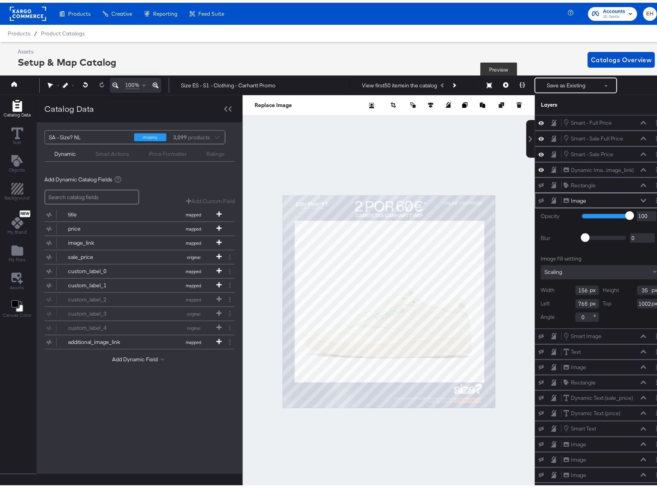
click at [498, 82] on button at bounding box center [506, 83] width 17 height 16
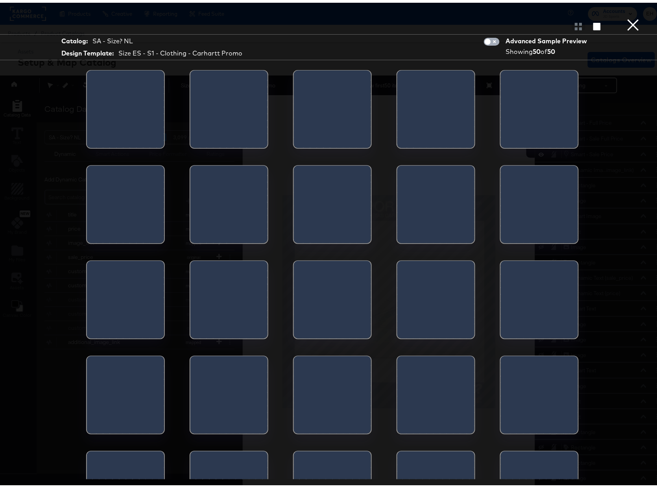
click at [486, 39] on input "checkbox" at bounding box center [488, 41] width 24 height 8
checkbox input "true"
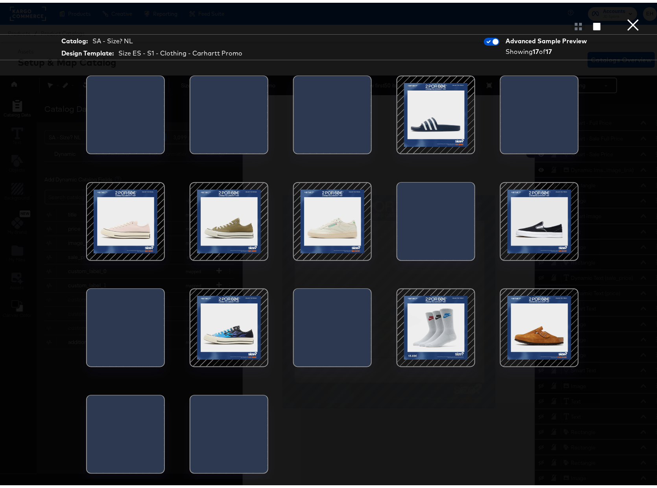
click at [626, 16] on button "×" at bounding box center [634, 8] width 16 height 16
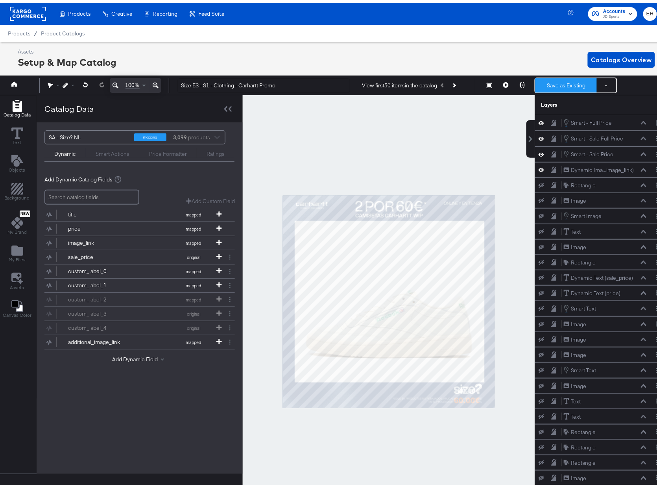
click at [581, 81] on button "Save as Existing" at bounding box center [566, 83] width 61 height 14
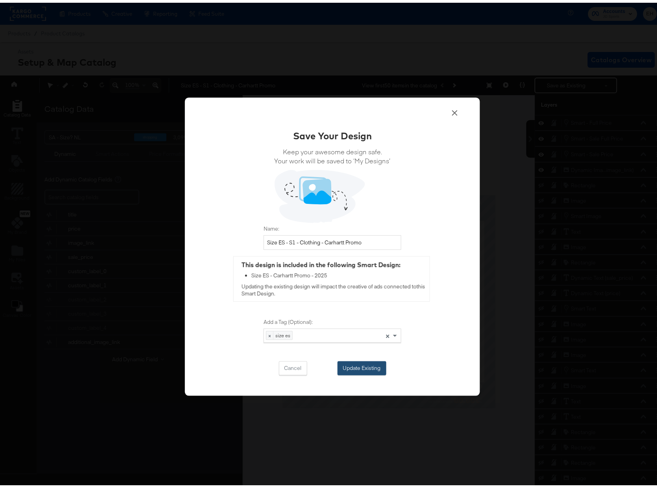
click at [353, 370] on button "Update Existing" at bounding box center [362, 366] width 49 height 14
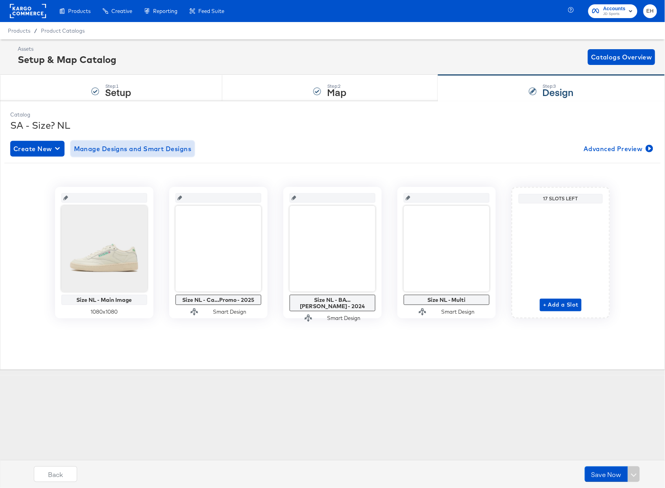
click at [131, 150] on span "Manage Designs and Smart Designs" at bounding box center [133, 148] width 118 height 11
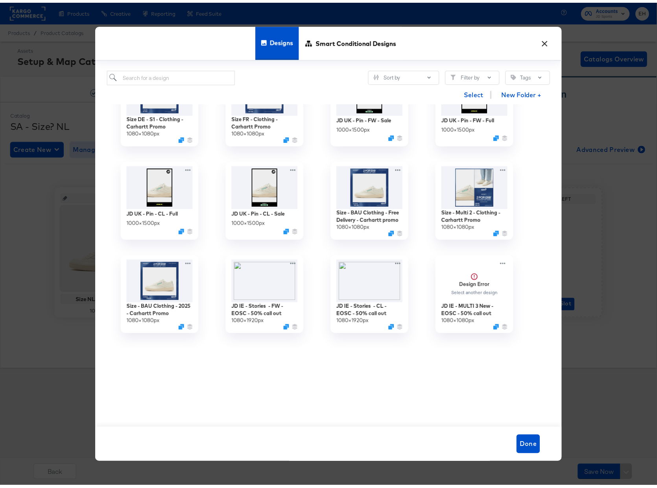
scroll to position [682, 0]
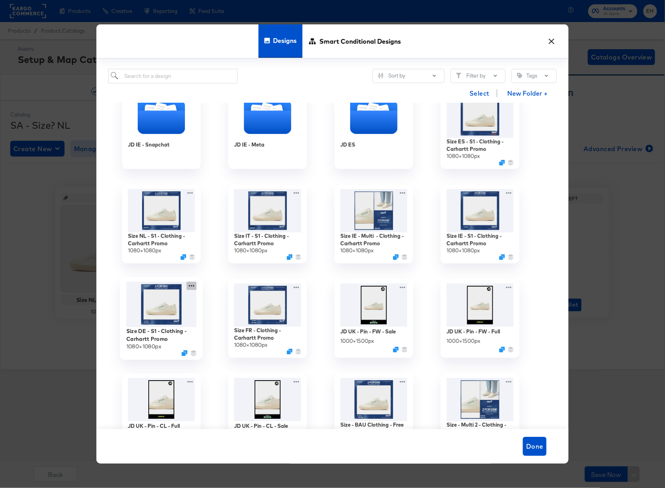
click at [192, 283] on icon at bounding box center [192, 286] width 10 height 8
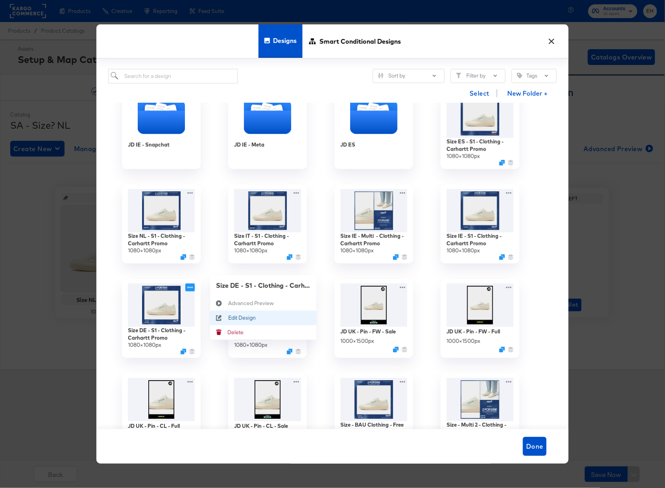
click at [228, 318] on div "Edit Design Edit Design" at bounding box center [228, 318] width 0 height 0
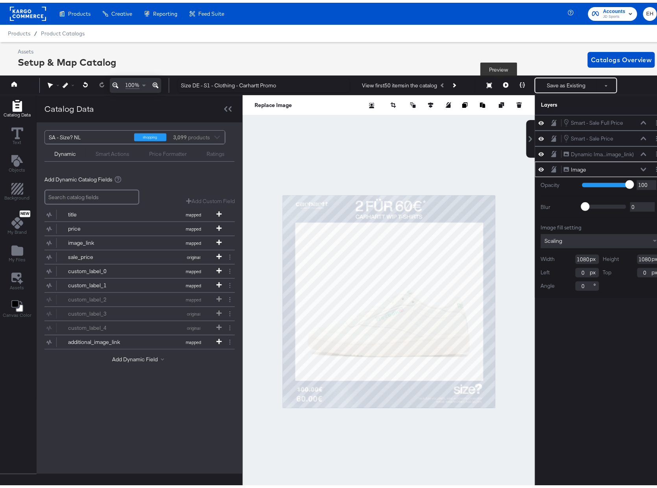
click at [498, 80] on button at bounding box center [506, 83] width 17 height 16
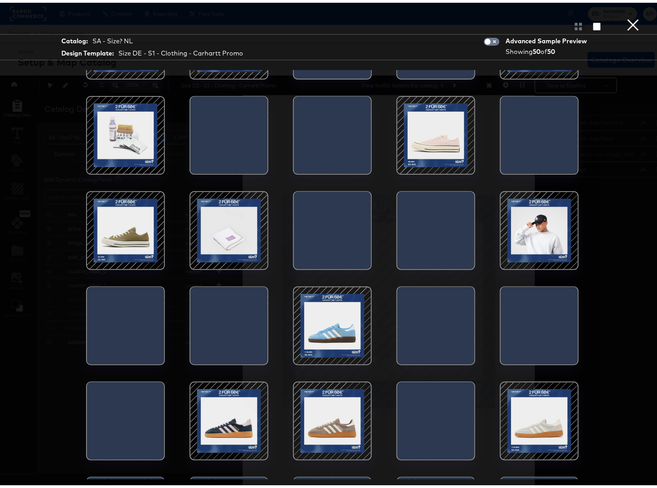
scroll to position [52, 0]
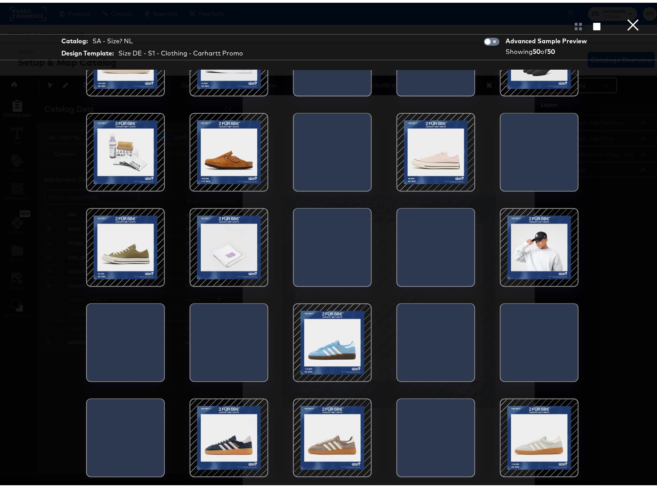
click at [626, 16] on button "×" at bounding box center [634, 8] width 16 height 16
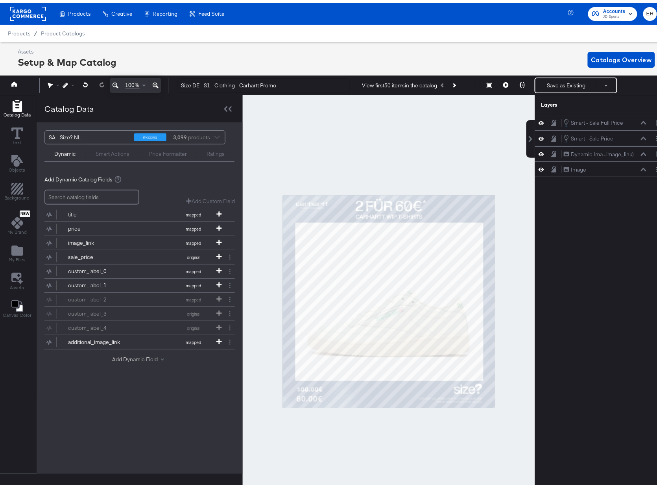
click at [133, 361] on button "Add Dynamic Field" at bounding box center [139, 356] width 55 height 7
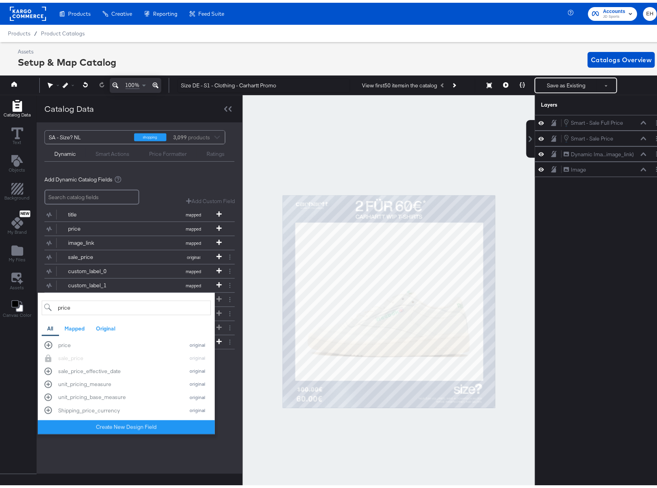
scroll to position [0, 0]
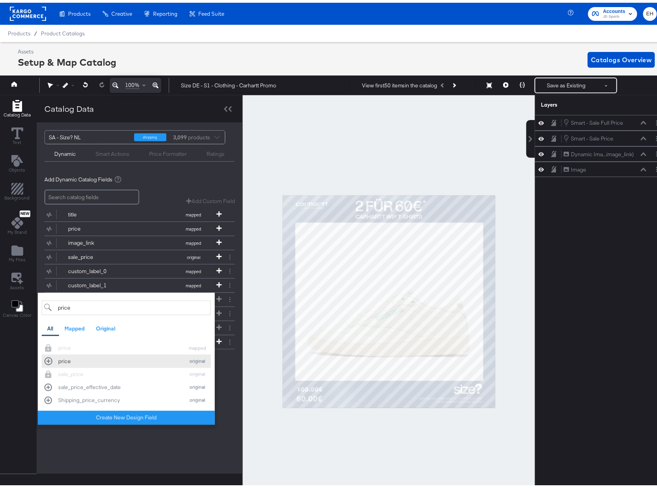
type input "price"
click at [124, 356] on div "price" at bounding box center [119, 358] width 122 height 7
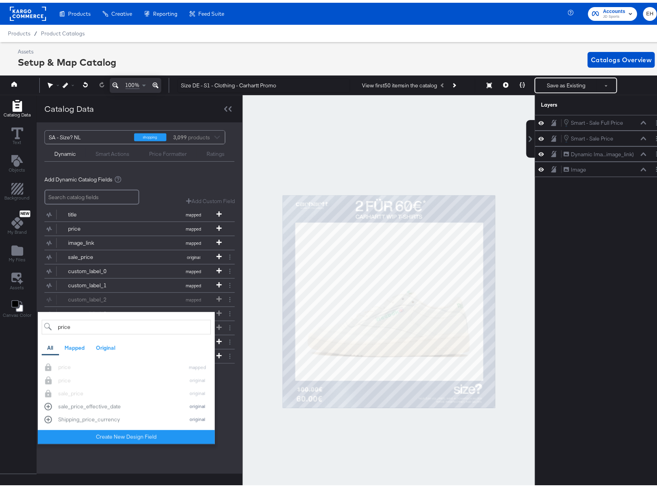
click at [220, 419] on div "SA - Size? NL shopping 3,099 products Dynamic Smart Actions Price Formatter Rat…" at bounding box center [140, 296] width 206 height 352
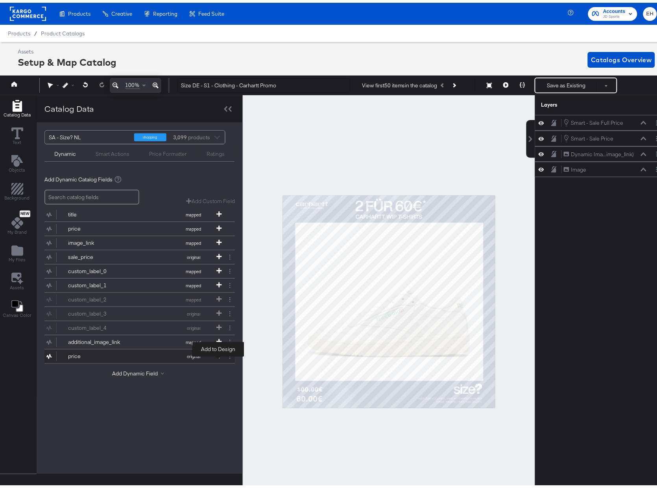
click at [218, 356] on icon at bounding box center [219, 353] width 6 height 6
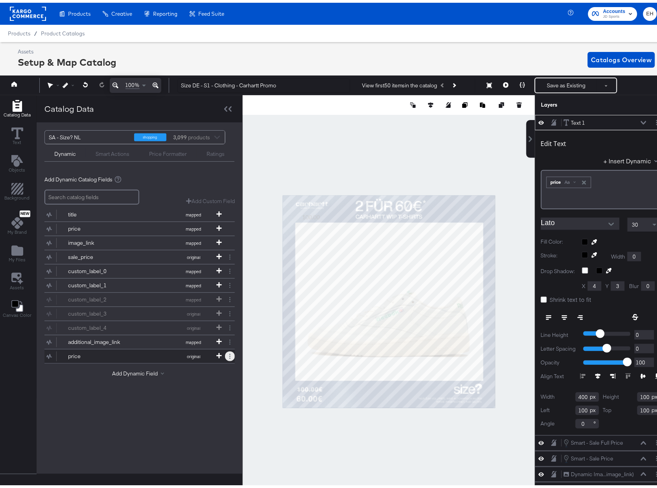
click at [226, 356] on button at bounding box center [230, 354] width 10 height 10
click at [213, 342] on div "Remove" at bounding box center [208, 341] width 39 height 15
click at [202, 339] on button "Remove" at bounding box center [199, 341] width 20 height 7
click at [219, 225] on icon at bounding box center [219, 226] width 6 height 6
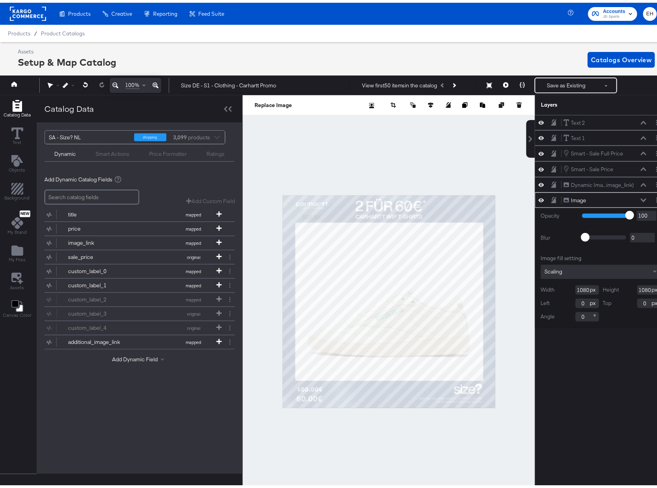
scroll to position [0, 2]
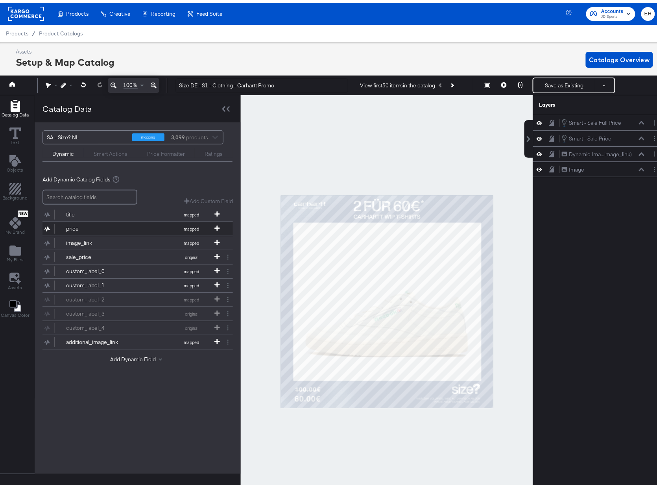
click at [150, 225] on button "price mapped" at bounding box center [133, 226] width 181 height 14
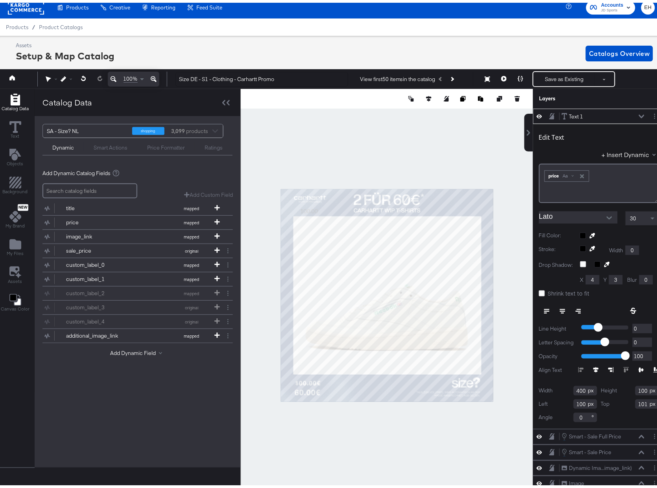
scroll to position [18, 2]
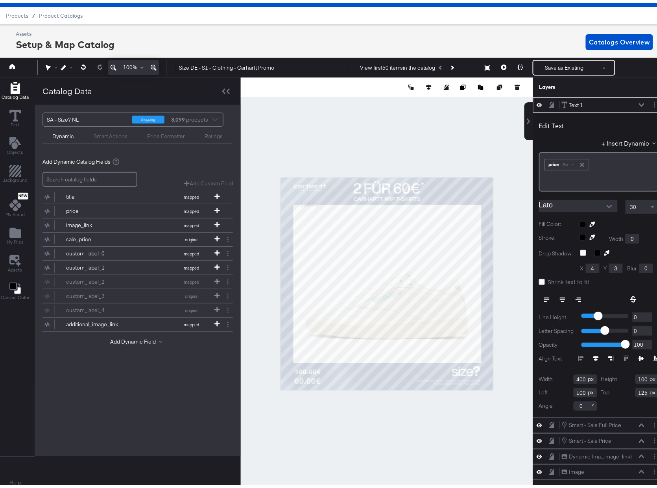
type input "126"
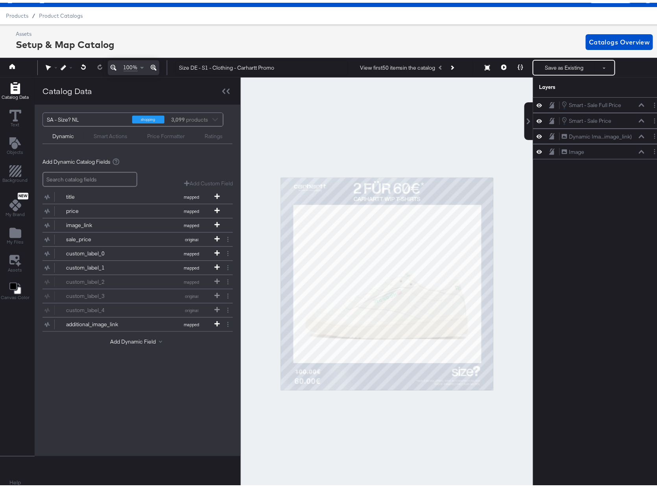
click at [101, 131] on div "Smart Actions" at bounding box center [111, 133] width 34 height 7
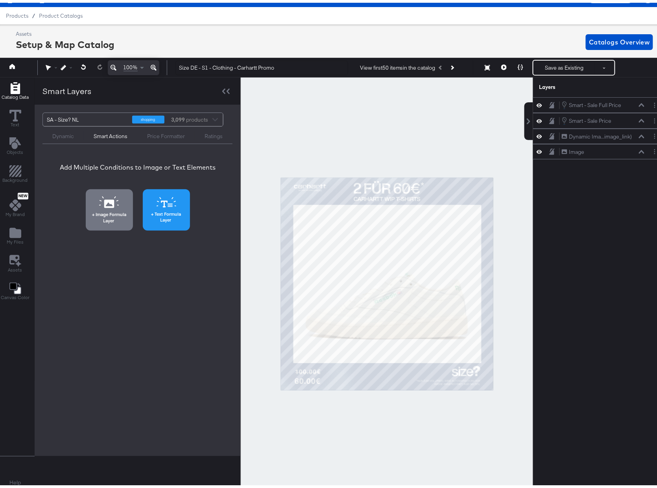
click at [169, 205] on button "Text Formula Layer" at bounding box center [166, 207] width 47 height 41
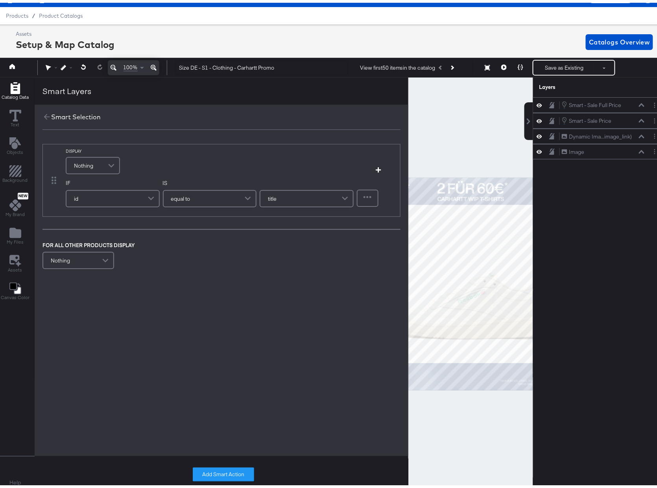
click at [78, 157] on span "Nothing" at bounding box center [83, 162] width 19 height 13
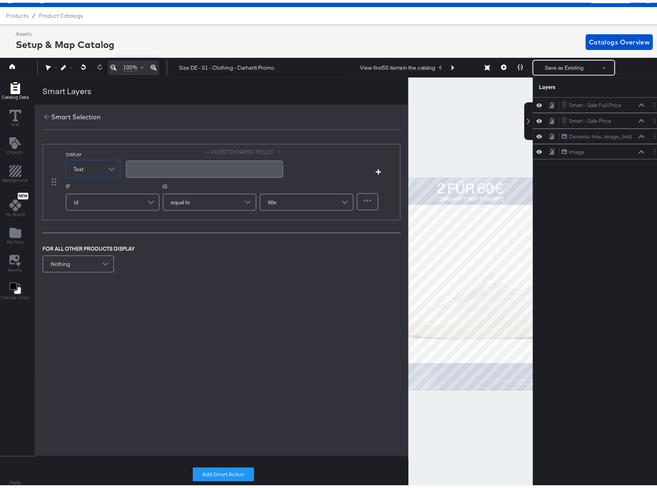
click at [161, 163] on div "﻿" at bounding box center [205, 166] width 148 height 7
click at [240, 150] on button "+ INSERT DYNAMIC FIELDS" at bounding box center [245, 149] width 76 height 7
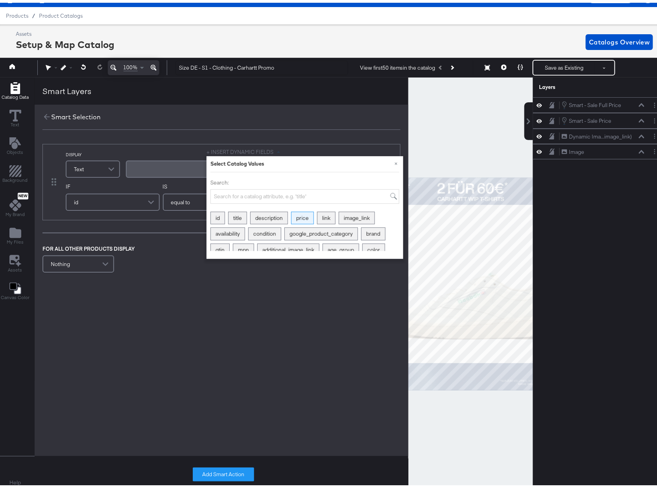
click at [308, 211] on div "price" at bounding box center [303, 215] width 22 height 12
click at [188, 170] on div "﻿ ﻿ price Aa ﻿" at bounding box center [205, 169] width 148 height 13
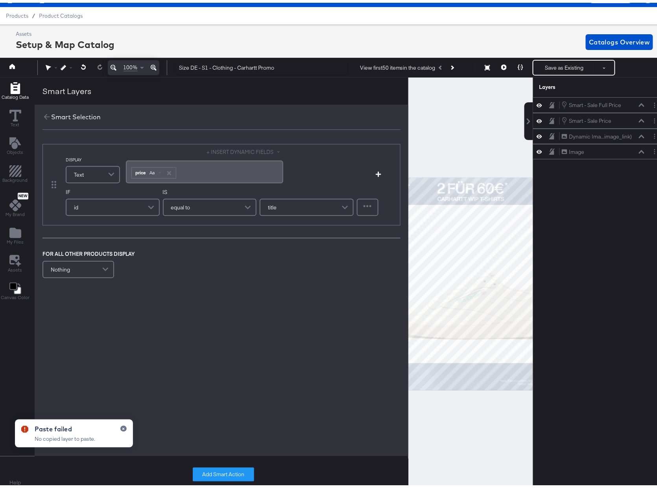
click at [188, 170] on div "﻿ ﻿ price Aa ﻿" at bounding box center [205, 169] width 148 height 13
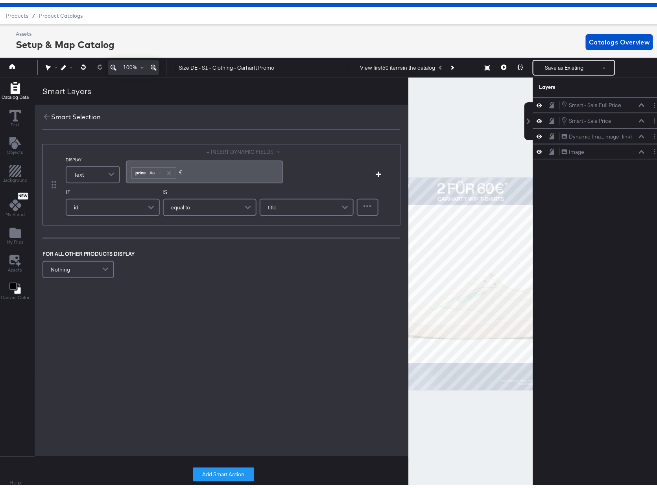
click at [129, 207] on div "id" at bounding box center [113, 205] width 93 height 16
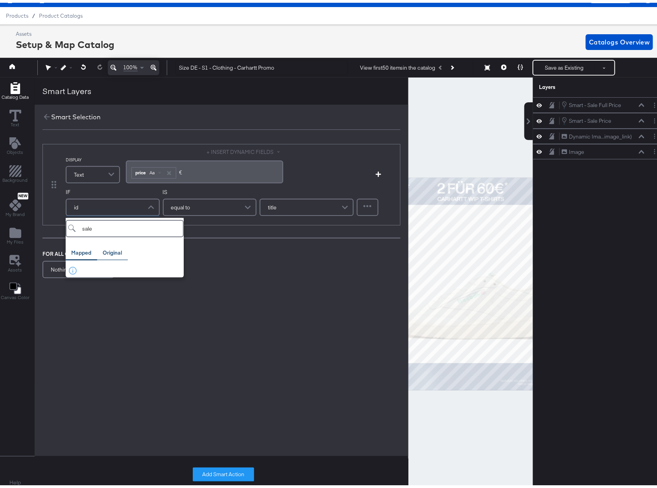
type input "sale"
click at [110, 247] on div "Original" at bounding box center [112, 249] width 19 height 7
click at [113, 267] on div "sale_price" at bounding box center [110, 269] width 85 height 7
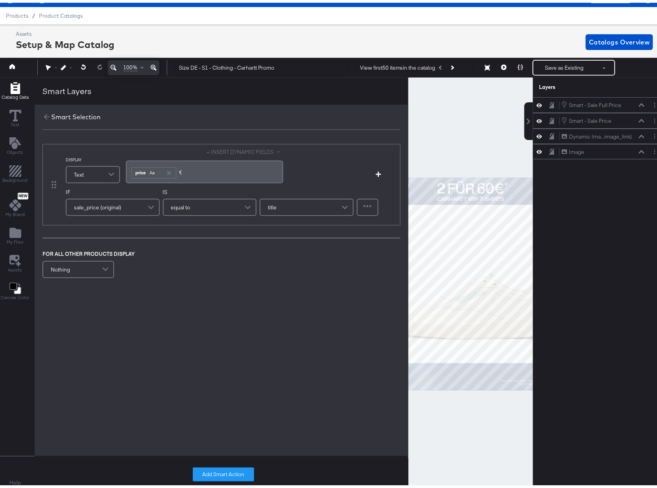
click at [217, 203] on div "equal to" at bounding box center [210, 205] width 93 height 16
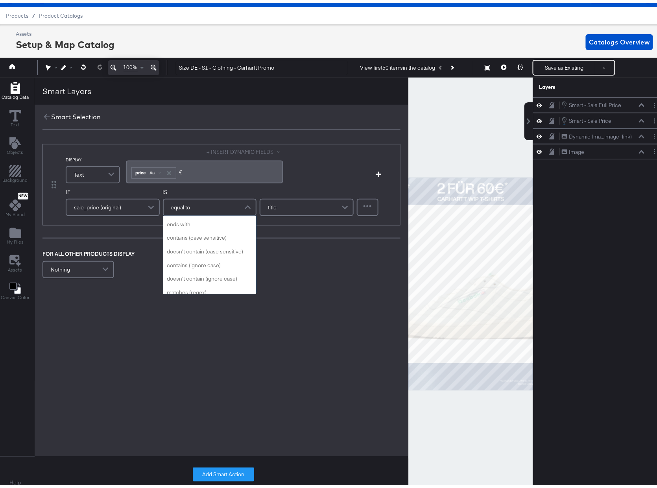
scroll to position [262, 0]
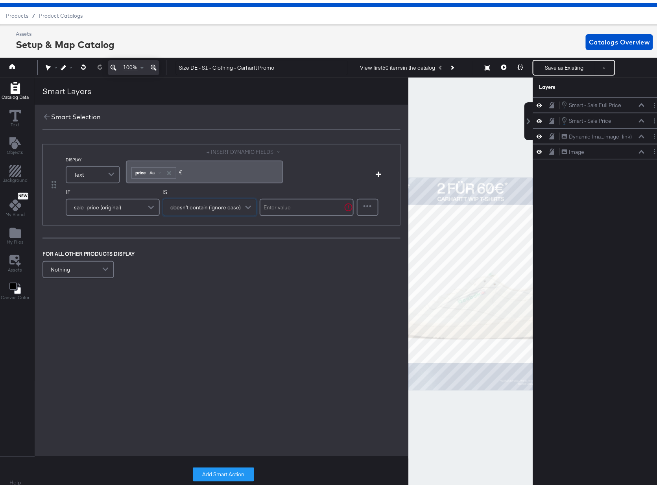
click at [276, 202] on input "text" at bounding box center [307, 204] width 94 height 17
type input "."
click at [220, 468] on button "Add Smart Action" at bounding box center [223, 472] width 61 height 14
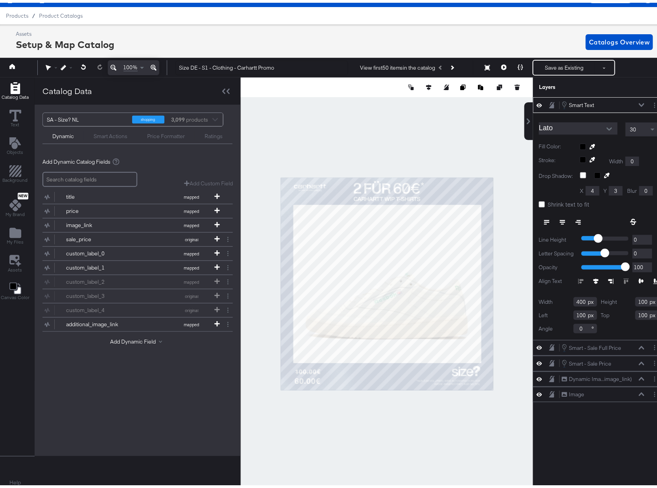
type input "218"
type input "965"
click at [501, 64] on icon at bounding box center [504, 65] width 6 height 6
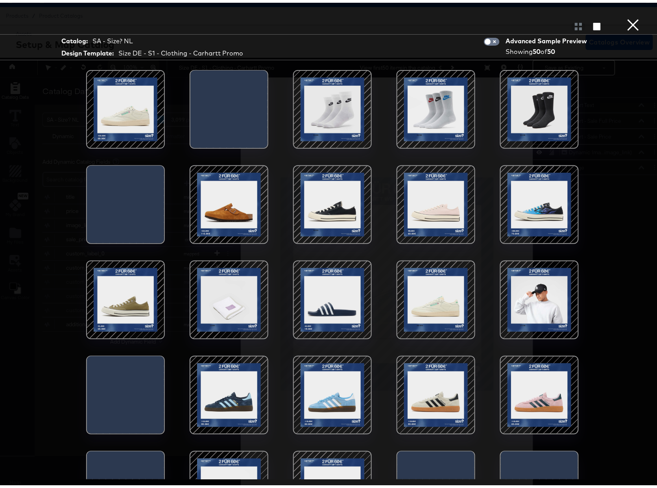
click at [626, 16] on button "×" at bounding box center [634, 8] width 16 height 16
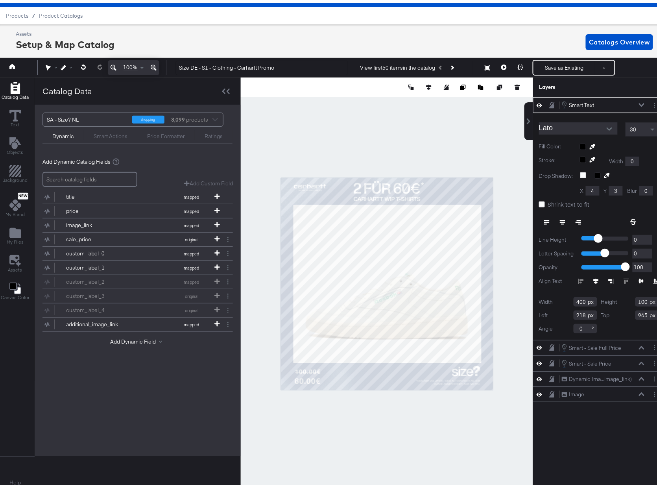
type input "72"
click at [649, 123] on span at bounding box center [654, 126] width 10 height 13
click at [651, 128] on span at bounding box center [653, 127] width 4 height 3
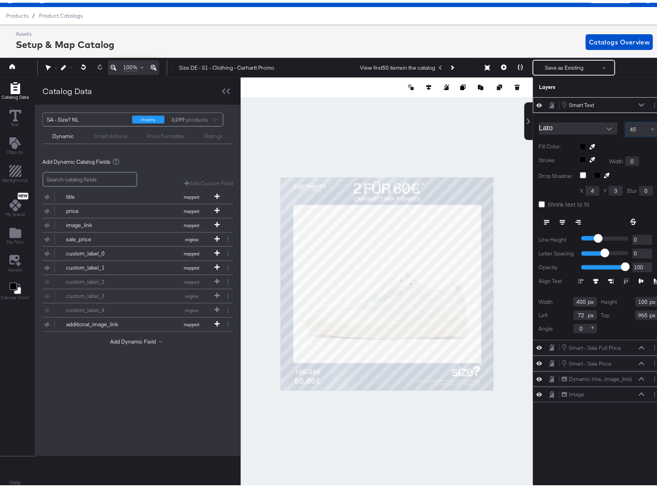
click at [583, 125] on input "Lato" at bounding box center [572, 126] width 67 height 12
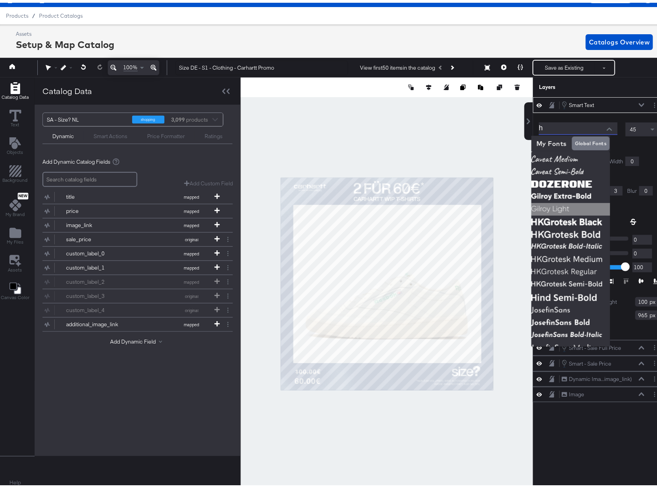
scroll to position [0, 0]
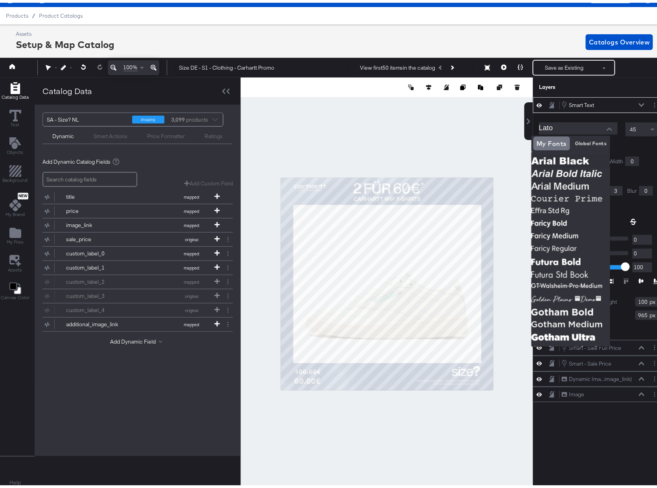
click at [557, 127] on input "Lato" at bounding box center [572, 126] width 67 height 12
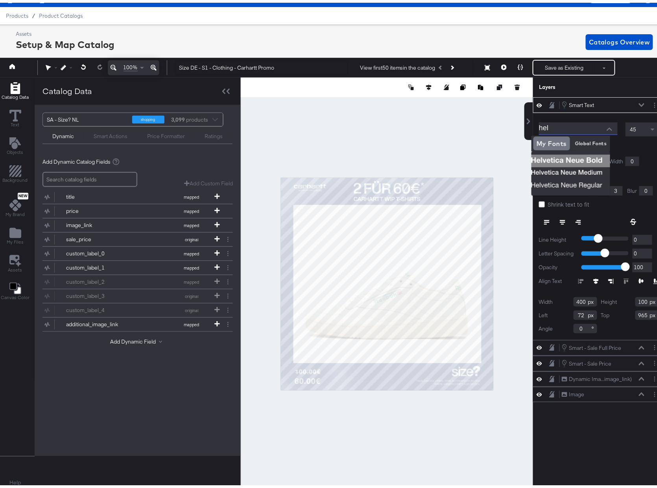
click at [568, 156] on img at bounding box center [571, 158] width 79 height 13
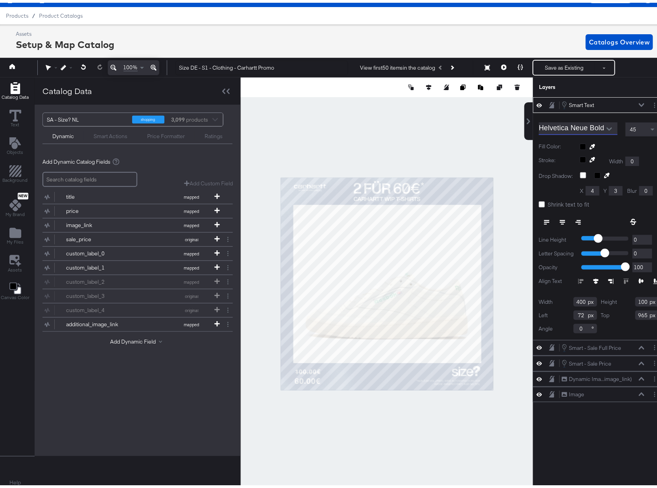
type input "Helvetica Neue Bold"
click at [590, 145] on icon at bounding box center [593, 144] width 6 height 6
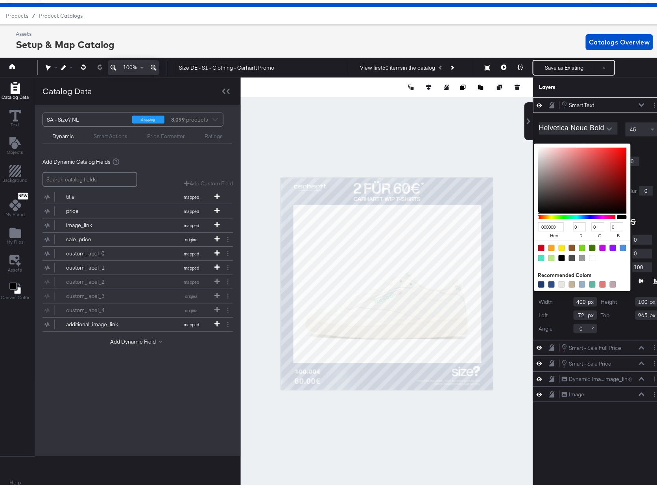
click at [580, 142] on div "000000 hex 0 r 0 g 0 b 100 a Recommended Colors" at bounding box center [619, 144] width 79 height 6
click at [590, 257] on div at bounding box center [593, 255] width 6 height 6
type input "FFFFFF"
type input "255"
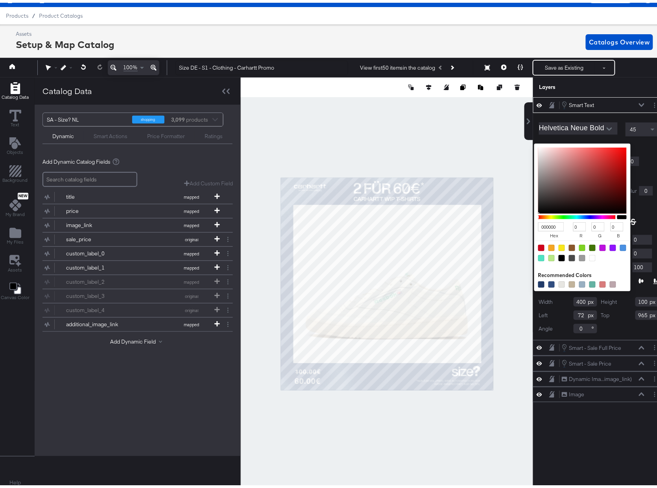
type input "255"
click at [639, 150] on div "Helvetica Neue Bold 45 Fill Color: FFFFFF hex 255 r 255 g 255 b 100 a Recommend…" at bounding box center [599, 223] width 132 height 227
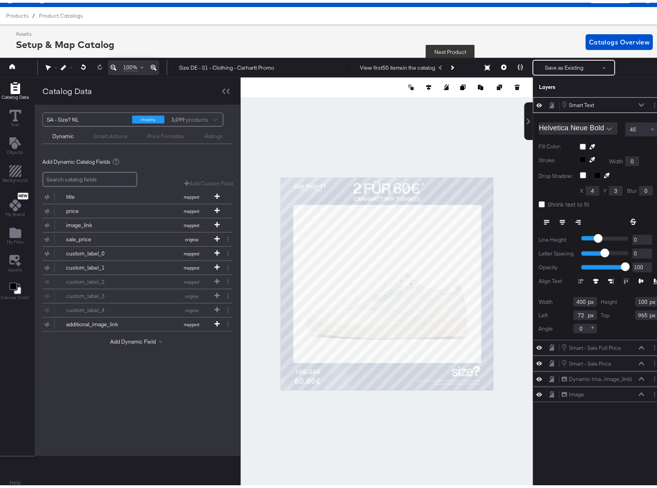
click at [451, 64] on icon "Next Product" at bounding box center [452, 65] width 4 height 4
type input "968"
type input "269"
type input "67"
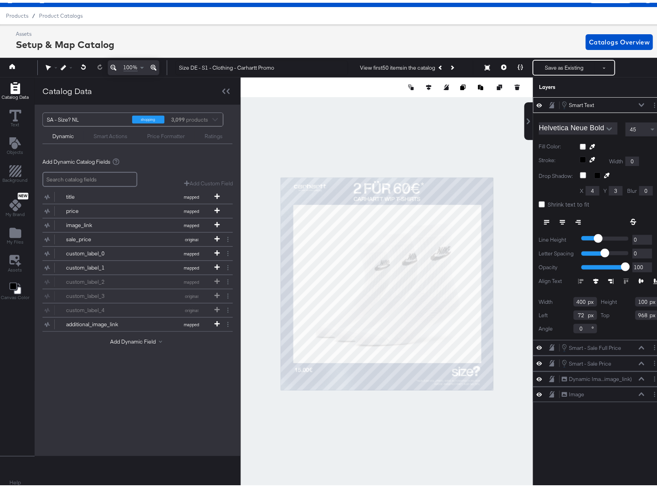
type input "965"
type input "156"
type input "52"
type input "173"
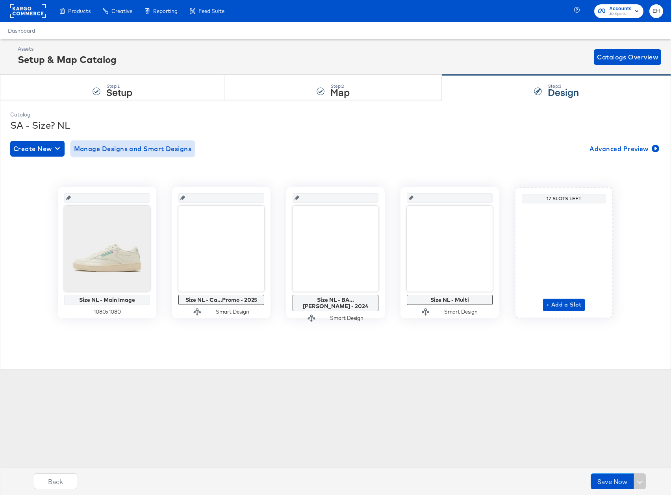
click at [122, 151] on span "Manage Designs and Smart Designs" at bounding box center [133, 148] width 118 height 11
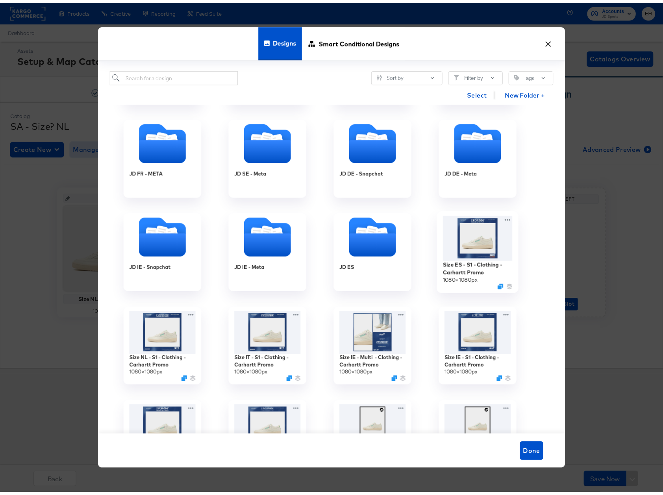
scroll to position [577, 0]
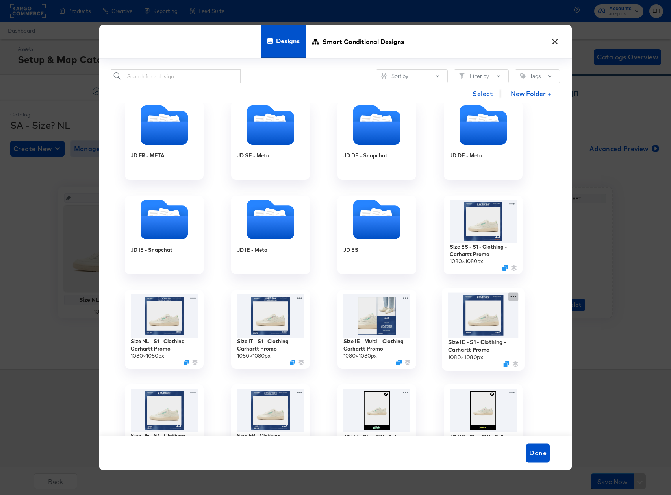
click at [515, 295] on div "Size IE - S1 - Clothing - Carhartt Promo 1080 × 1080 px" at bounding box center [483, 329] width 106 height 94
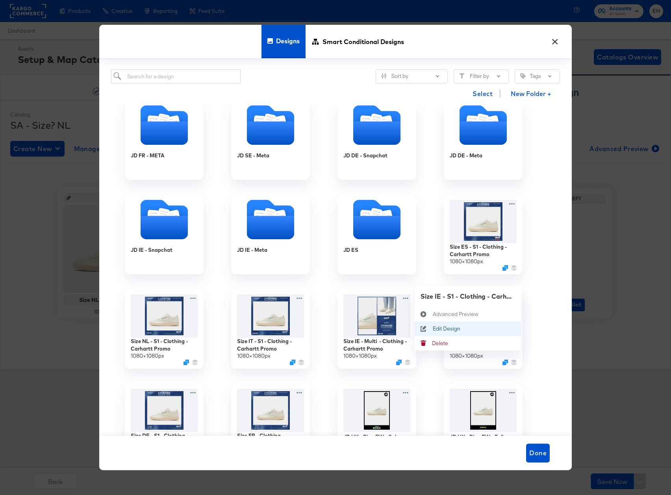
click at [433, 329] on div "Edit Design Edit Design" at bounding box center [433, 329] width 0 height 0
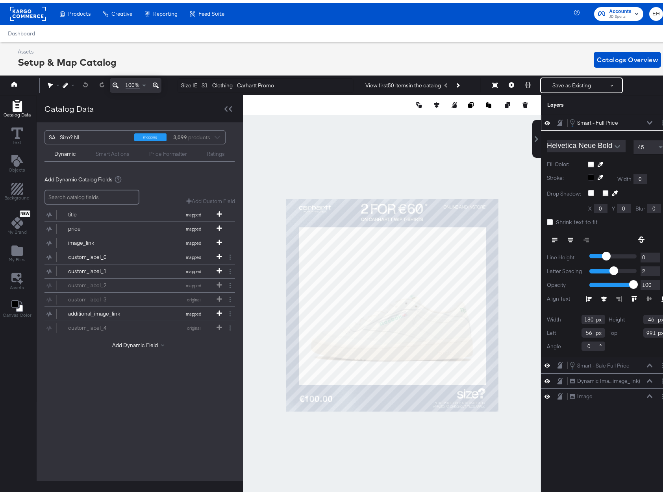
scroll to position [0, 2]
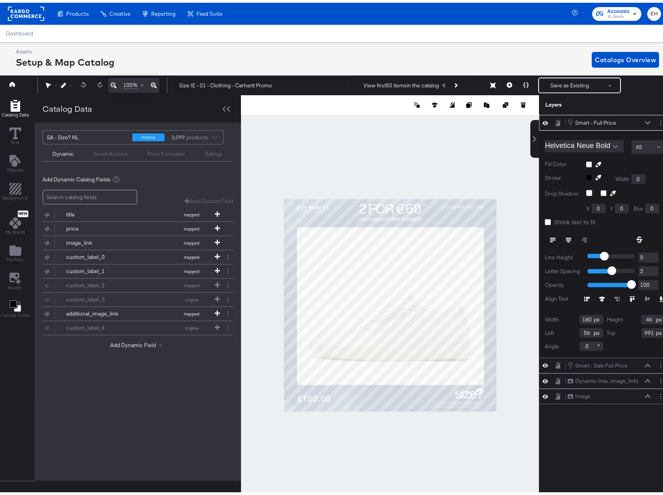
click at [657, 124] on div at bounding box center [661, 120] width 8 height 8
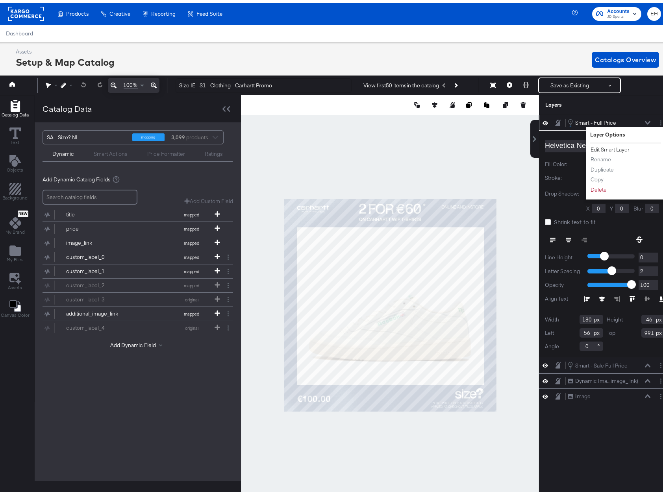
click at [612, 145] on button "Edit Smart Layer" at bounding box center [610, 147] width 40 height 8
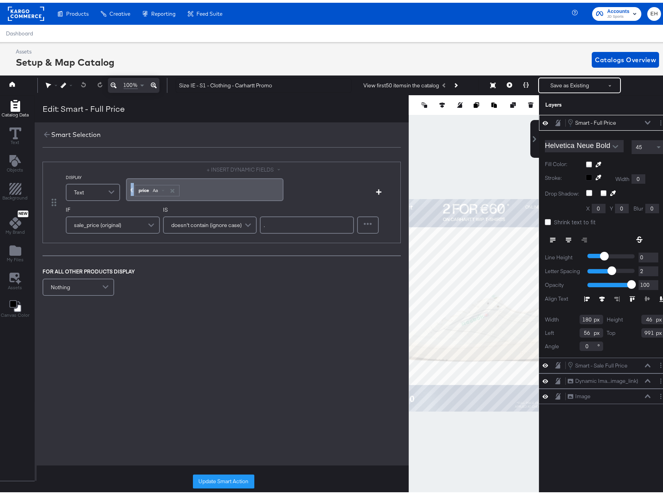
click at [131, 187] on div "€ ﻿ price Aa ﻿" at bounding box center [204, 187] width 157 height 22
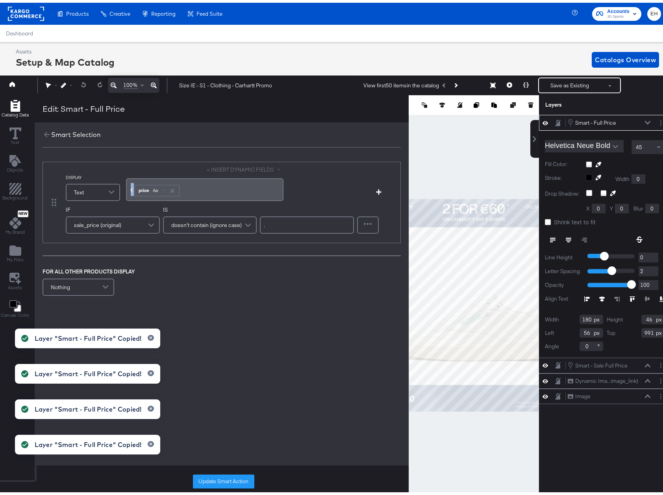
copy span "€"
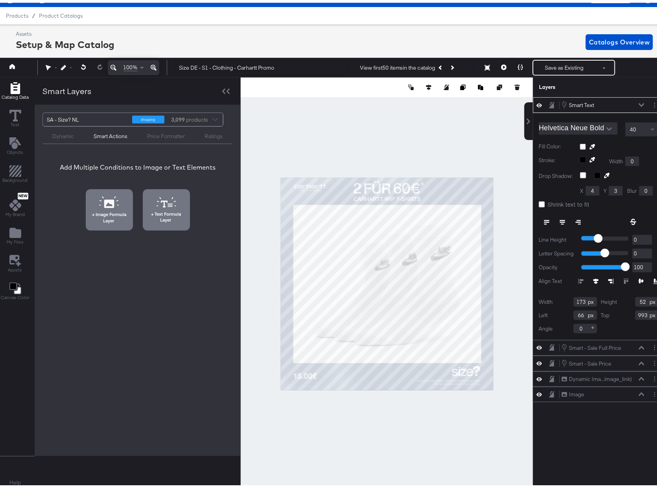
click at [649, 128] on span at bounding box center [654, 126] width 10 height 13
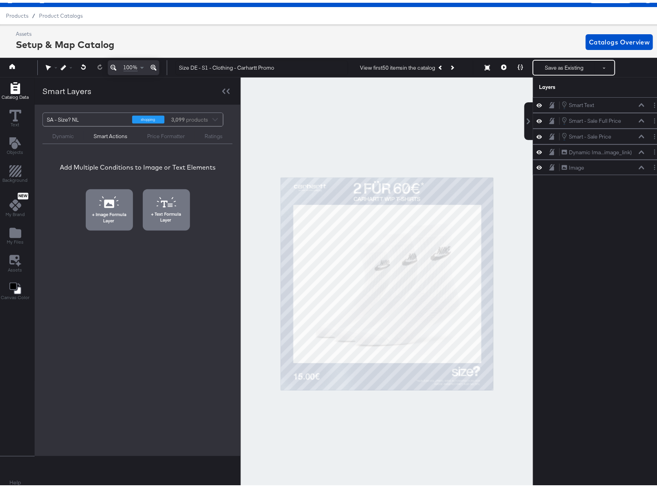
click at [472, 444] on div at bounding box center [387, 281] width 292 height 413
click at [561, 63] on button "Save as Existing" at bounding box center [564, 65] width 61 height 14
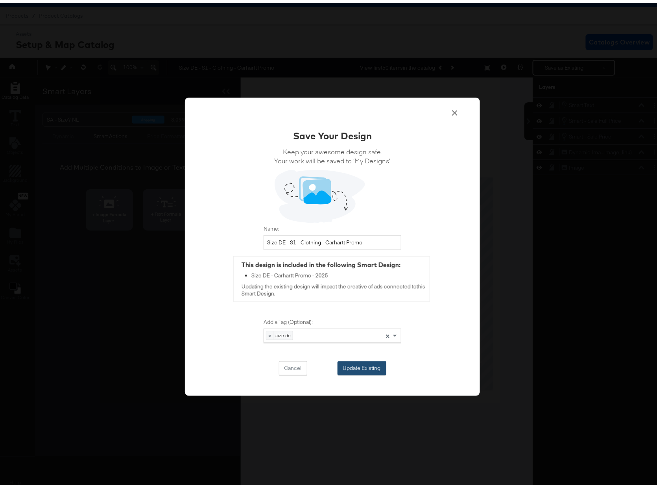
click at [353, 364] on button "Update Existing" at bounding box center [362, 366] width 49 height 14
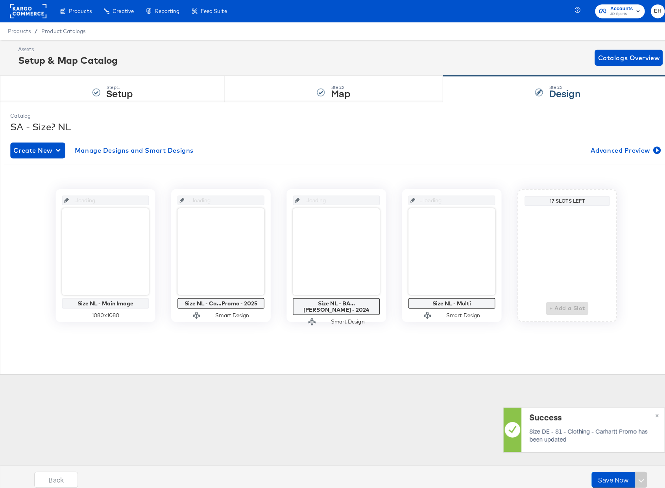
scroll to position [0, 0]
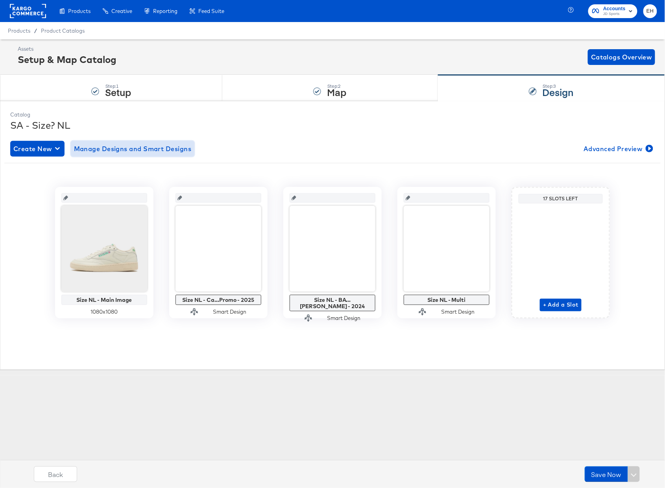
click at [144, 152] on span "Manage Designs and Smart Designs" at bounding box center [133, 148] width 118 height 11
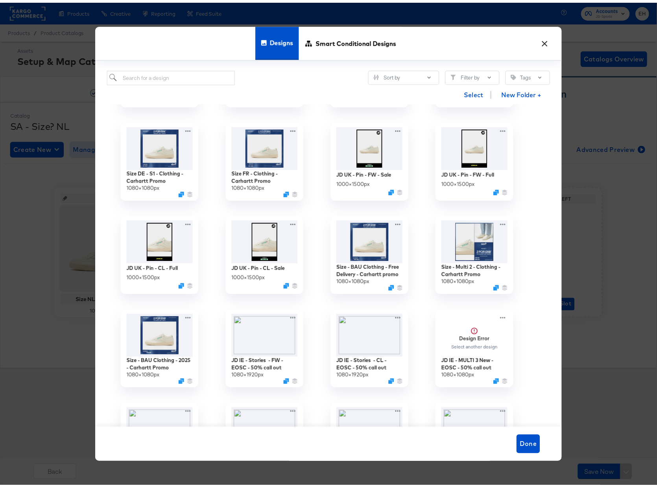
scroll to position [735, 0]
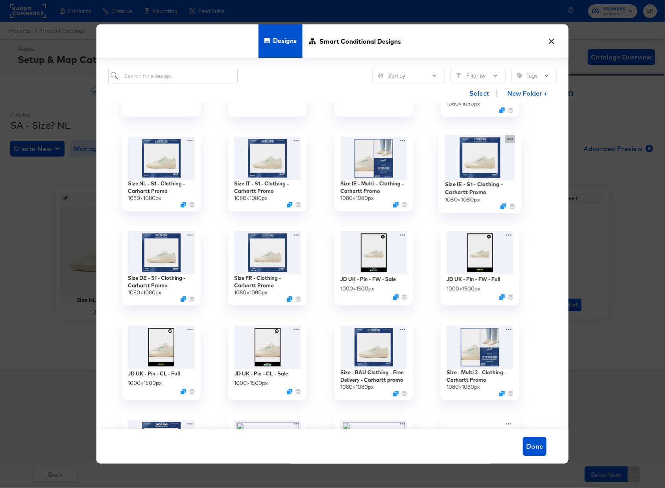
click at [509, 139] on div "Size IE - S1 - Clothing - Carhartt Promo 1080 × 1080 px" at bounding box center [480, 171] width 106 height 94
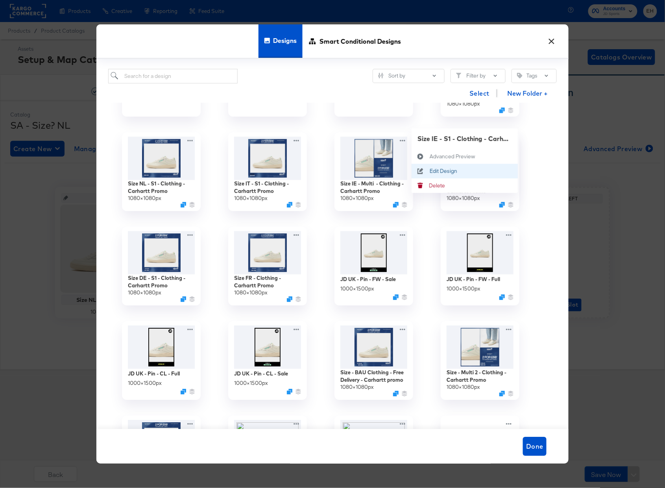
click at [465, 172] on button "Edit Design Edit Design" at bounding box center [465, 171] width 106 height 15
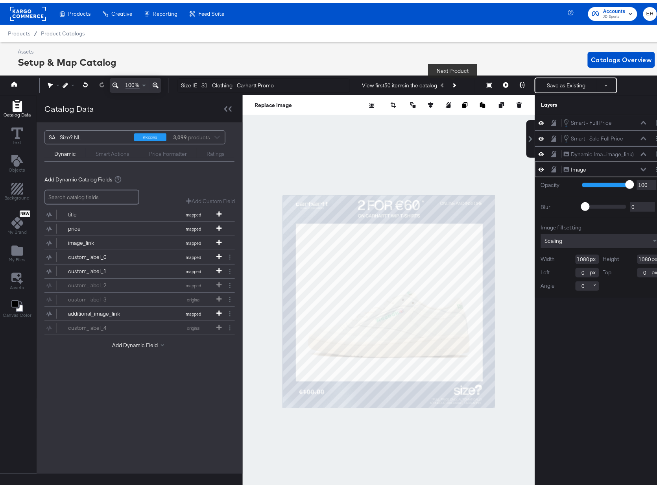
click at [454, 79] on button "Next Product" at bounding box center [454, 83] width 11 height 14
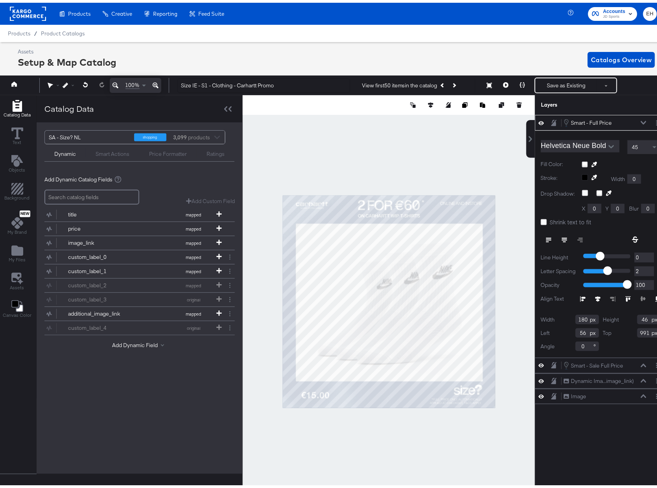
scroll to position [0, 2]
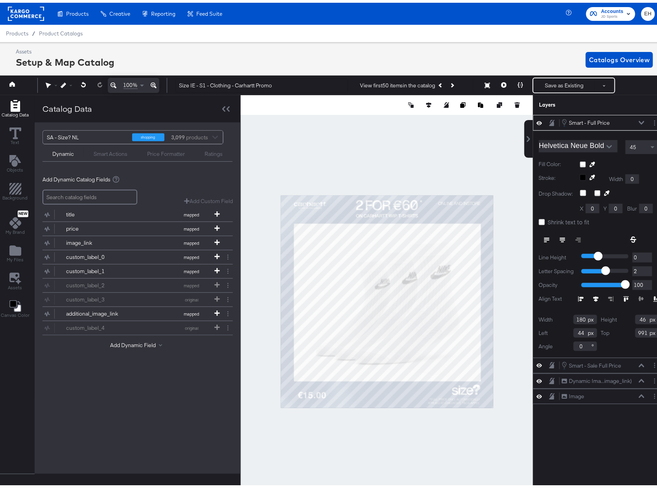
type input "43"
type input "991"
type input "31"
click at [357, 439] on div at bounding box center [387, 299] width 292 height 413
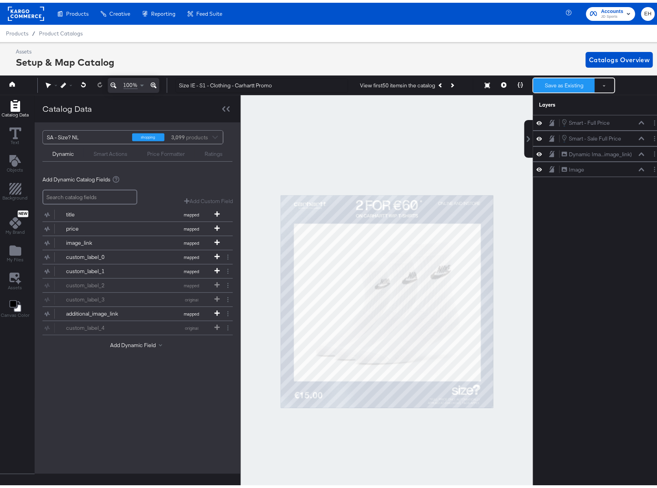
click at [551, 81] on button "Save as Existing" at bounding box center [564, 83] width 61 height 14
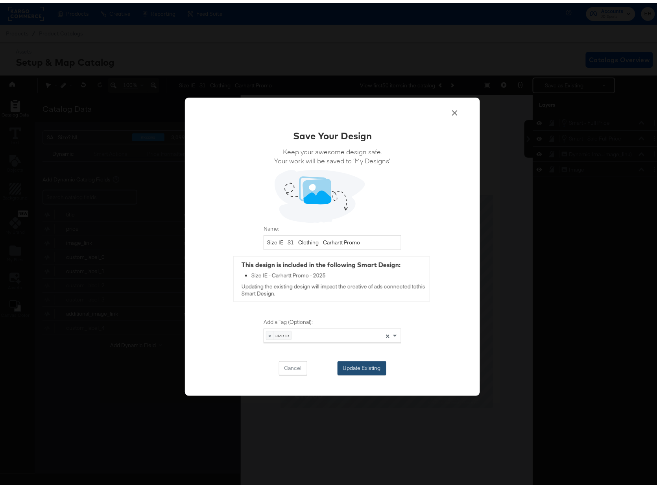
click at [366, 365] on button "Update Existing" at bounding box center [362, 366] width 49 height 14
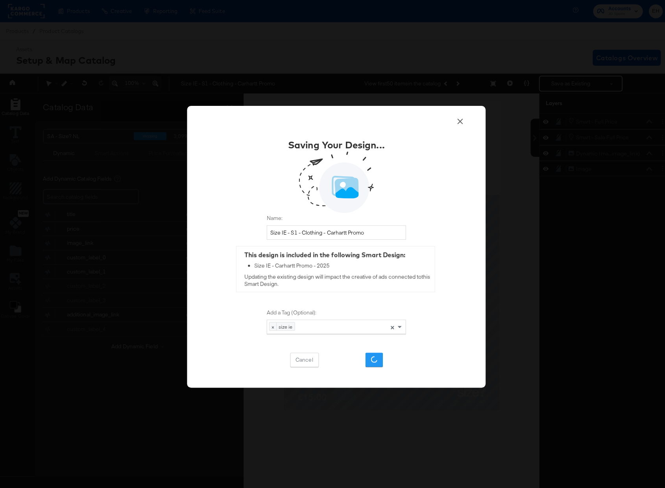
scroll to position [0, 0]
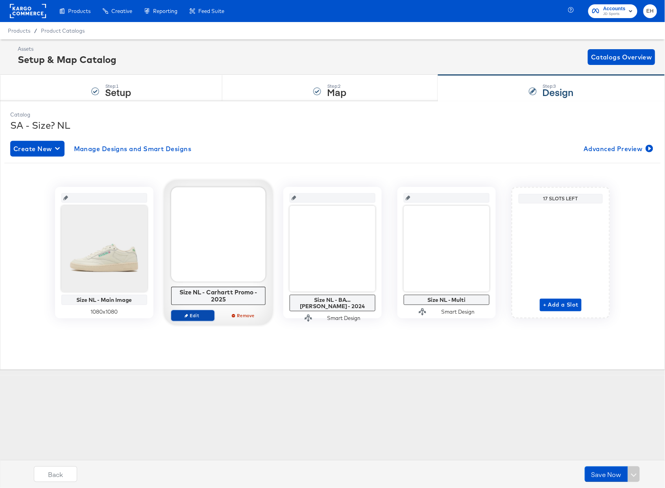
click at [194, 318] on span "Edit" at bounding box center [193, 316] width 36 height 6
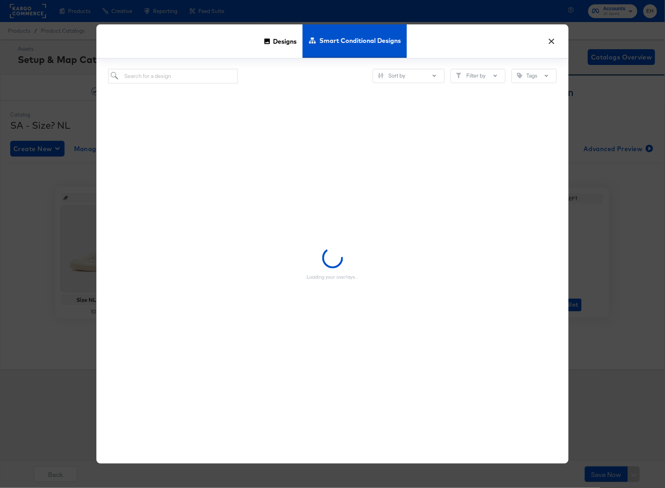
click at [551, 44] on button "×" at bounding box center [552, 39] width 14 height 14
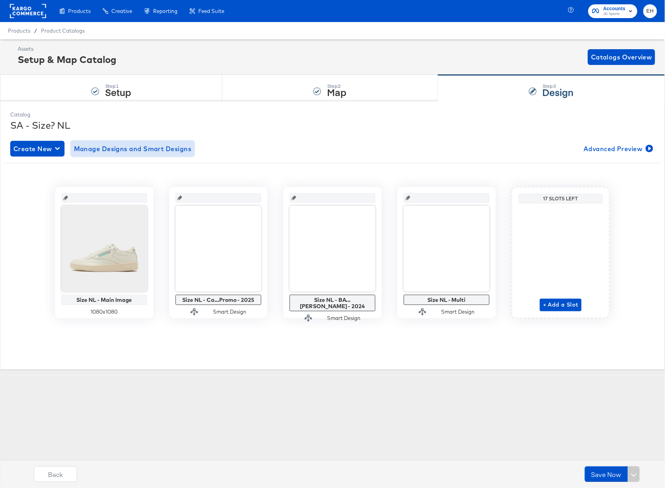
click at [157, 152] on span "Manage Designs and Smart Designs" at bounding box center [133, 148] width 118 height 11
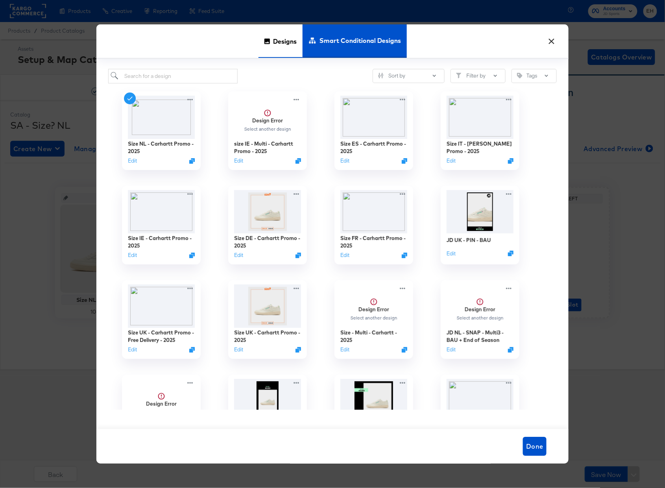
click at [282, 41] on span "Designs" at bounding box center [285, 41] width 24 height 35
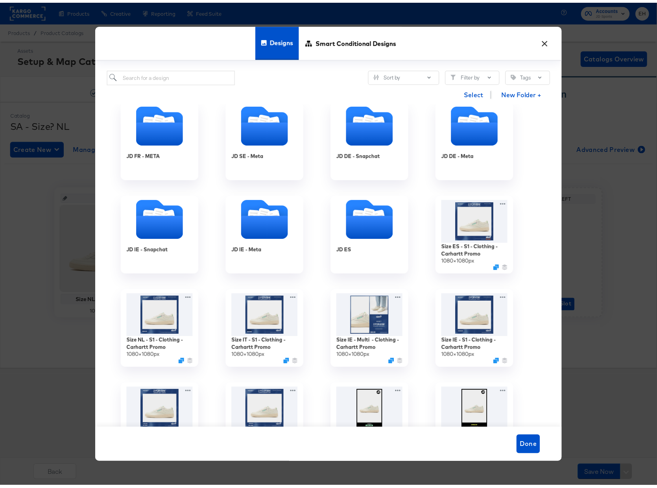
scroll to position [630, 0]
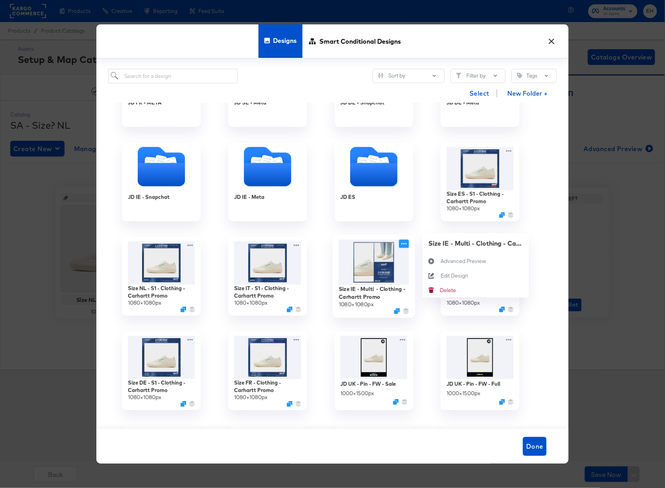
click at [401, 244] on icon at bounding box center [404, 244] width 10 height 8
click at [441, 276] on div "Edit Design Edit Design" at bounding box center [441, 276] width 0 height 0
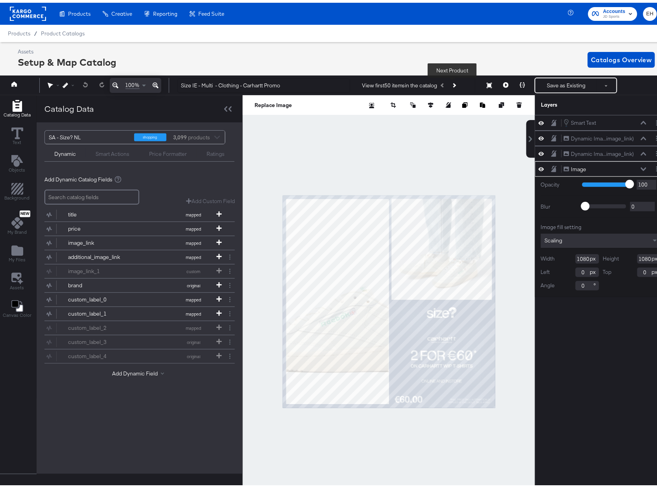
click at [451, 81] on button "Next Product" at bounding box center [454, 83] width 11 height 14
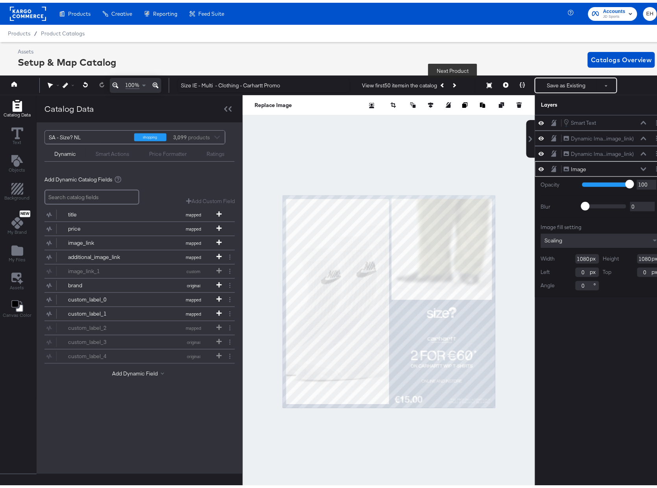
click at [451, 81] on button "Next Product" at bounding box center [454, 83] width 11 height 14
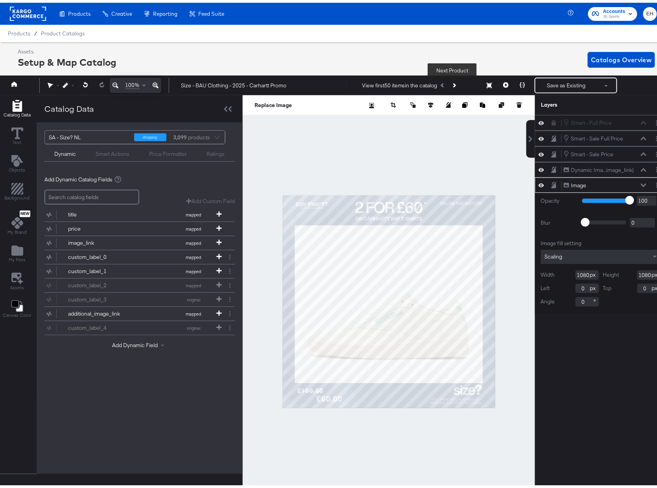
click at [455, 86] on button "Next Product" at bounding box center [454, 83] width 11 height 14
click at [449, 82] on button "Next Product" at bounding box center [454, 83] width 11 height 14
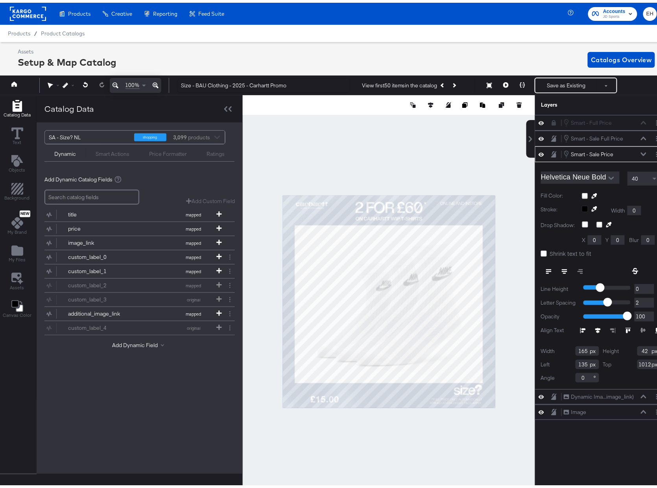
scroll to position [0, 2]
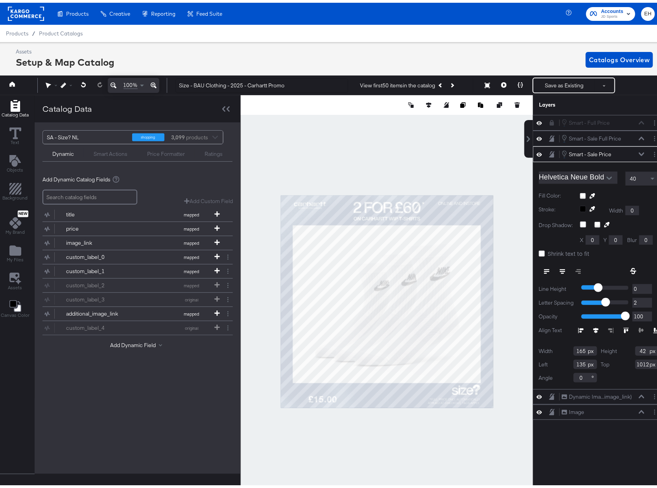
type input "134"
type input "1011"
type input "133"
type input "1010"
type input "131"
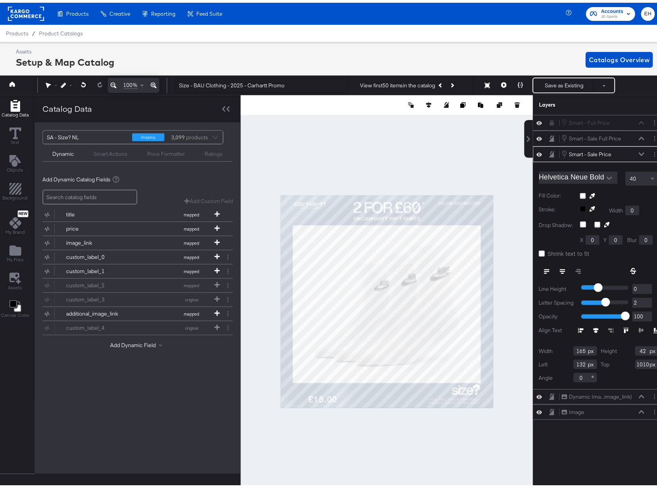
type input "1009"
type input "60"
type input "1016"
type input "58"
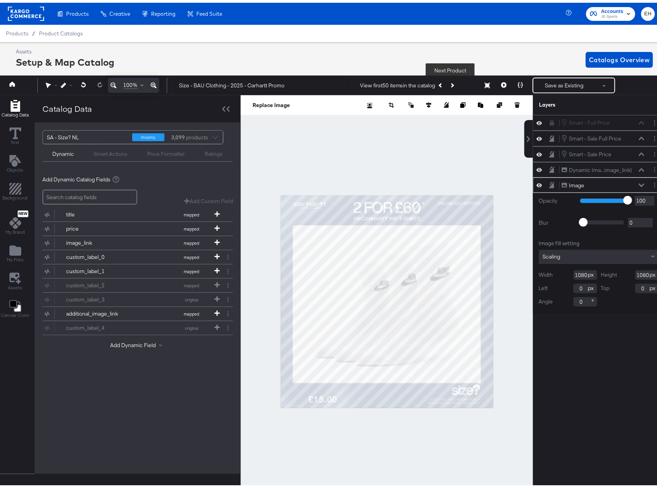
click at [450, 81] on icon "Next Product" at bounding box center [452, 83] width 4 height 4
click at [607, 119] on div "Smart - Full Price Smart - Full Price" at bounding box center [603, 120] width 83 height 9
click at [602, 121] on div "Smart - Full Price Smart - Full Price" at bounding box center [603, 120] width 83 height 9
click at [636, 120] on div "Smart - Full Price Smart - Full Price" at bounding box center [603, 120] width 83 height 9
click at [631, 120] on div "Smart - Full Price Smart - Full Price" at bounding box center [603, 120] width 83 height 9
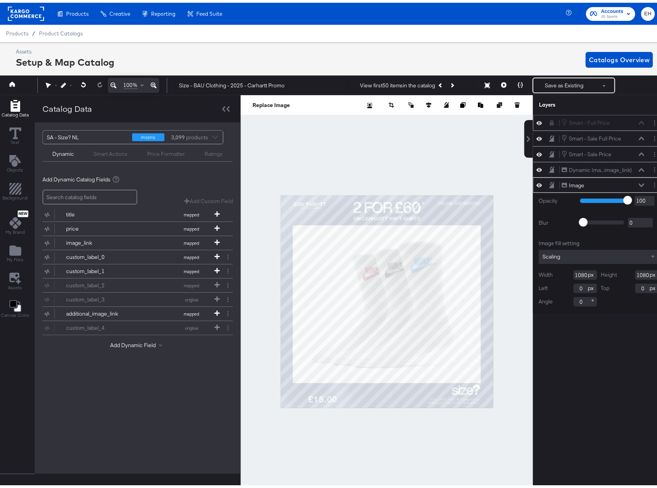
click at [632, 120] on div "Smart - Full Price Smart - Full Price" at bounding box center [603, 120] width 83 height 9
click at [452, 83] on icon "Next Product" at bounding box center [452, 83] width 4 height 4
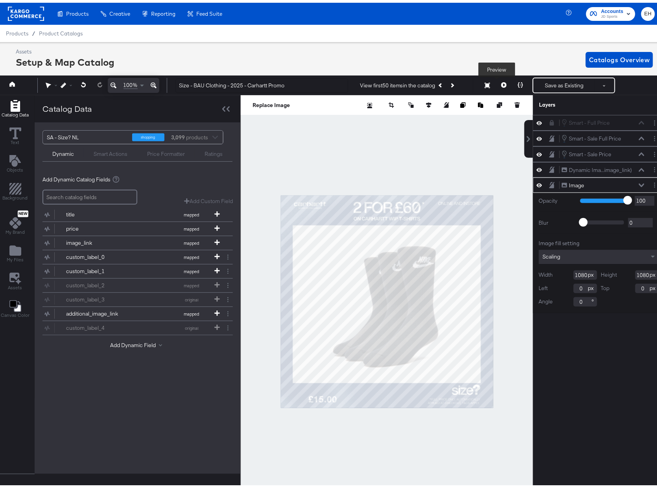
click at [500, 81] on button at bounding box center [504, 83] width 17 height 16
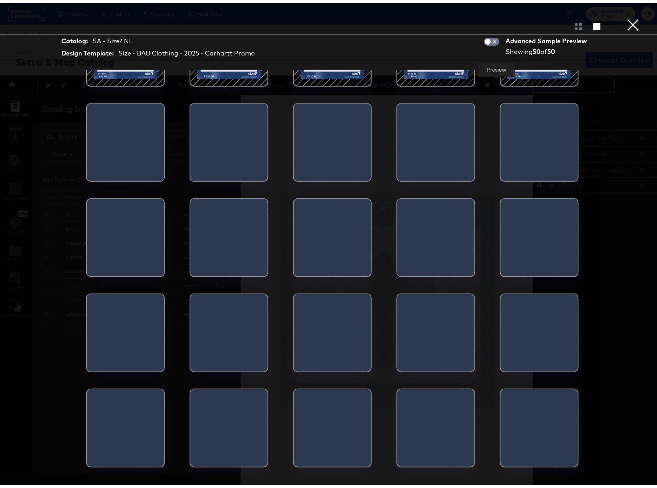
scroll to position [535, 0]
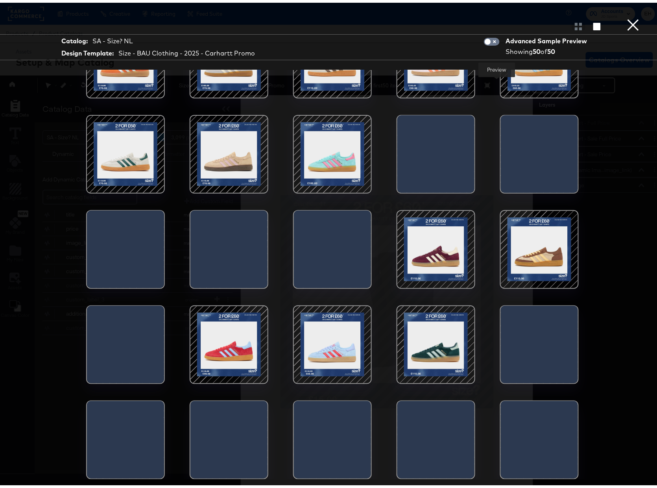
click at [422, 337] on div at bounding box center [436, 342] width 67 height 67
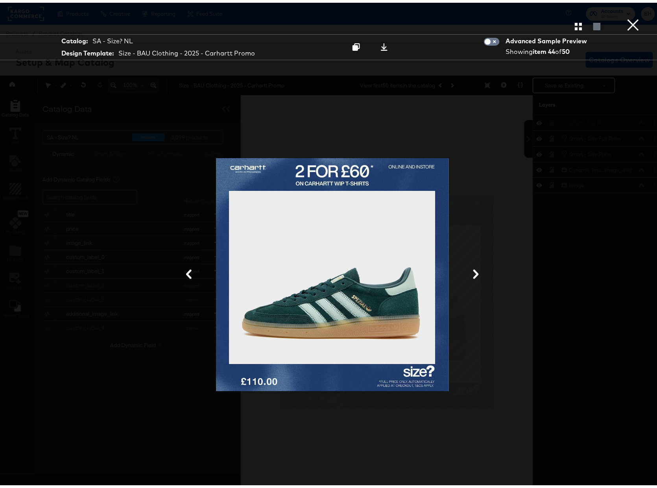
click at [626, 16] on button "×" at bounding box center [634, 8] width 16 height 16
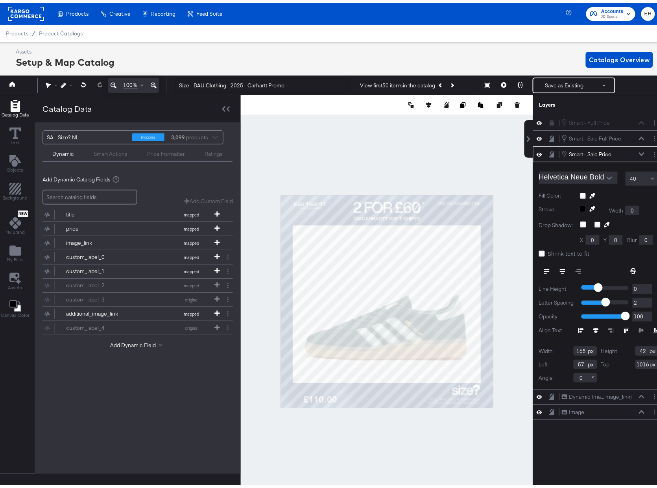
type input "56"
click at [591, 120] on div "Smart - Full Price Smart - Full Price" at bounding box center [603, 120] width 83 height 9
click at [109, 151] on div "Smart Actions" at bounding box center [111, 151] width 34 height 7
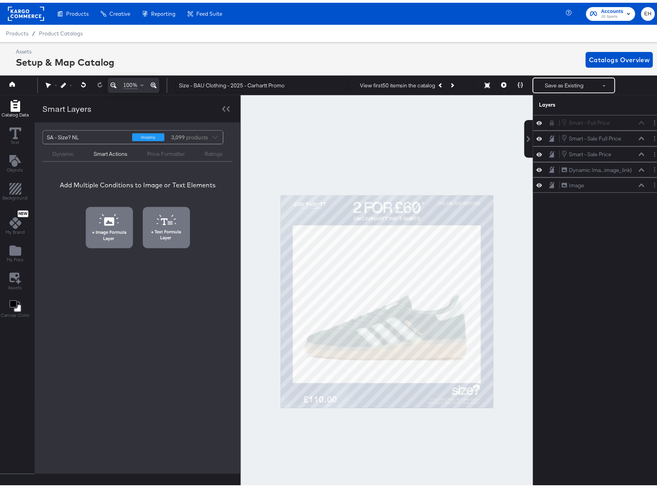
click at [62, 150] on div "Dynamic" at bounding box center [63, 151] width 22 height 7
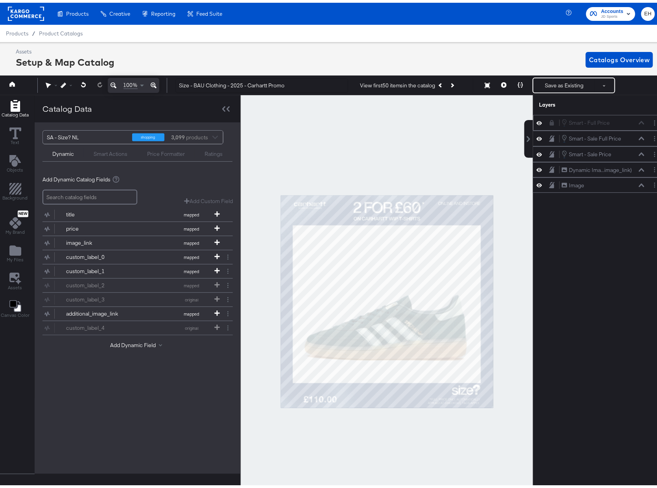
click at [635, 123] on div "Smart - Full Price Smart - Full Price" at bounding box center [603, 120] width 83 height 9
click at [651, 120] on button "Layer Options" at bounding box center [655, 120] width 8 height 8
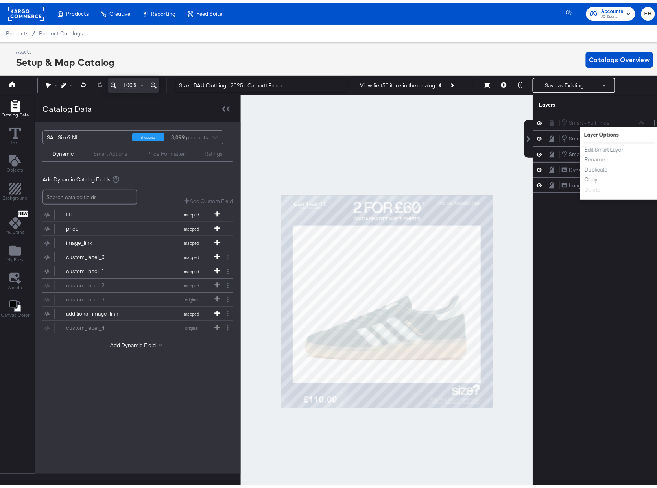
click at [616, 100] on div "Layers" at bounding box center [599, 103] width 132 height 20
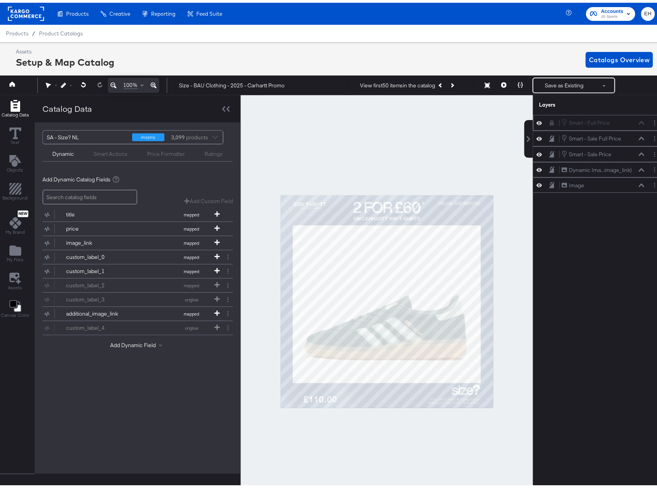
click at [537, 120] on icon at bounding box center [540, 120] width 6 height 7
click at [537, 120] on icon at bounding box center [540, 120] width 6 height 5
drag, startPoint x: 589, startPoint y: 120, endPoint x: 594, endPoint y: 120, distance: 5.5
click at [590, 120] on div "Smart - Full Price Smart - Full Price" at bounding box center [603, 120] width 83 height 9
click at [634, 124] on div "Smart - Full Price Smart - Full Price" at bounding box center [603, 120] width 83 height 9
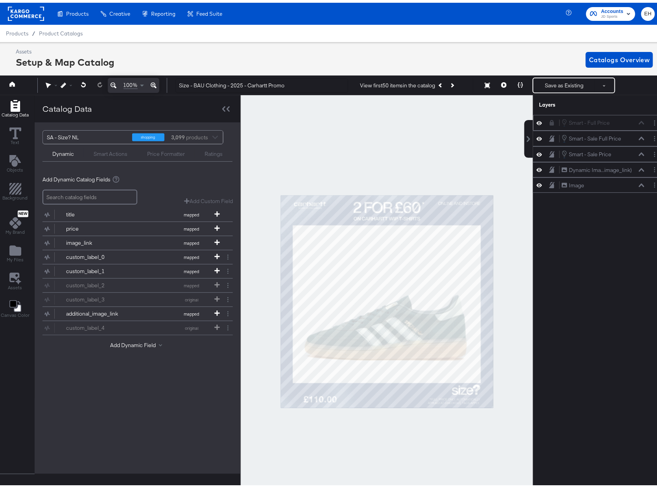
click at [634, 123] on div "Smart - Full Price Smart - Full Price" at bounding box center [603, 120] width 83 height 9
click at [621, 123] on div "Smart - Full Price Smart - Full Price" at bounding box center [603, 120] width 83 height 9
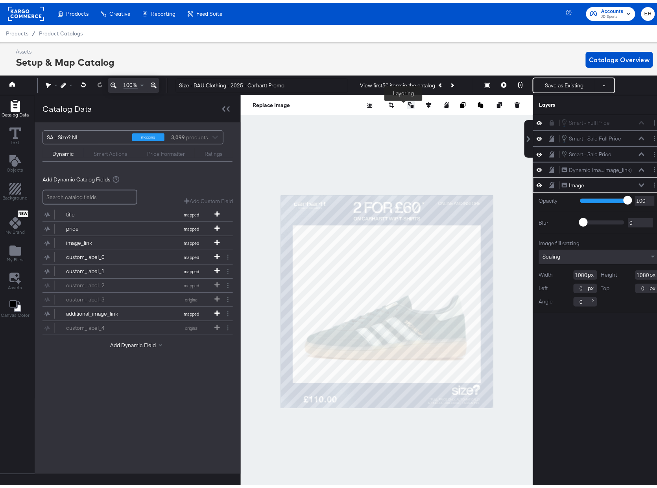
click at [409, 101] on icon at bounding box center [412, 103] width 6 height 6
click at [389, 168] on div "Bring to Front Move Forward Move Backward Send to Back" at bounding box center [391, 142] width 61 height 61
click at [335, 432] on div at bounding box center [387, 299] width 292 height 413
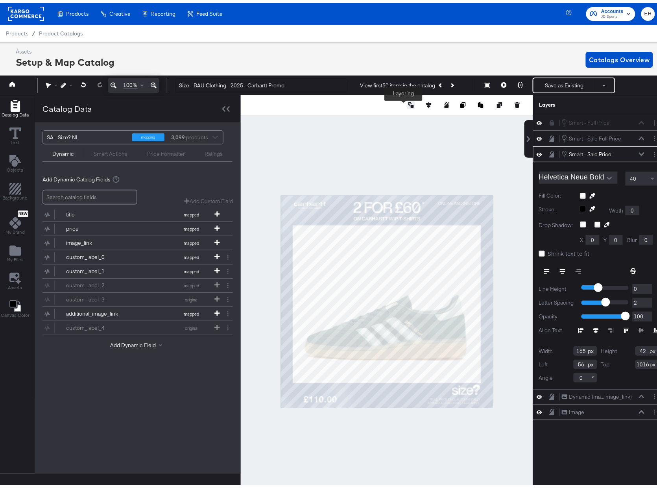
click at [409, 104] on icon at bounding box center [412, 103] width 6 height 6
click at [394, 164] on button "Send to Back" at bounding box center [391, 165] width 61 height 15
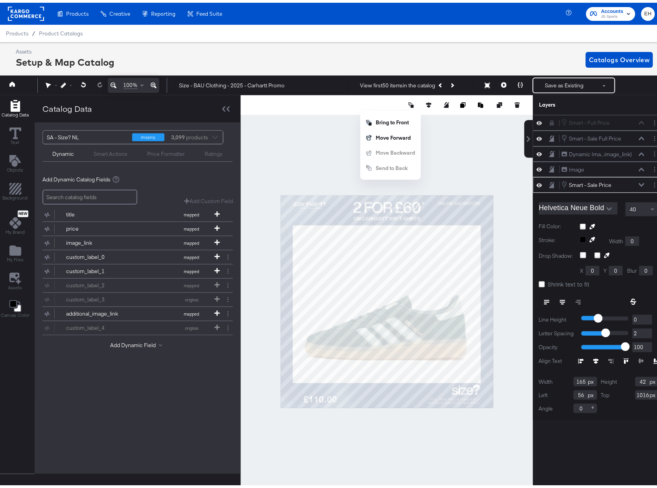
click at [493, 144] on div at bounding box center [387, 299] width 292 height 413
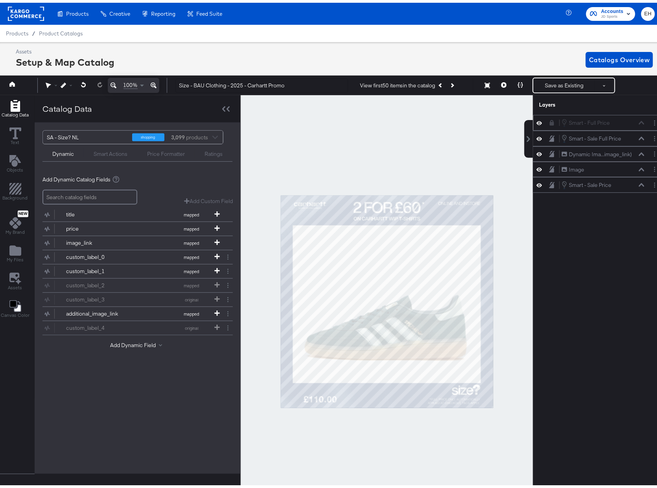
click at [604, 127] on div "Smart - Full Price Smart - Full Price" at bounding box center [599, 120] width 132 height 16
drag, startPoint x: 614, startPoint y: 121, endPoint x: 612, endPoint y: 141, distance: 19.4
click at [612, 141] on div "Smart - Full Price Smart - Full Price" at bounding box center [593, 138] width 83 height 9
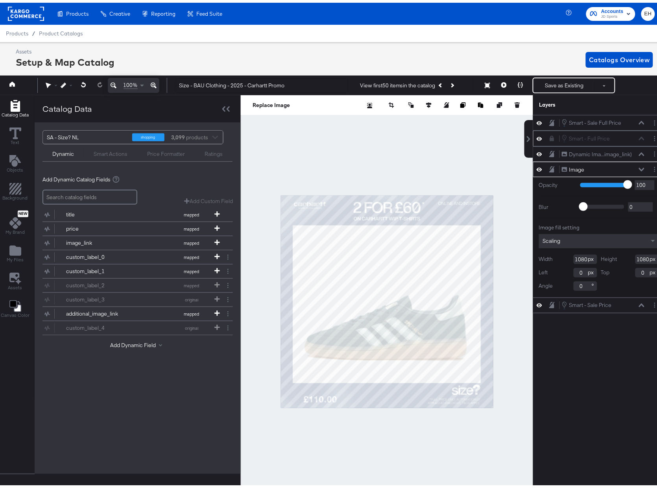
click at [599, 139] on div "Smart - Full Price Smart - Full Price" at bounding box center [603, 135] width 83 height 9
click at [550, 138] on div at bounding box center [554, 136] width 11 height 6
click at [549, 138] on icon at bounding box center [552, 136] width 6 height 6
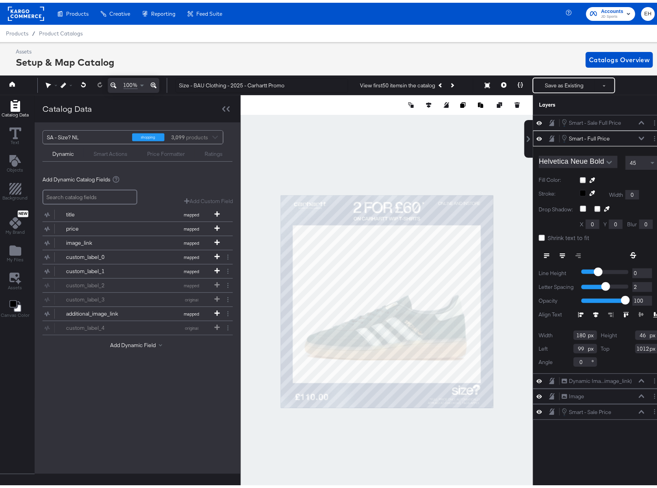
type input "61"
type input "1000"
type input "52"
type input "999"
type input "50"
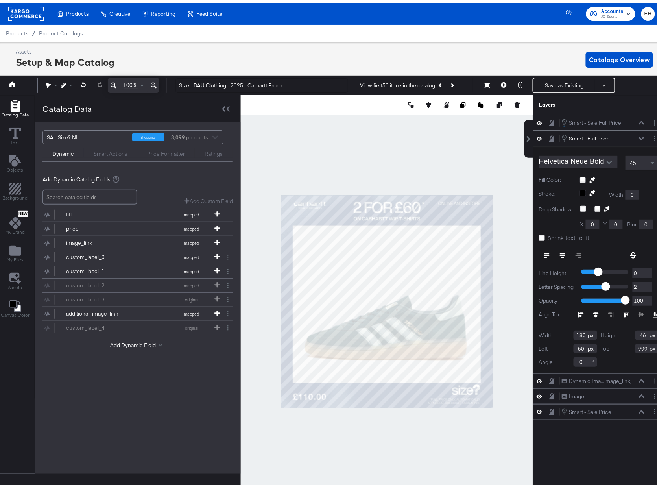
click at [335, 429] on div at bounding box center [387, 299] width 292 height 413
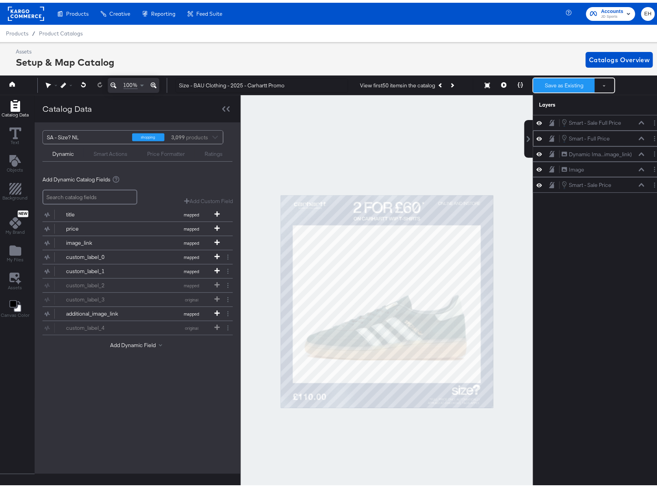
click at [566, 81] on button "Save as Existing" at bounding box center [564, 83] width 61 height 14
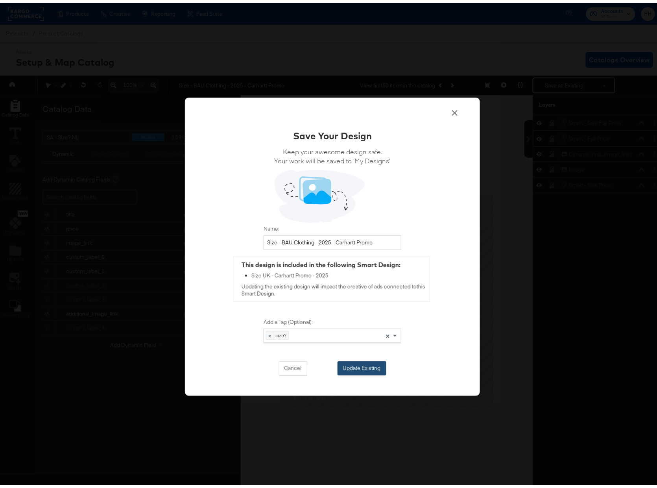
click at [351, 366] on button "Update Existing" at bounding box center [362, 366] width 49 height 14
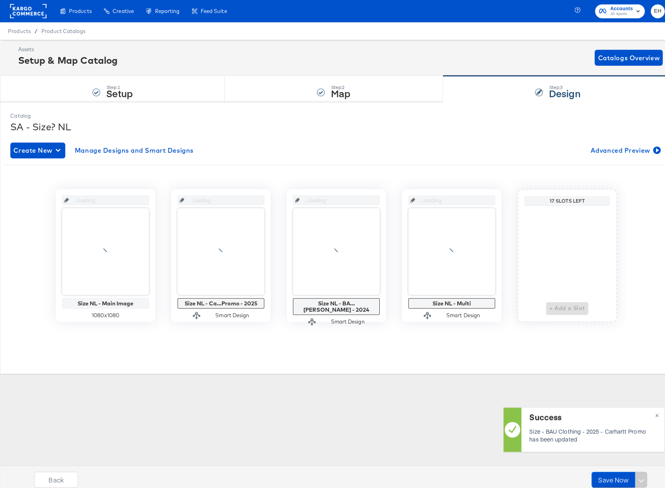
scroll to position [0, 0]
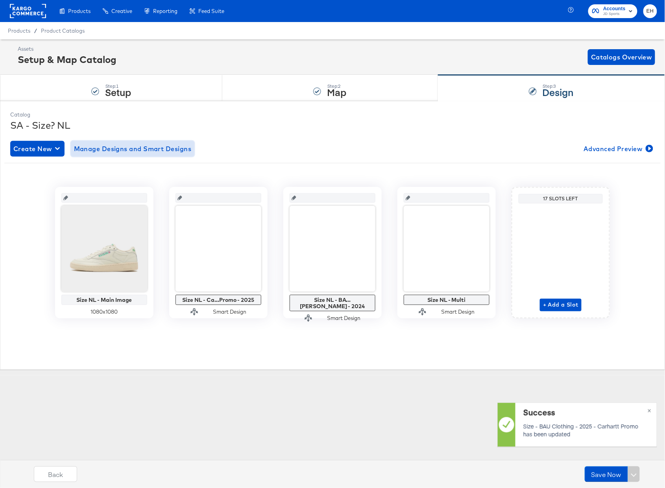
click at [142, 152] on span "Manage Designs and Smart Designs" at bounding box center [133, 148] width 118 height 11
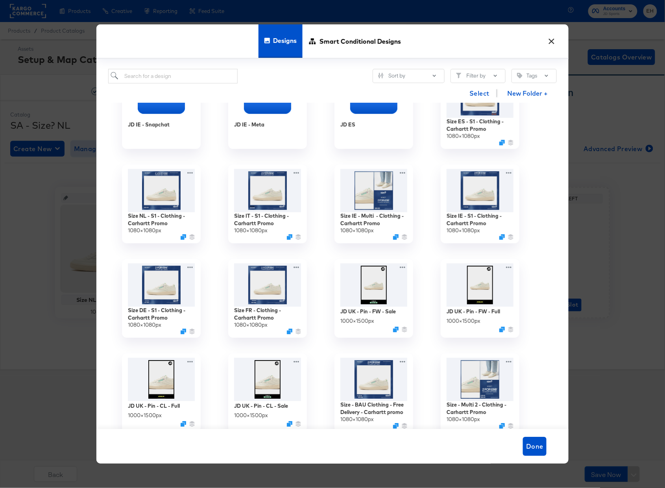
scroll to position [755, 0]
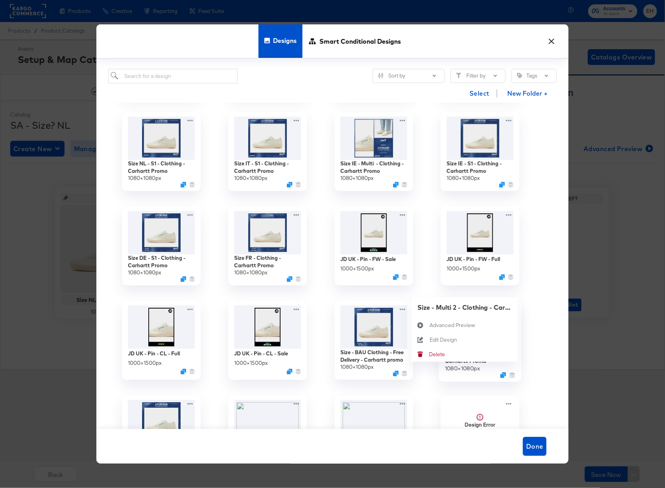
click at [510, 309] on div "Size - Multi 2 - Clothing - Carhartt Promo 1080 × 1080 px Size - Multi 2 - Clot…" at bounding box center [480, 340] width 106 height 94
click at [430, 340] on div "Edit Design Edit Design" at bounding box center [430, 340] width 0 height 0
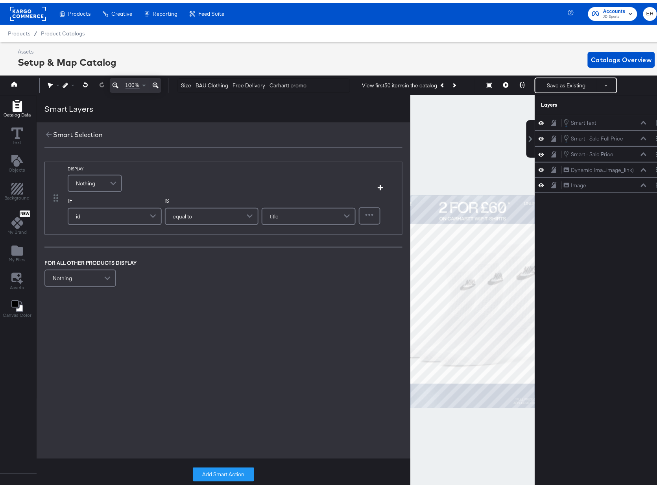
click at [93, 183] on span "Nothing" at bounding box center [85, 180] width 19 height 13
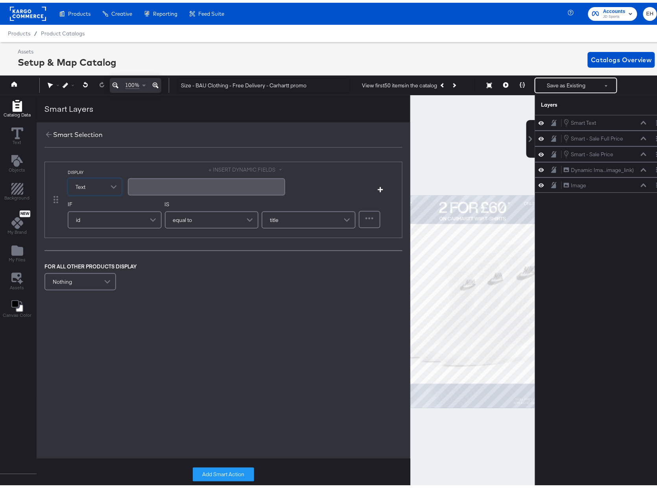
click at [150, 187] on div "﻿" at bounding box center [207, 183] width 148 height 7
drag, startPoint x: 149, startPoint y: 188, endPoint x: 125, endPoint y: 185, distance: 24.3
click at [125, 187] on div "DISPLAY Text + INSERT DYNAMIC FIELDS price﻿" at bounding box center [203, 179] width 271 height 32
click at [271, 166] on button "+ INSERT DYNAMIC FIELDS" at bounding box center [247, 166] width 76 height 7
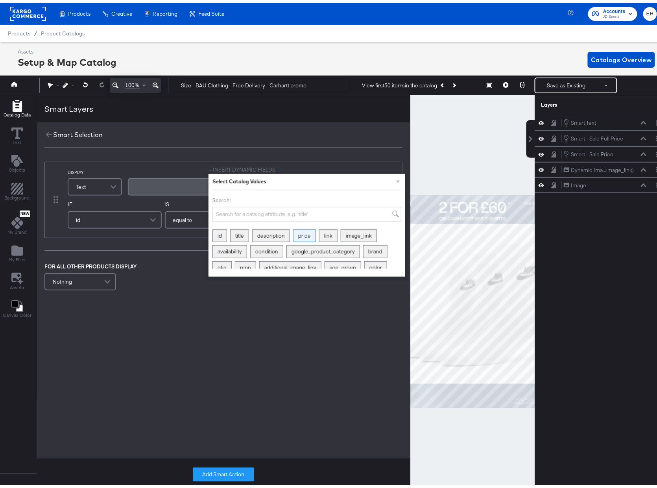
click at [303, 232] on div "price" at bounding box center [305, 233] width 22 height 12
click at [130, 187] on div "﻿ ﻿ price Aa ﻿" at bounding box center [206, 187] width 157 height 22
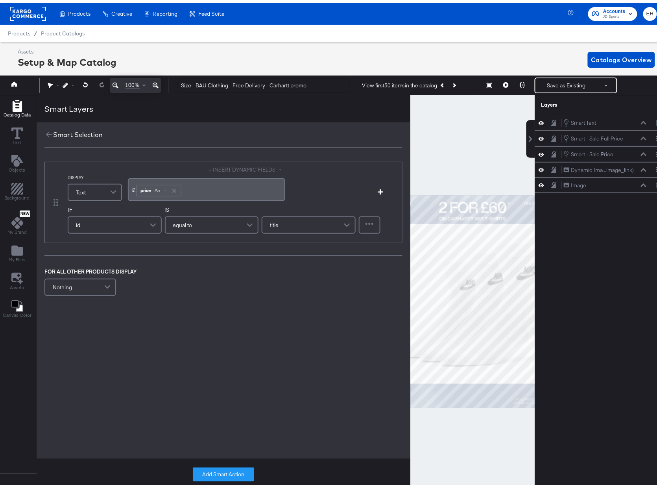
click at [123, 219] on div "id" at bounding box center [114, 223] width 93 height 16
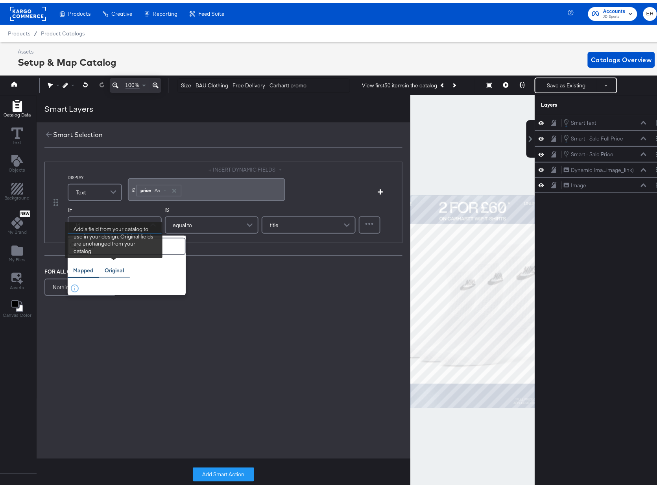
type input "sale"
click at [114, 266] on div "Original" at bounding box center [114, 267] width 19 height 7
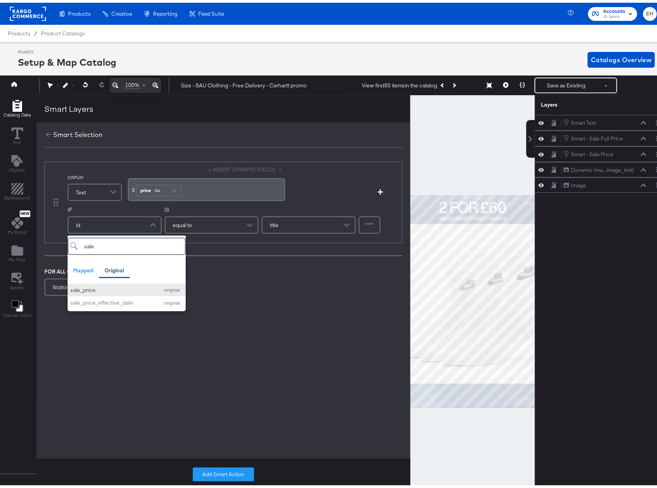
click at [114, 285] on div "sale_price" at bounding box center [112, 287] width 85 height 7
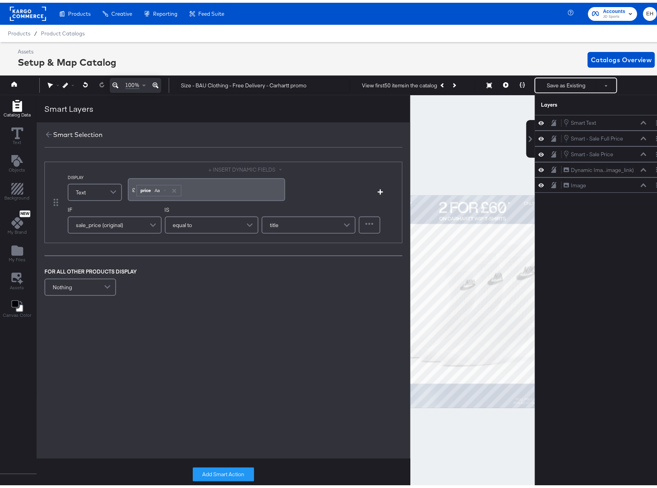
click at [199, 219] on div "equal to" at bounding box center [212, 223] width 93 height 16
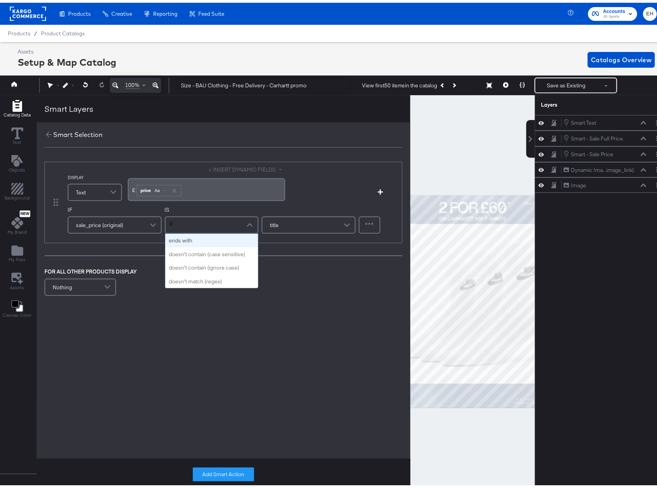
type input "do"
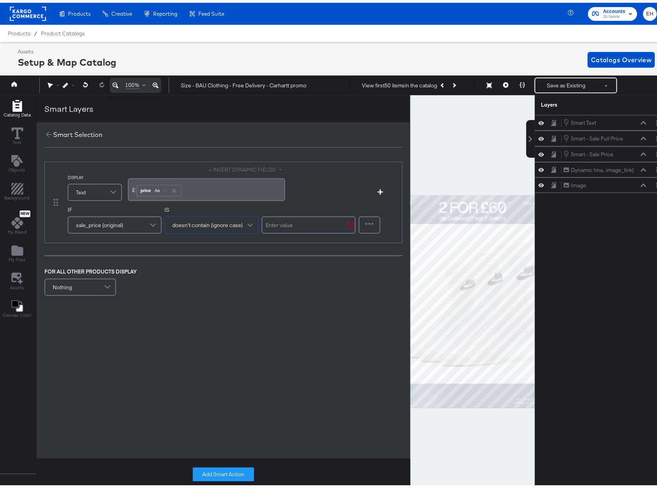
click at [315, 222] on input "text" at bounding box center [309, 222] width 94 height 17
type input "."
click at [294, 316] on div "DISPLAY Text + INSERT DYNAMIC FIELDS £﻿ ﻿ price Aa ﻿ Add Condition IF sale_pric…" at bounding box center [224, 253] width 374 height 217
click at [241, 470] on button "Add Smart Action" at bounding box center [223, 472] width 61 height 14
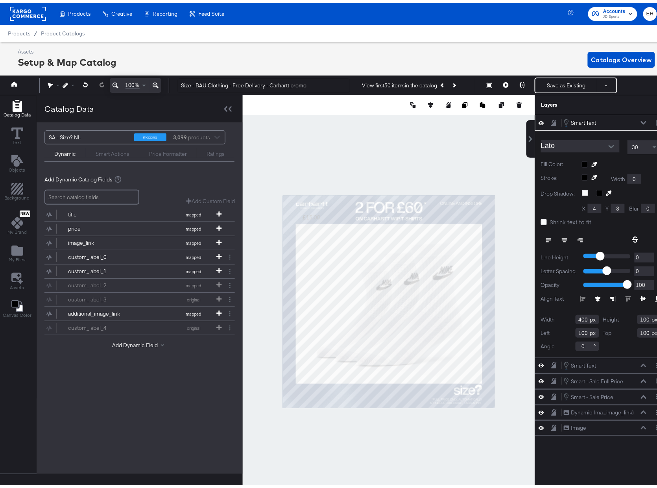
click at [585, 146] on input "Lato" at bounding box center [574, 143] width 67 height 12
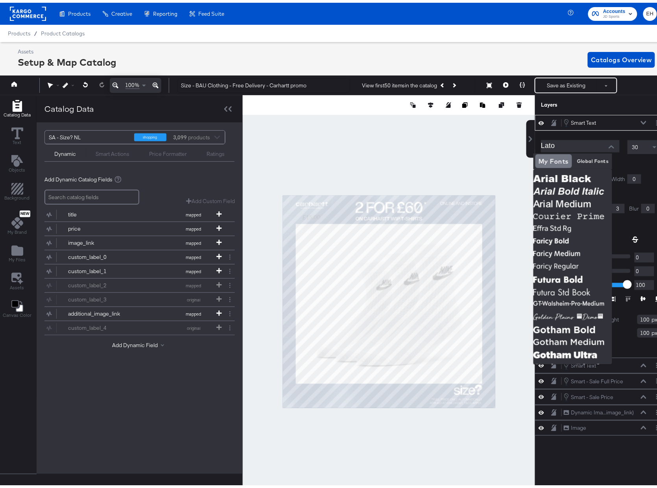
click at [569, 143] on input "Lato" at bounding box center [574, 143] width 67 height 12
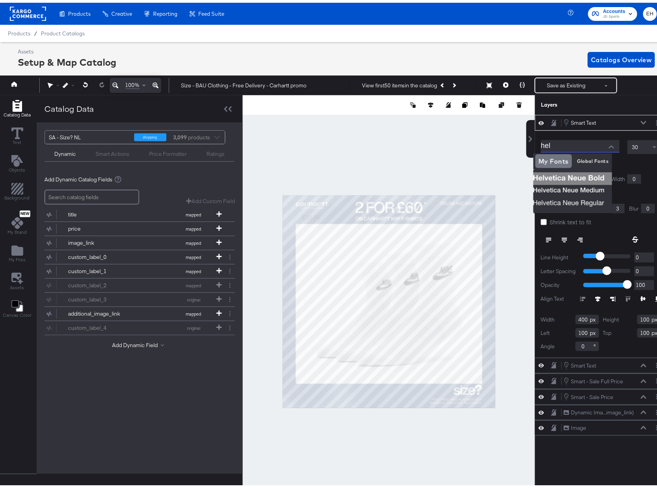
click at [589, 174] on img at bounding box center [573, 176] width 79 height 13
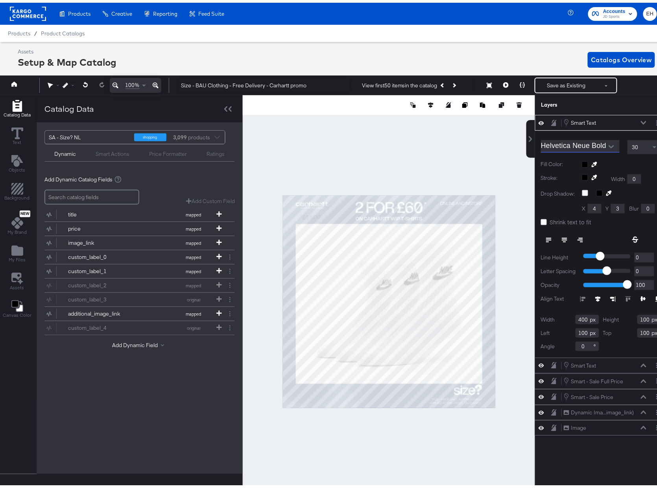
type input "Helvetica Neue Bold"
click at [638, 148] on div "30" at bounding box center [644, 144] width 33 height 13
click at [651, 143] on span at bounding box center [656, 144] width 10 height 13
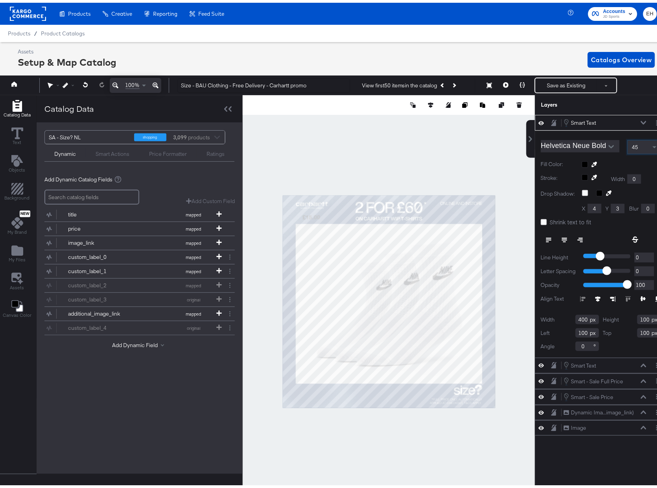
click at [592, 163] on icon at bounding box center [595, 162] width 6 height 6
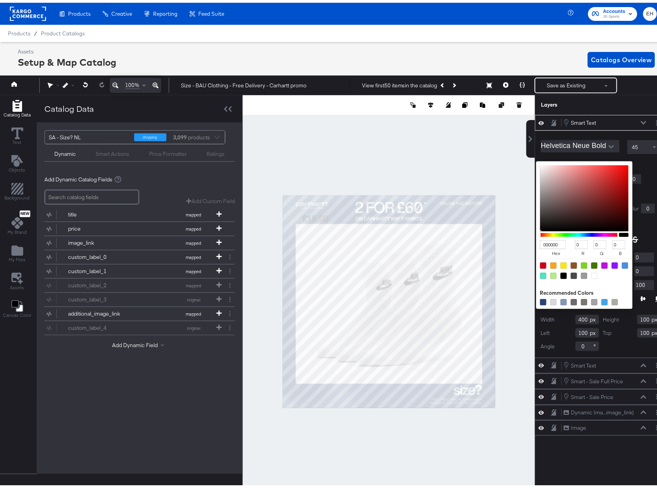
click at [582, 163] on div "000000 hex 0 r 0 g 0 b 100 a Recommended Colors" at bounding box center [621, 162] width 79 height 6
click at [592, 274] on div at bounding box center [595, 273] width 6 height 6
type input "FFFFFF"
type input "255"
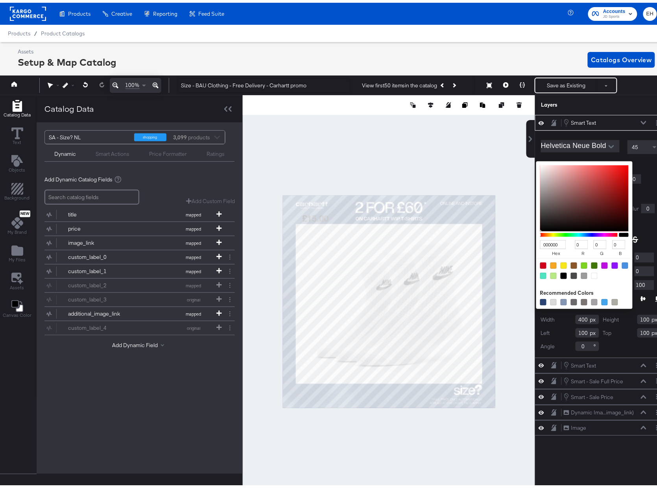
type input "255"
click at [647, 179] on div "Stroke: Width 0" at bounding box center [601, 176] width 120 height 9
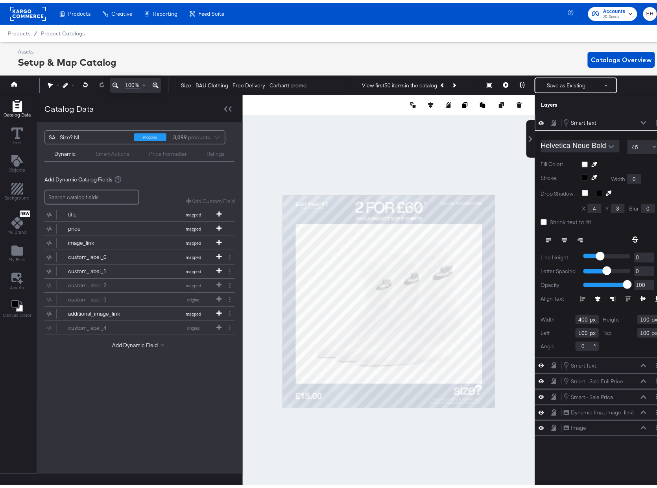
type input "65"
type input "969"
type input "198"
type input "48"
type input "1000"
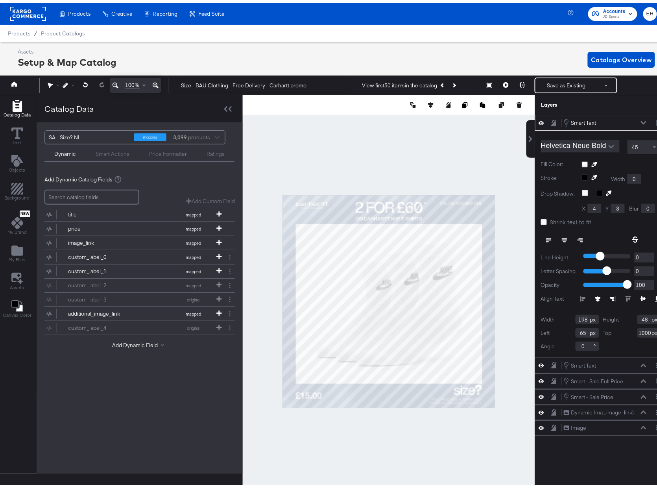
click at [390, 422] on div at bounding box center [389, 299] width 292 height 413
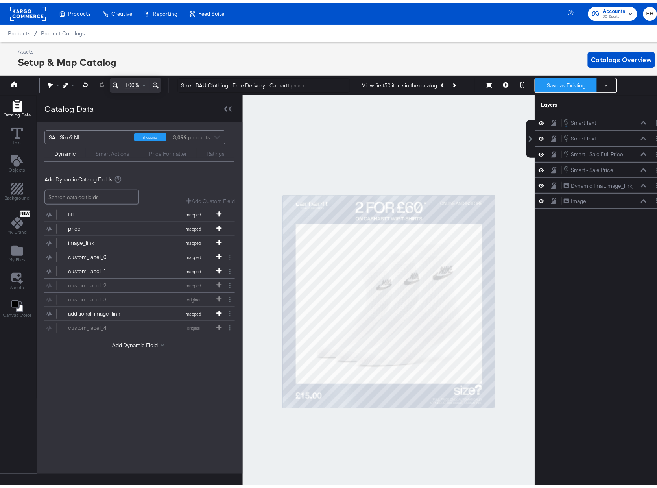
click at [569, 81] on button "Save as Existing" at bounding box center [566, 83] width 61 height 14
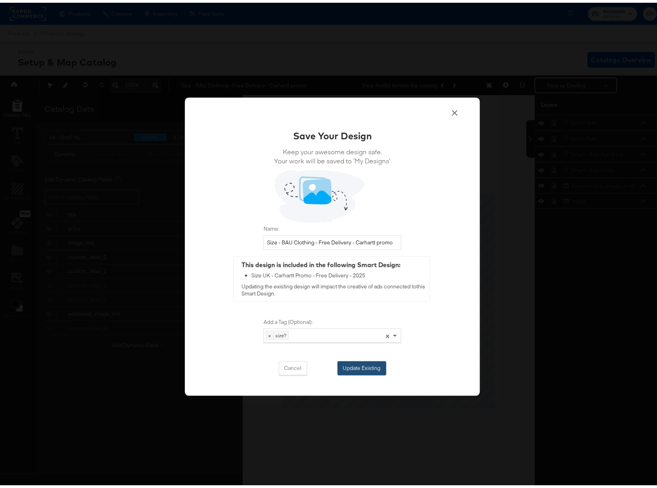
click at [345, 366] on button "Update Existing" at bounding box center [362, 366] width 49 height 14
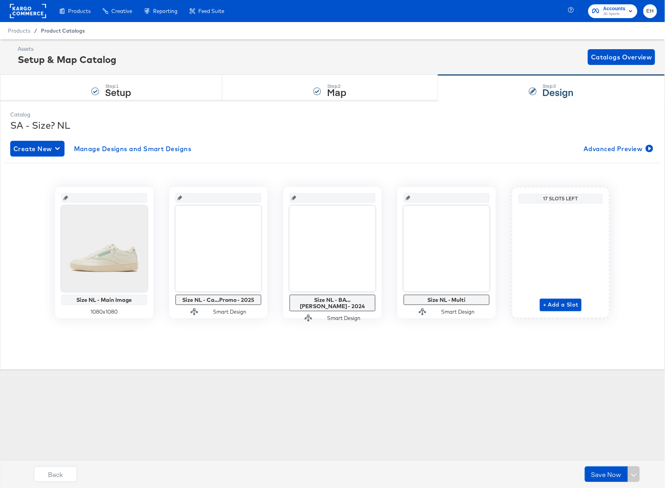
click at [72, 28] on span "Product Catalogs" at bounding box center [63, 31] width 44 height 6
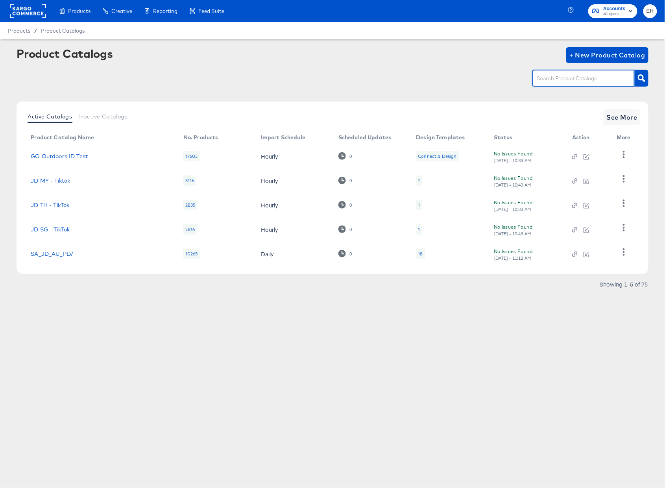
click at [601, 77] on input "text" at bounding box center [578, 78] width 84 height 9
type input "s"
type input "hip"
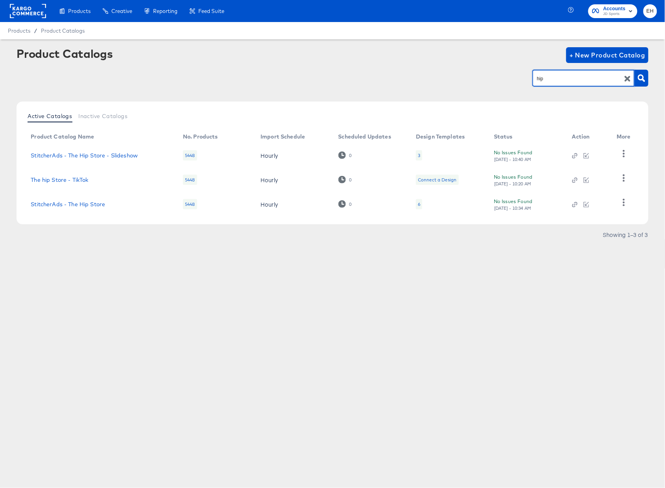
click at [413, 204] on td "6" at bounding box center [449, 204] width 78 height 24
click at [420, 202] on div "6" at bounding box center [419, 204] width 6 height 10
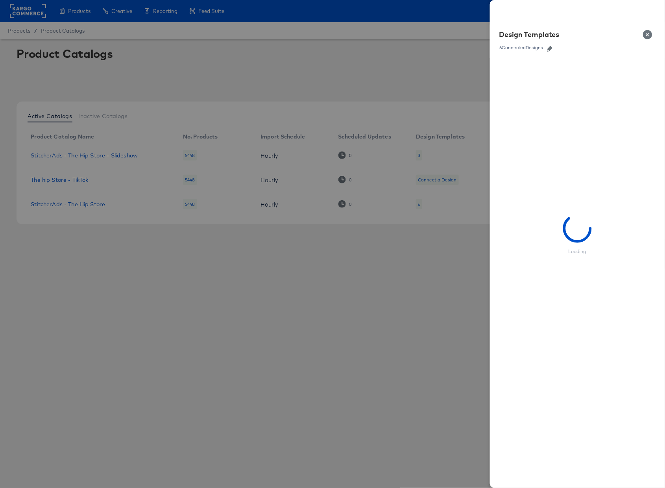
click at [553, 47] on icon "button" at bounding box center [550, 49] width 6 height 6
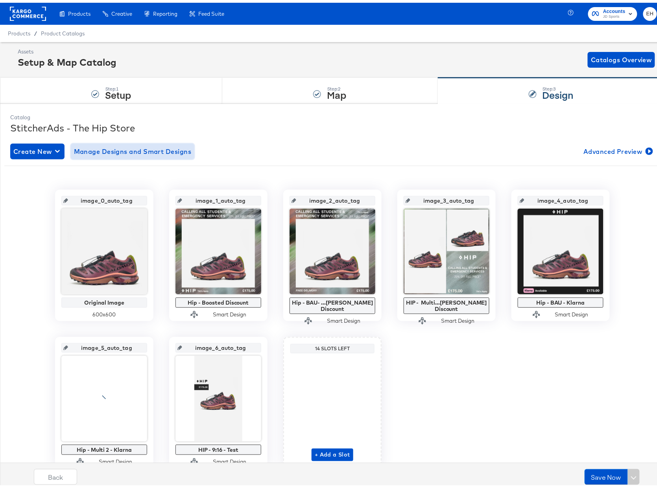
click at [172, 153] on span "Manage Designs and Smart Designs" at bounding box center [133, 148] width 118 height 11
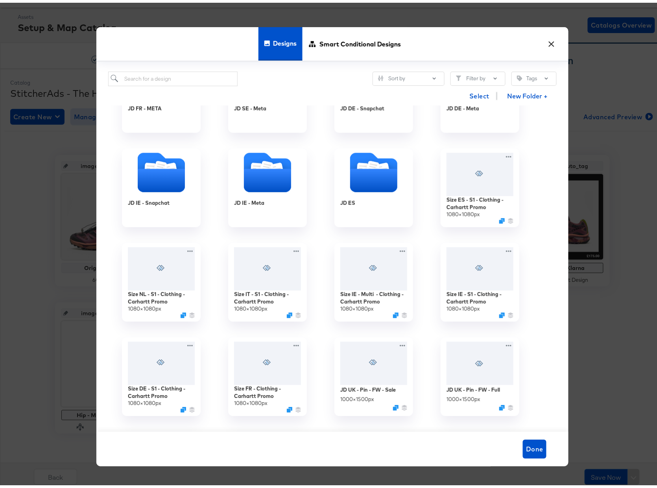
scroll to position [649, 0]
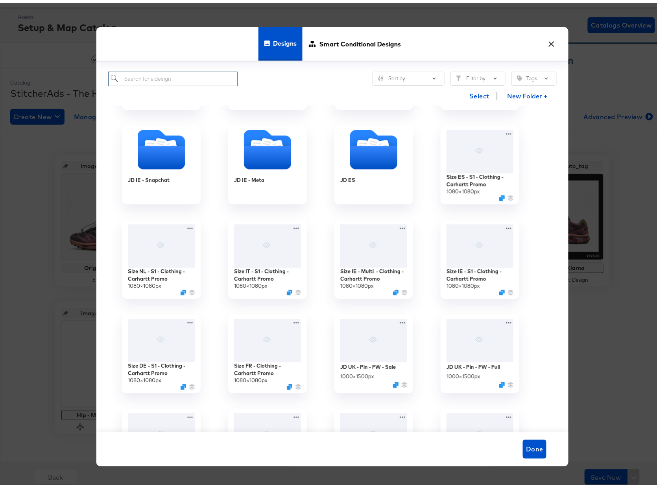
click at [211, 78] on input "search" at bounding box center [173, 76] width 130 height 15
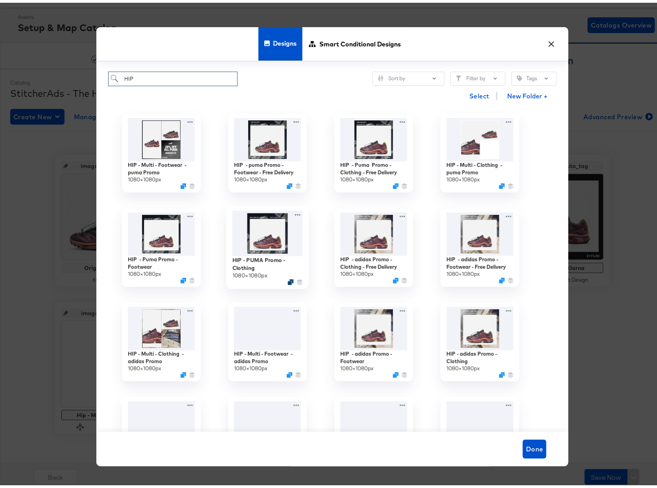
type input "HIP"
click at [288, 279] on icon "Duplicate" at bounding box center [291, 280] width 6 height 6
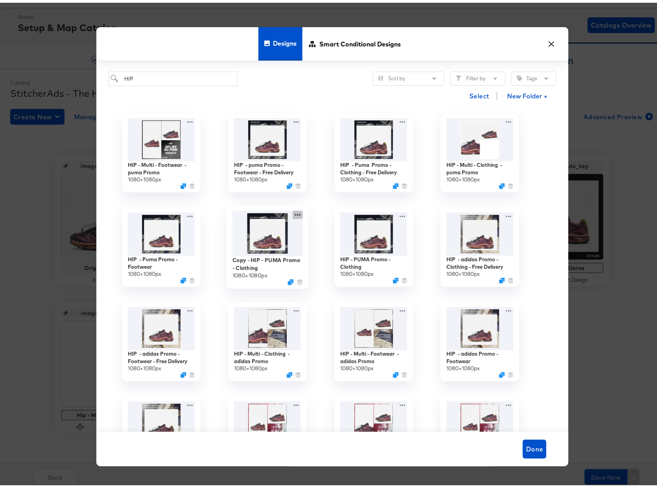
click at [293, 212] on icon at bounding box center [298, 212] width 10 height 8
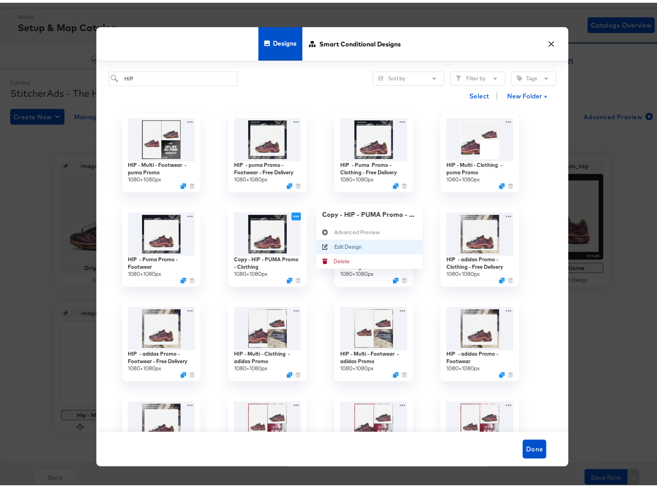
click at [335, 244] on div "Edit Design Edit Design" at bounding box center [335, 244] width 0 height 0
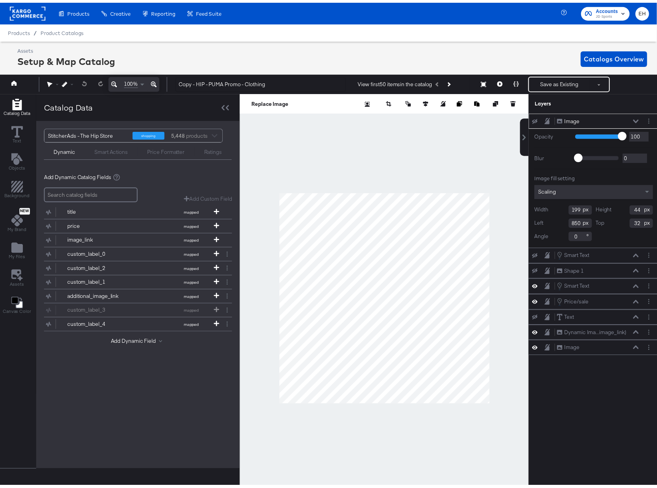
scroll to position [0, 2]
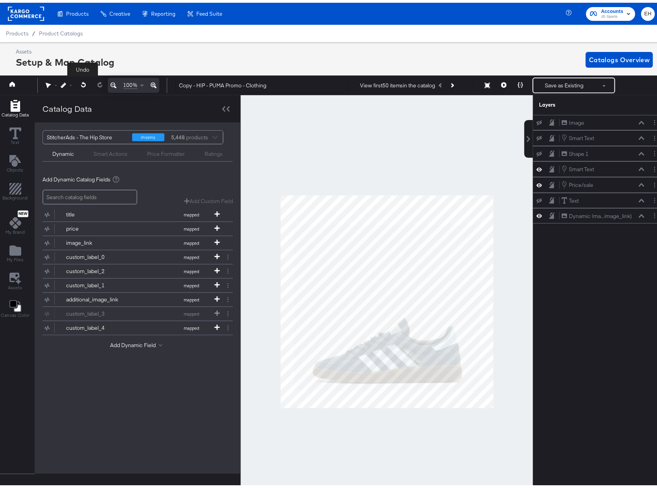
click at [79, 81] on button at bounding box center [84, 82] width 16 height 14
click at [22, 251] on div "My Files" at bounding box center [15, 251] width 17 height 18
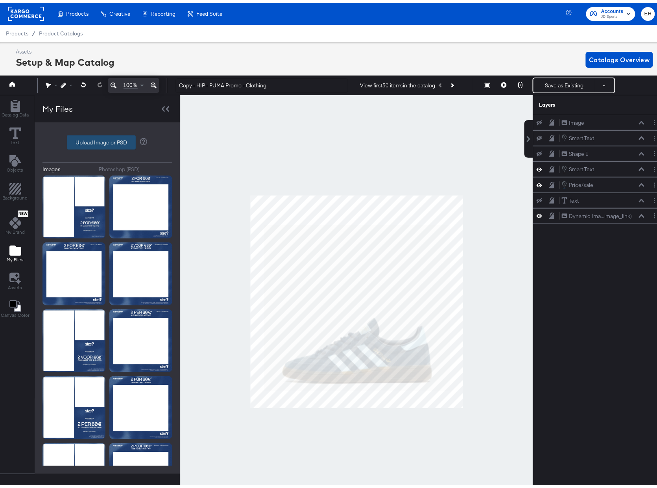
click at [107, 139] on label "Upload Image or PSD" at bounding box center [101, 139] width 68 height 13
click at [107, 140] on input "Upload Image or PSD" at bounding box center [107, 140] width 0 height 0
type input "C:\fakepath\Overlay 1.jpg"
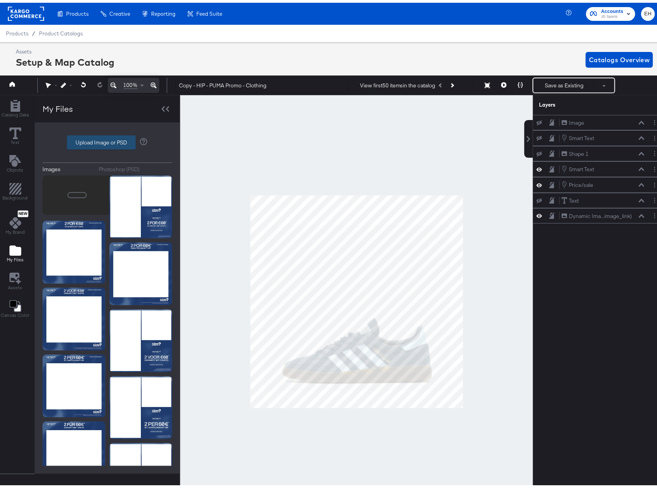
click at [100, 141] on label "Upload Image or PSD" at bounding box center [101, 139] width 68 height 13
click at [107, 140] on input "Upload Image or PSD" at bounding box center [107, 140] width 0 height 0
type input "C:\fakepath\Overlay 2.jpg"
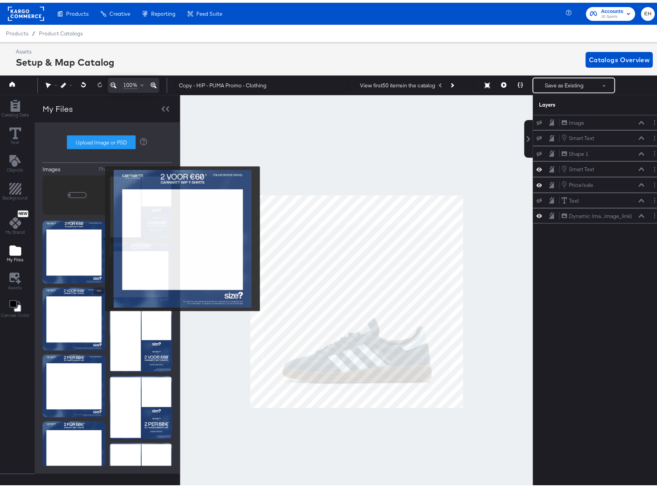
scroll to position [0, 0]
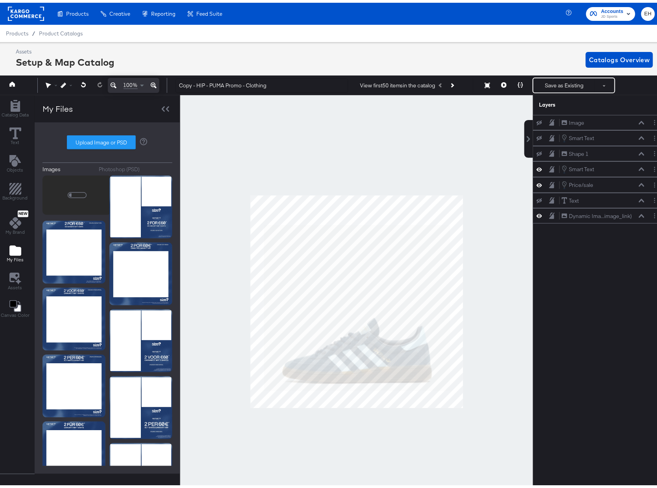
click at [231, 151] on div at bounding box center [356, 299] width 353 height 413
click at [170, 153] on div "Images Photoshop (PSD) Upload Image or PSD" at bounding box center [108, 296] width 130 height 336
click at [67, 196] on icon "Image loader" at bounding box center [77, 192] width 20 height 20
click at [67, 158] on div "Images Photoshop (PSD) Upload Image or PSD" at bounding box center [108, 296] width 130 height 336
click at [102, 139] on label "Upload Image or PSD" at bounding box center [101, 139] width 68 height 13
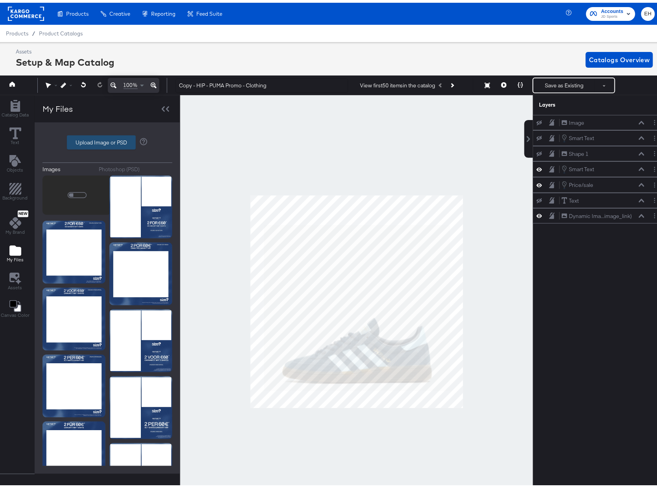
click at [107, 140] on input "Upload Image or PSD" at bounding box center [107, 140] width 0 height 0
type input "C:\fakepath\Overlay 1.jpg"
click at [164, 107] on icon at bounding box center [165, 107] width 7 height 6
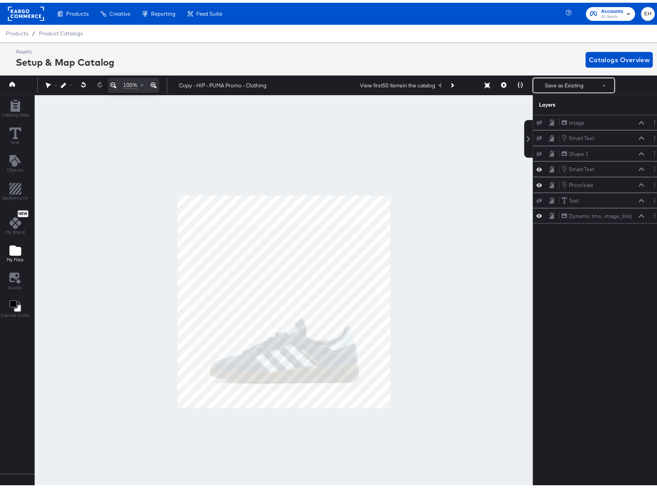
click at [12, 253] on icon "Add Files" at bounding box center [15, 248] width 12 height 10
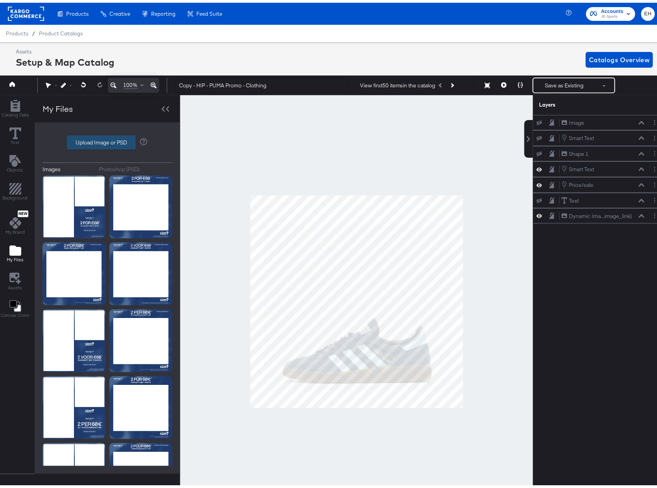
click at [103, 139] on label "Upload Image or PSD" at bounding box center [101, 139] width 68 height 13
click at [107, 140] on input "Upload Image or PSD" at bounding box center [107, 140] width 0 height 0
type input "C:\fakepath\Overlay 1.jpg"
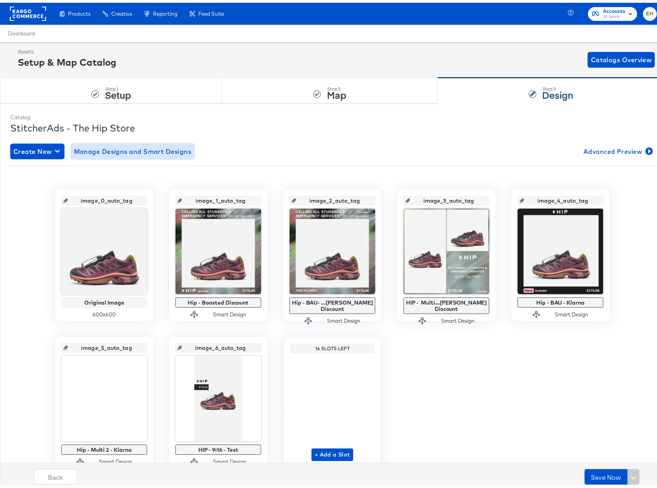
click at [101, 148] on span "Manage Designs and Smart Designs" at bounding box center [133, 148] width 118 height 11
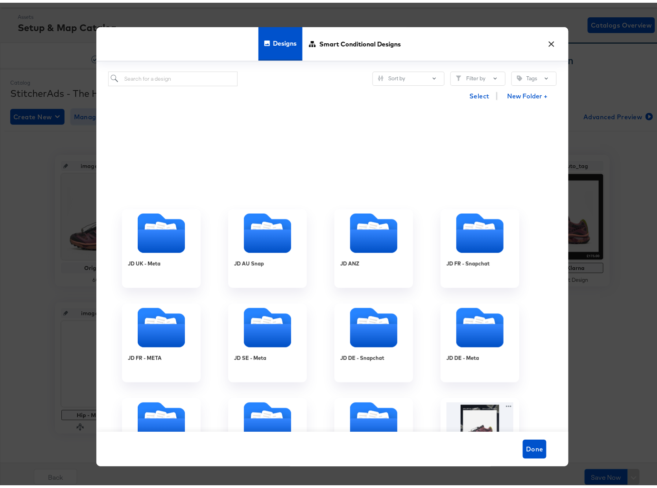
scroll to position [597, 0]
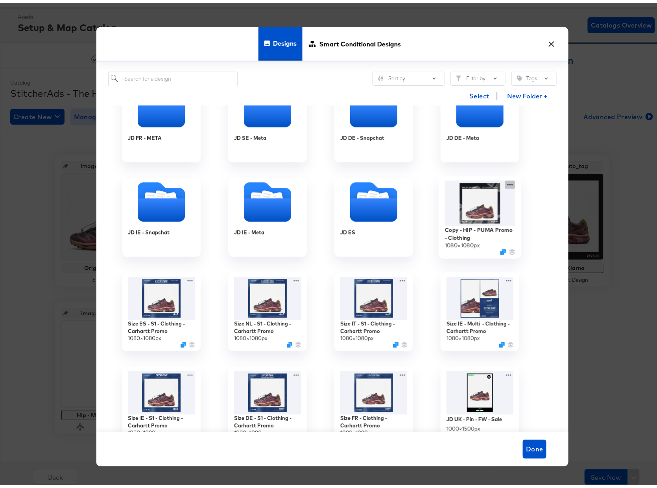
click at [509, 183] on div "Copy - HIP - PUMA Promo - Clothing 1080 × 1080 px" at bounding box center [480, 214] width 106 height 94
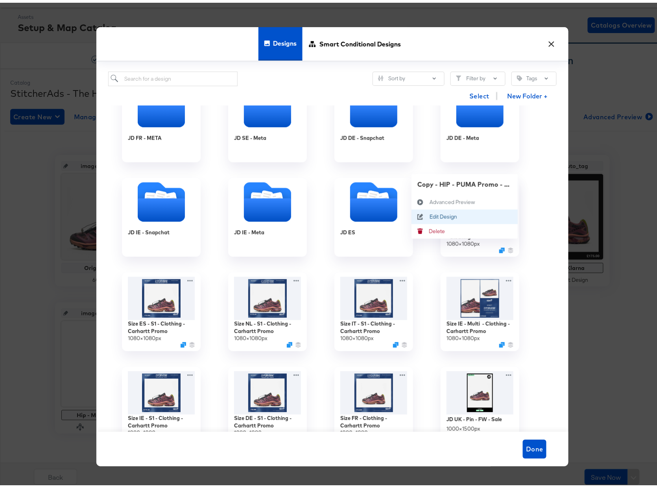
click at [430, 214] on div "Edit Design Edit Design" at bounding box center [430, 214] width 0 height 0
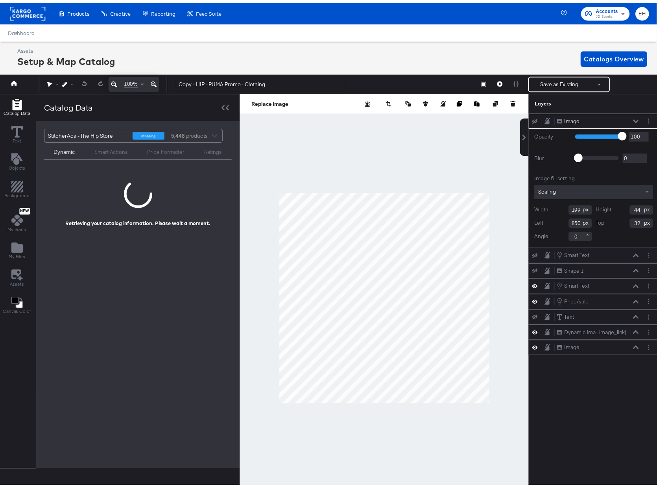
scroll to position [0, 2]
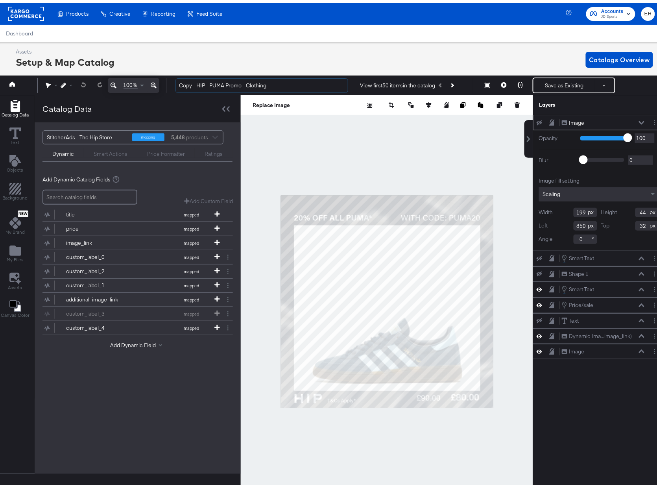
drag, startPoint x: 197, startPoint y: 82, endPoint x: 98, endPoint y: 78, distance: 98.5
click at [102, 78] on div "100% Copy - HIP - PUMA Promo - Clothing View first 50 items in the catalog Save…" at bounding box center [330, 83] width 669 height 20
drag, startPoint x: 253, startPoint y: 81, endPoint x: 192, endPoint y: 83, distance: 61.1
click at [192, 83] on input "HIP - PUMA Promo - Clothing" at bounding box center [262, 83] width 173 height 15
type input "HIP - S1 - Clothing - Carhartt Promo"
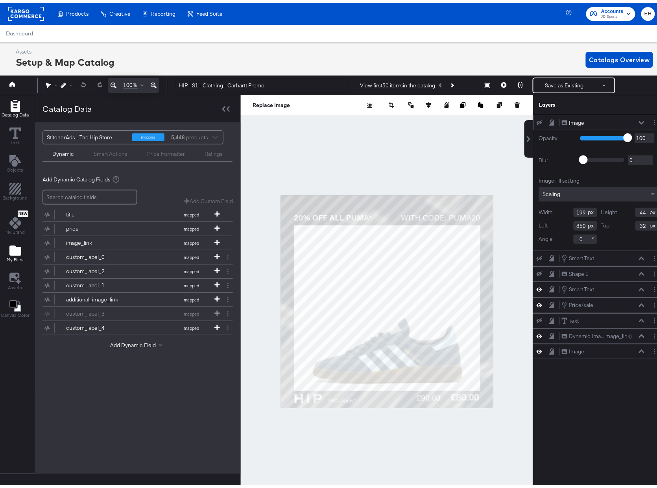
click at [13, 247] on icon "Add Files" at bounding box center [15, 248] width 12 height 10
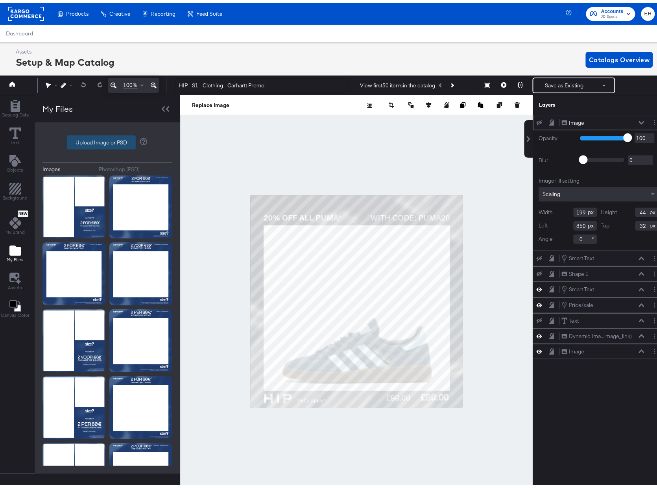
click at [110, 142] on label "Upload Image or PSD" at bounding box center [101, 139] width 68 height 13
click at [107, 140] on input "Upload Image or PSD" at bounding box center [107, 140] width 0 height 0
type input "C:\fakepath\Overlay 1.jpg"
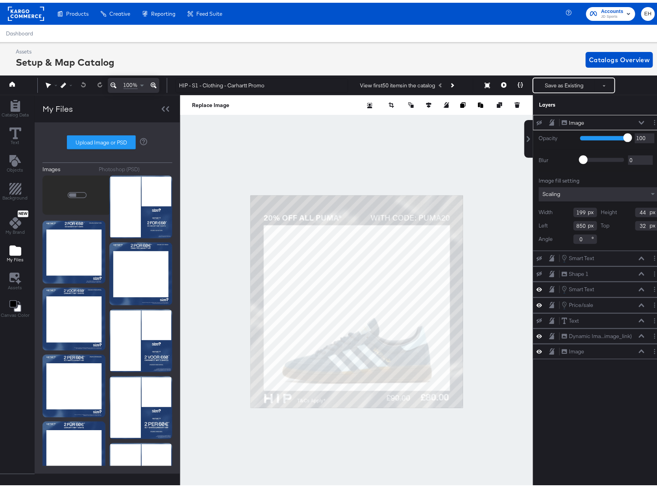
click at [63, 189] on div at bounding box center [77, 192] width 69 height 39
click at [58, 186] on div at bounding box center [77, 192] width 69 height 39
click at [57, 186] on div at bounding box center [77, 192] width 69 height 39
click at [551, 84] on button "Save as Existing" at bounding box center [564, 83] width 61 height 14
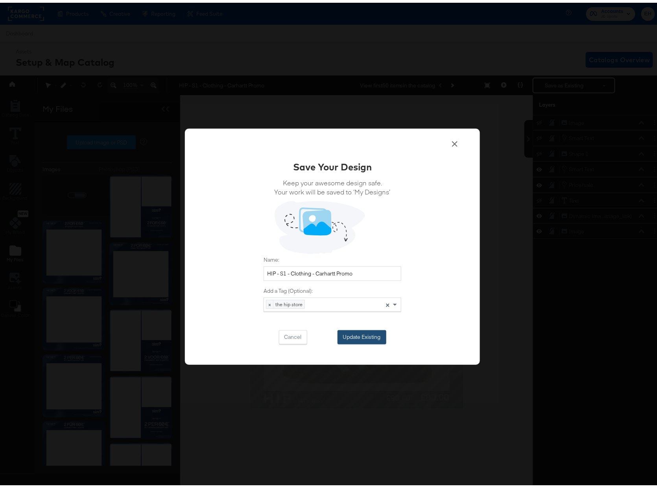
click at [371, 333] on button "Update Existing" at bounding box center [362, 334] width 49 height 14
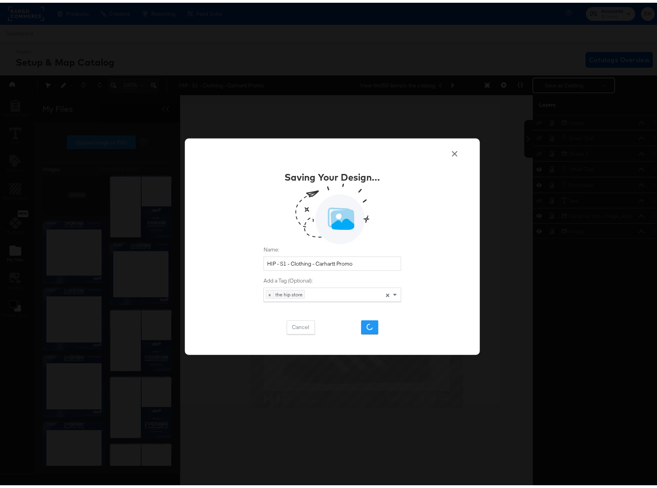
scroll to position [0, 0]
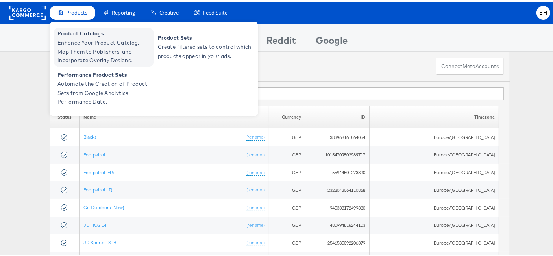
click at [81, 37] on span "Enhance Your Product Catalog, Map Them to Publishers, and Incorporate Overlay D…" at bounding box center [104, 50] width 94 height 27
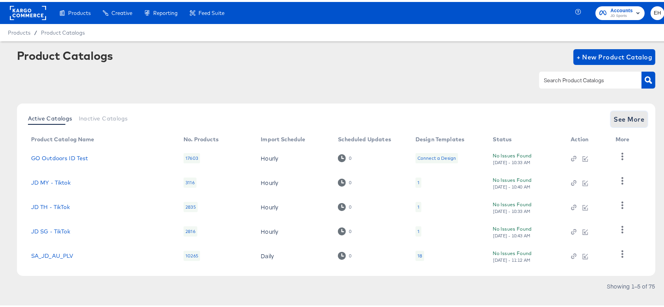
click at [615, 113] on span "See More" at bounding box center [629, 117] width 31 height 11
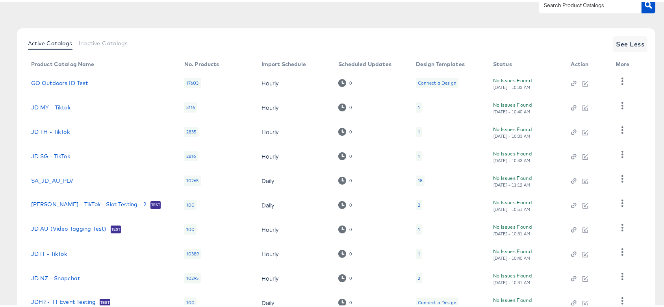
scroll to position [55, 0]
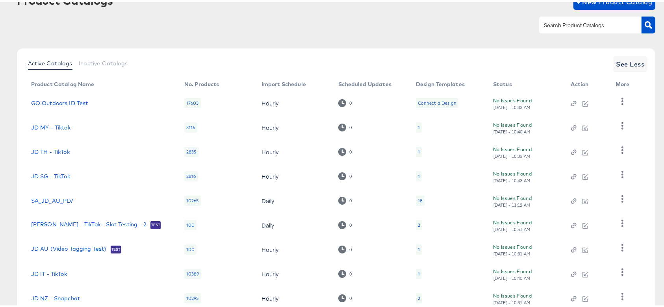
click at [557, 31] on div at bounding box center [590, 23] width 102 height 17
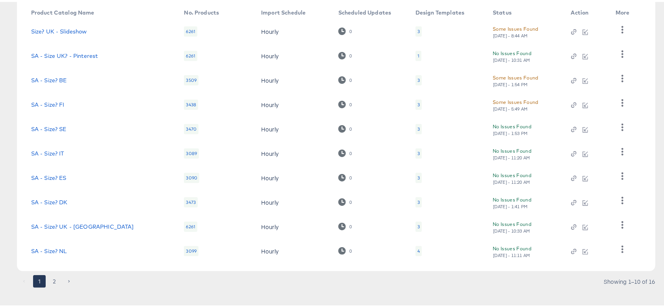
scroll to position [0, 0]
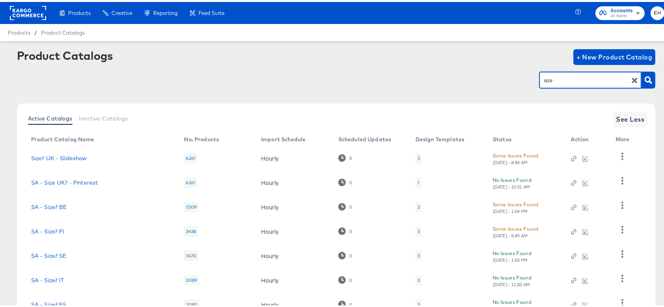
drag, startPoint x: 567, startPoint y: 80, endPoint x: 508, endPoint y: 79, distance: 59.1
click at [508, 79] on div "size" at bounding box center [336, 78] width 638 height 18
type input "hip"
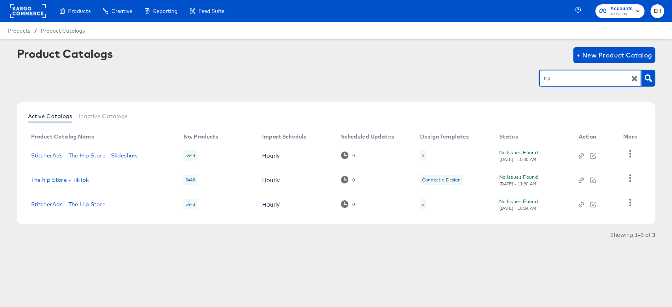
click at [424, 205] on div "6" at bounding box center [423, 204] width 6 height 10
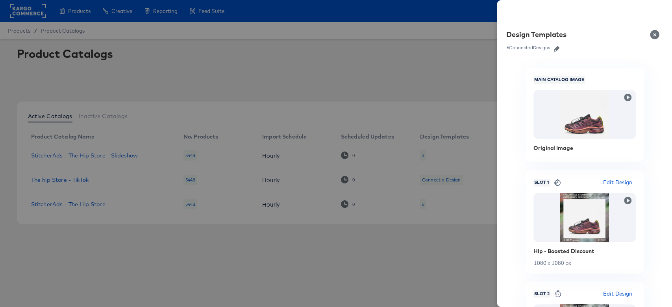
click at [559, 49] on icon "button" at bounding box center [557, 49] width 6 height 6
